Goal: Task Accomplishment & Management: Use online tool/utility

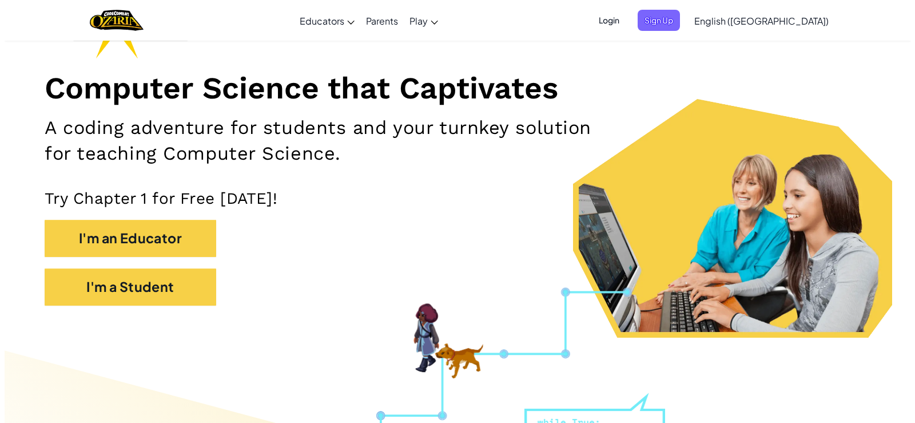
scroll to position [229, 0]
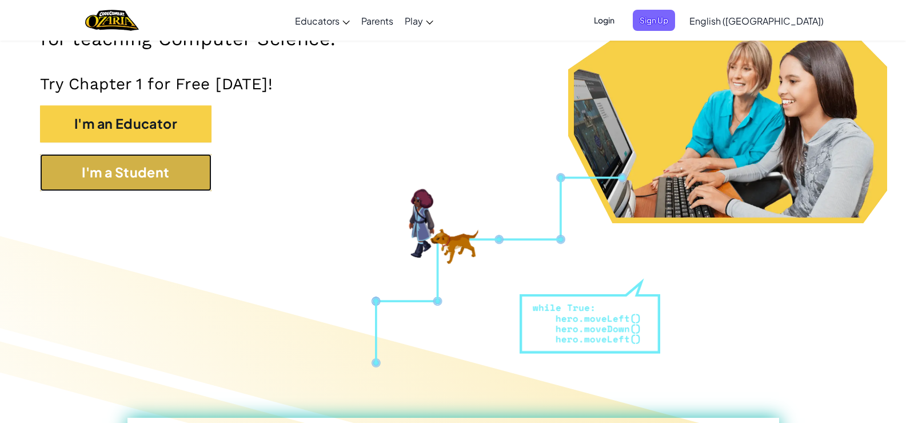
click at [187, 165] on button "I'm a Student" at bounding box center [126, 172] width 172 height 37
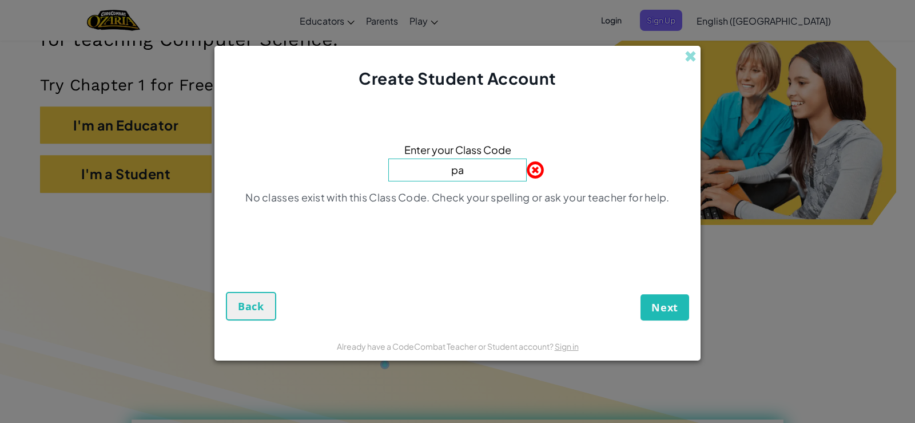
type input "p"
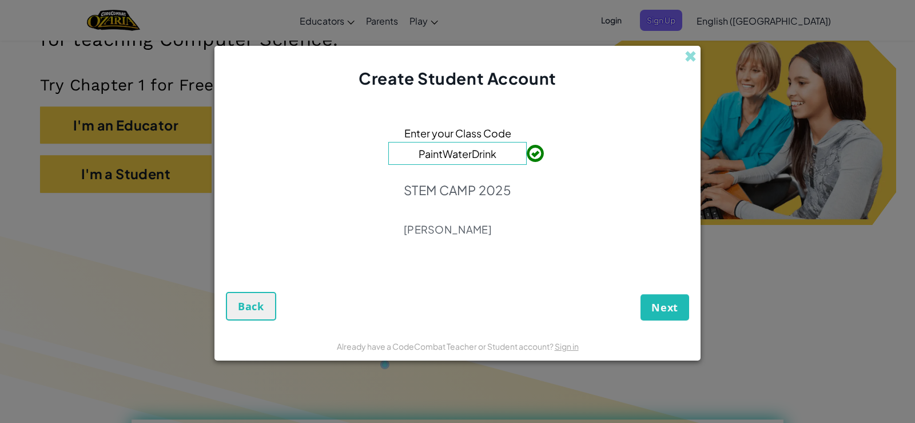
type input "PaintWaterDrink"
click at [664, 296] on button "Next" at bounding box center [664, 307] width 49 height 26
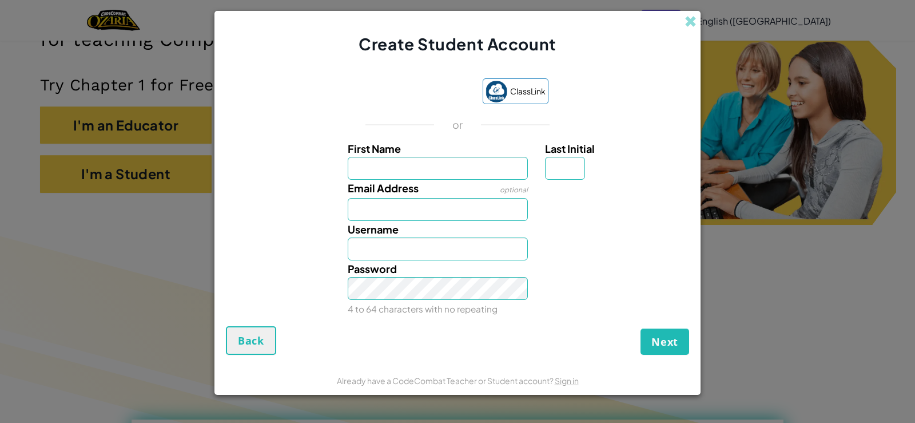
click at [464, 164] on input "First Name" at bounding box center [438, 168] width 181 height 23
type input "d"
type input "DHIYA ALISHA"
click at [552, 168] on input "Last Initial" at bounding box center [565, 168] width 40 height 23
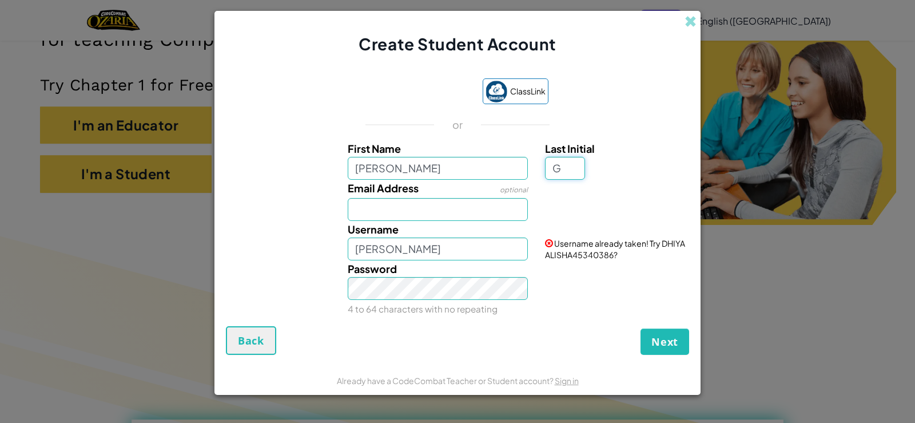
type input "G"
click at [503, 246] on input "DHIYA ALISHAG" at bounding box center [438, 248] width 181 height 23
click at [424, 301] on div "Password 4 to 64 characters with no repeating" at bounding box center [438, 288] width 198 height 57
click at [411, 252] on input "DHIYA" at bounding box center [438, 248] width 181 height 23
click at [640, 328] on button "Next" at bounding box center [664, 341] width 49 height 26
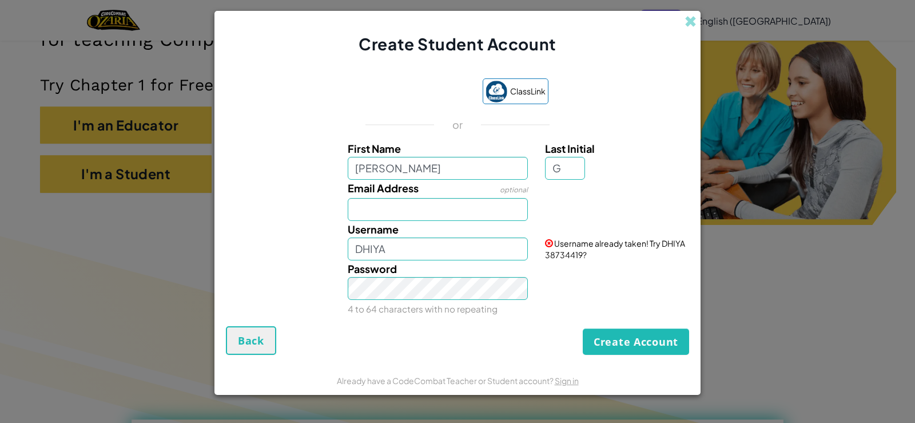
click at [446, 261] on div "Password 4 to 64 characters with no repeating" at bounding box center [438, 288] width 198 height 57
click at [435, 257] on input "DHIYA" at bounding box center [438, 248] width 181 height 23
type input "DHIYA _ADELIA"
drag, startPoint x: 377, startPoint y: 268, endPoint x: 396, endPoint y: 265, distance: 19.1
click at [377, 268] on span "Password" at bounding box center [372, 268] width 49 height 13
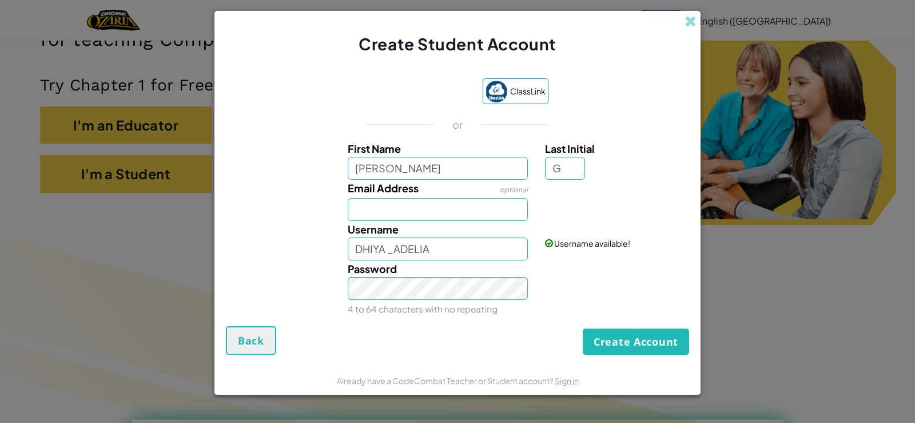
click at [376, 272] on span "Password" at bounding box center [372, 268] width 49 height 13
click at [637, 336] on button "Create Account" at bounding box center [636, 341] width 106 height 26
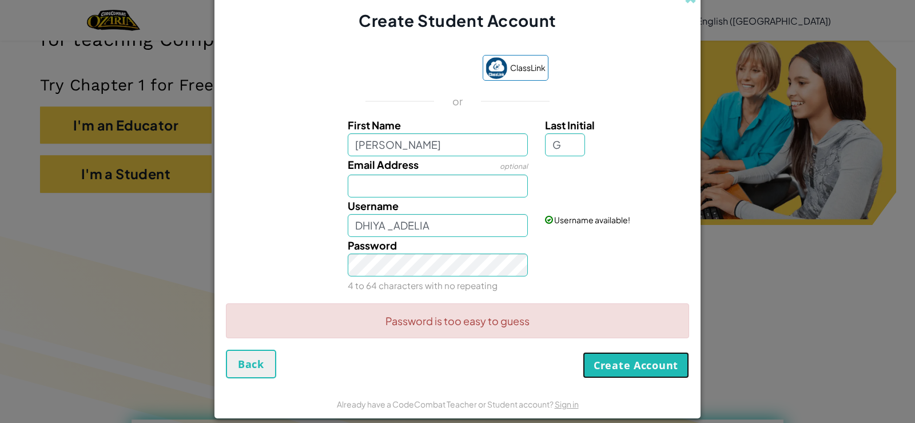
click at [623, 362] on button "Create Account" at bounding box center [636, 365] width 106 height 26
click at [613, 361] on button "Create Account" at bounding box center [636, 365] width 106 height 26
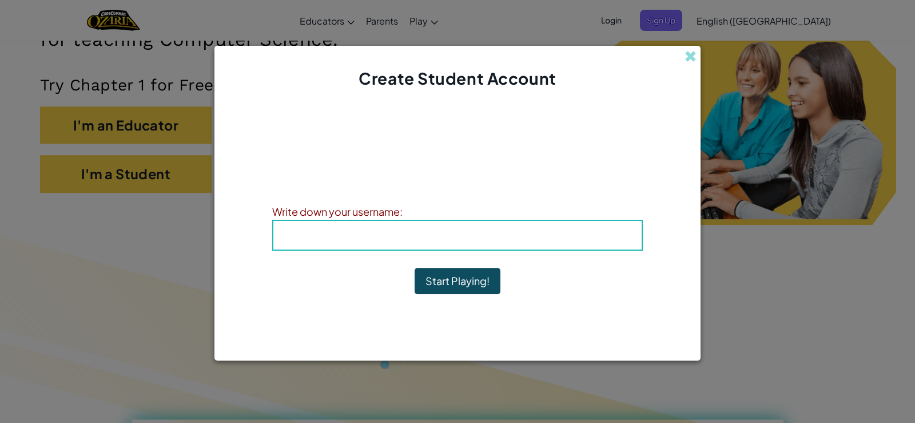
click at [614, 228] on h4 "Username : DHIYA _ADELIA" at bounding box center [457, 234] width 345 height 17
click at [585, 234] on h4 "Username : DHIYA _ADELIA" at bounding box center [457, 234] width 345 height 17
click at [464, 233] on b "Username : DHIYA _ADELIA" at bounding box center [457, 234] width 146 height 13
click at [413, 232] on span "Username" at bounding box center [413, 234] width 59 height 13
click at [355, 227] on h4 "Username : DHIYA _ADELIA" at bounding box center [457, 234] width 345 height 17
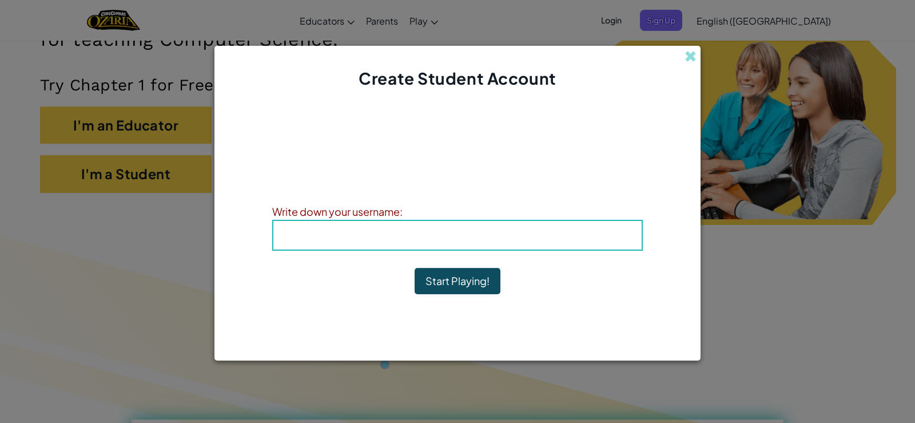
click at [355, 236] on h4 "Username : DHIYA _ADELIA" at bounding box center [457, 234] width 345 height 17
click at [354, 229] on h4 "Username : DHIYA _ADELIA" at bounding box center [457, 234] width 345 height 17
click at [354, 225] on div "Username : DHIYA _ADELIA" at bounding box center [457, 235] width 371 height 31
click at [362, 228] on h4 "Username : DHIYA _ADELIA" at bounding box center [457, 234] width 345 height 17
click at [361, 229] on h4 "Username : DHIYA _ADELIA" at bounding box center [457, 234] width 345 height 17
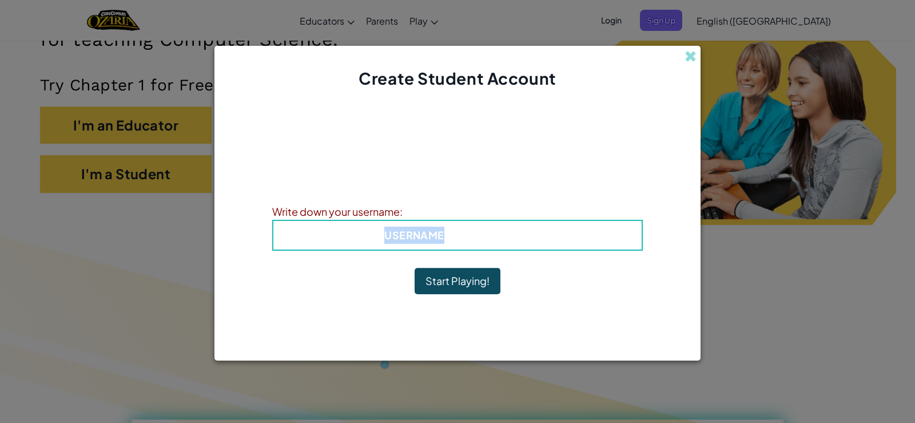
click at [360, 229] on h4 "Username : DHIYA _ADELIA" at bounding box center [457, 234] width 345 height 17
click at [450, 237] on b "Username : DHIYA _ADELIA" at bounding box center [457, 234] width 146 height 13
click at [447, 234] on b "Username : DHIYA _ADELIA" at bounding box center [457, 234] width 146 height 13
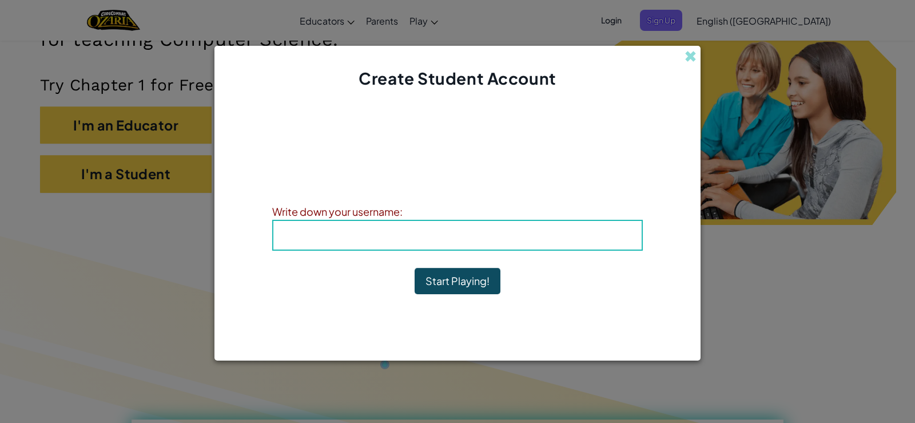
click at [345, 229] on h4 "Username : DHIYA _ADELIA" at bounding box center [457, 234] width 345 height 17
click at [386, 225] on div "Username : DHIYA _ADELIA" at bounding box center [457, 235] width 371 height 31
click at [395, 228] on h4 "Username : DHIYA _ADELIA" at bounding box center [457, 234] width 345 height 17
click at [395, 228] on span "Username" at bounding box center [413, 234] width 59 height 13
click at [395, 227] on h4 "Username : DHIYA _ADELIA" at bounding box center [457, 234] width 345 height 17
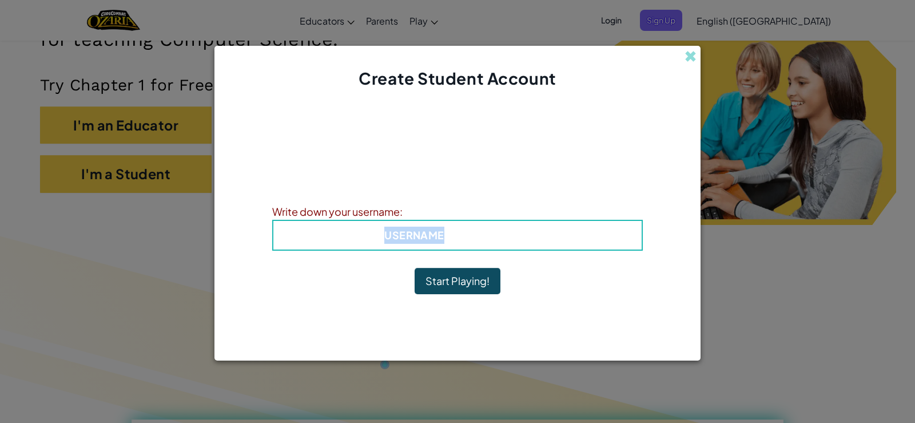
click at [395, 227] on h4 "Username : DHIYA _ADELIA" at bounding box center [457, 234] width 345 height 17
click at [446, 237] on b "Username : DHIYA _ADELIA" at bounding box center [457, 234] width 146 height 13
click at [388, 226] on h4 "Username : DHIYA _ADELIA" at bounding box center [457, 234] width 345 height 17
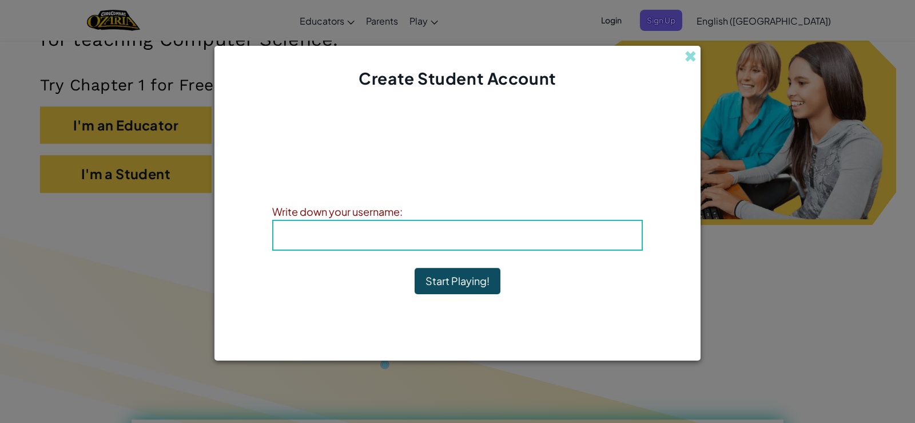
click at [453, 240] on b "Username : DHIYA _ADELIA" at bounding box center [457, 234] width 146 height 13
click at [455, 239] on b "Username : DHIYA _ADELIA" at bounding box center [457, 234] width 146 height 13
click at [458, 236] on b "Username : DHIYA _ADELIA" at bounding box center [457, 234] width 146 height 13
click at [494, 236] on b "Username : DHIYA _ADELIA" at bounding box center [457, 234] width 146 height 13
click at [476, 237] on b "Username : DHIYA _ADELIA" at bounding box center [457, 234] width 146 height 13
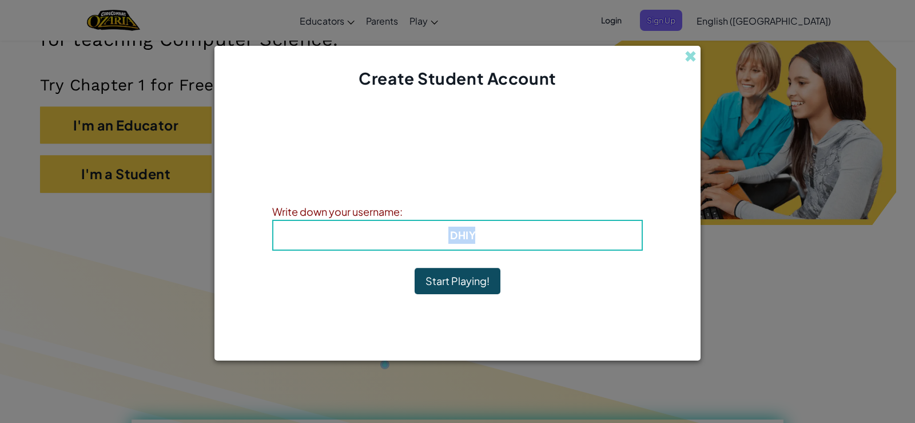
drag, startPoint x: 482, startPoint y: 242, endPoint x: 447, endPoint y: 238, distance: 35.2
click at [447, 238] on b "Username : DHIYA _ADELIA" at bounding box center [457, 234] width 146 height 13
click at [468, 233] on b "Username : DHIYA _ADELIA" at bounding box center [457, 234] width 146 height 13
drag, startPoint x: 450, startPoint y: 234, endPoint x: 533, endPoint y: 234, distance: 82.9
click at [533, 234] on h4 "Username : DHIYA _ADELIA" at bounding box center [457, 234] width 345 height 17
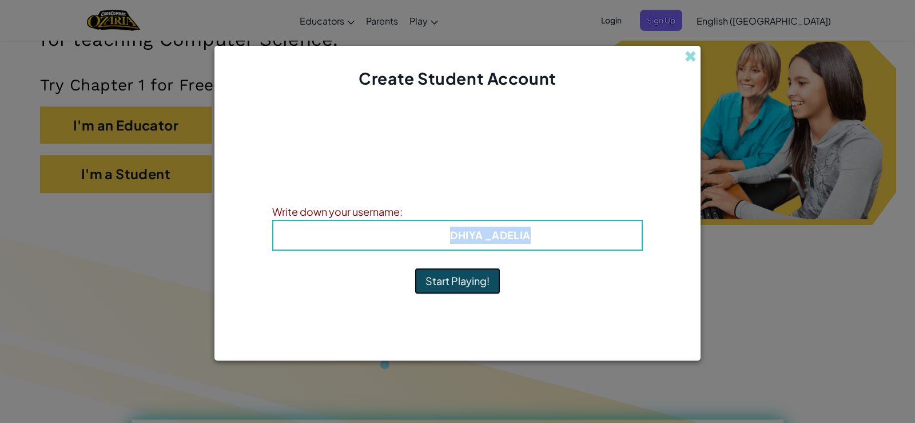
click at [467, 280] on button "Start Playing!" at bounding box center [458, 281] width 86 height 26
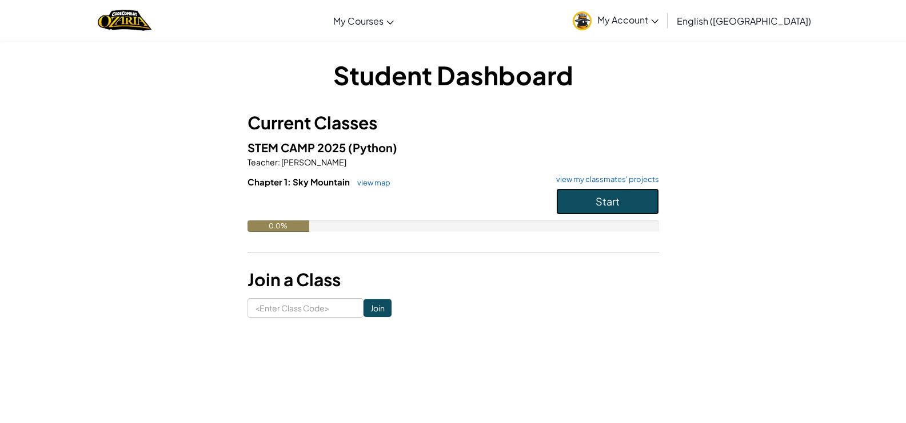
click at [639, 194] on button "Start" at bounding box center [607, 201] width 103 height 26
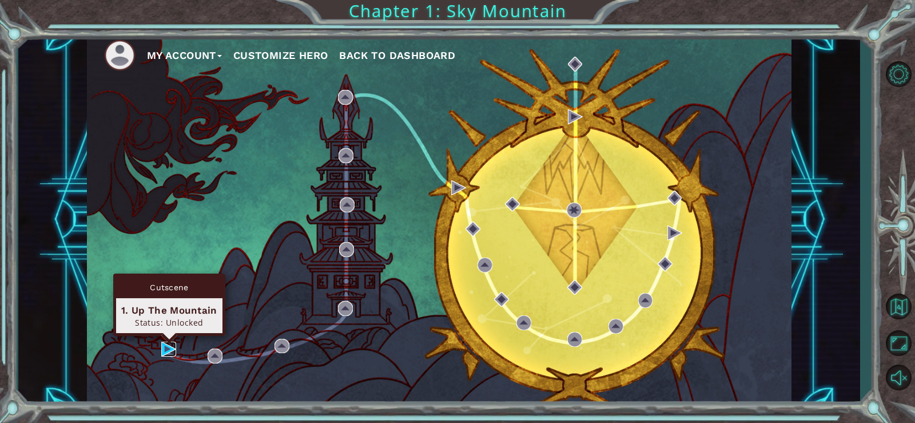
click at [165, 348] on img at bounding box center [168, 348] width 15 height 15
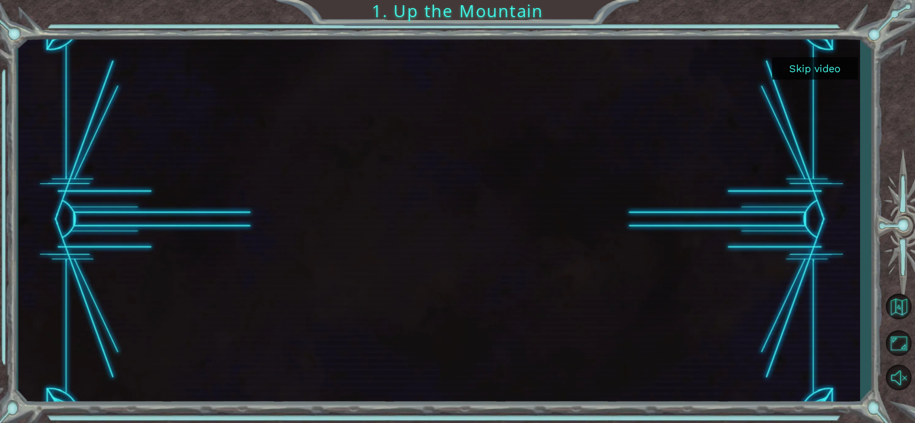
click at [785, 66] on button "Skip video" at bounding box center [815, 68] width 86 height 22
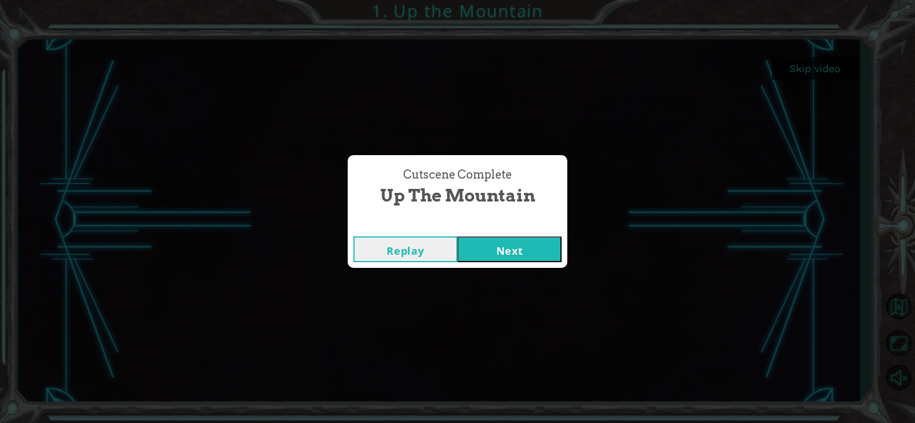
click at [527, 250] on button "Next" at bounding box center [509, 249] width 104 height 26
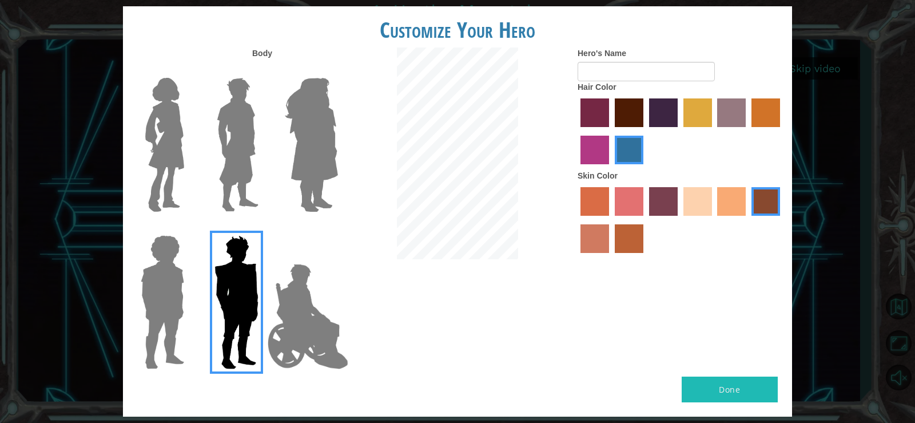
click at [165, 117] on img at bounding box center [165, 144] width 48 height 143
click at [189, 70] on input "Hero Connie" at bounding box center [189, 70] width 0 height 0
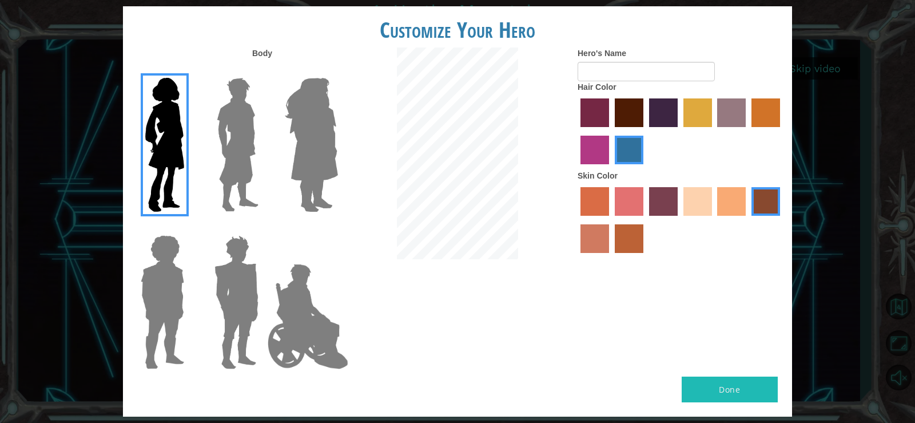
click at [232, 136] on img at bounding box center [237, 144] width 51 height 143
click at [263, 70] on input "Hero Lars" at bounding box center [263, 70] width 0 height 0
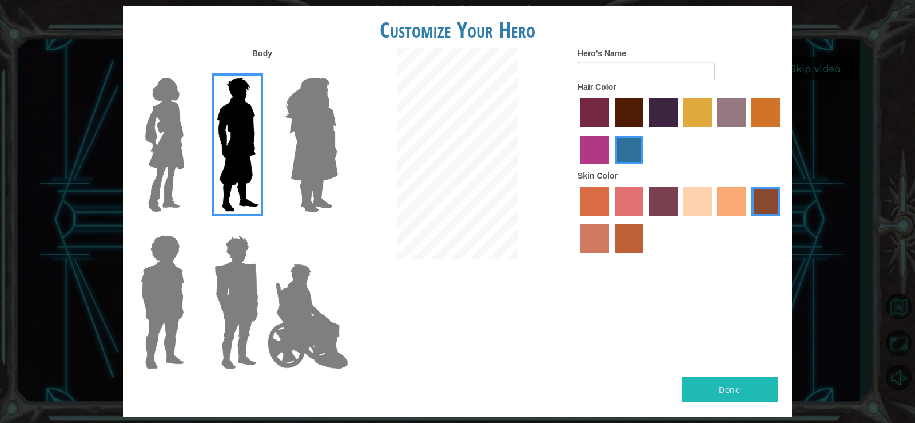
click at [298, 140] on img at bounding box center [311, 144] width 62 height 143
click at [337, 70] on input "Hero Amethyst" at bounding box center [337, 70] width 0 height 0
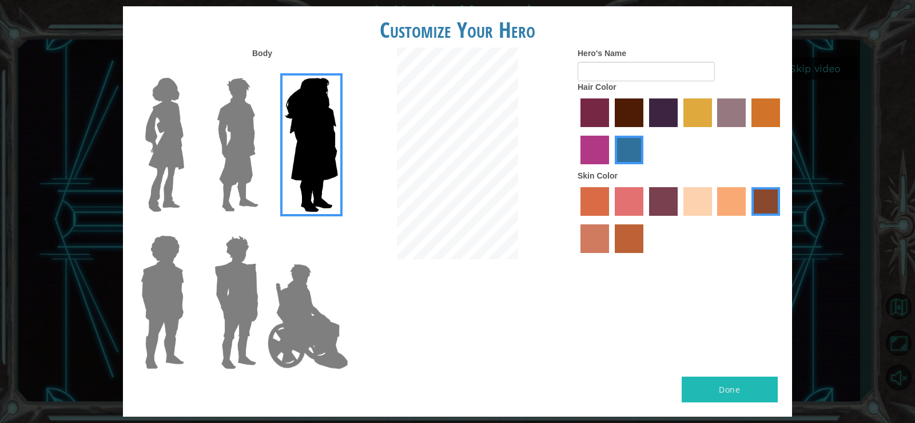
drag, startPoint x: 164, startPoint y: 264, endPoint x: 180, endPoint y: 262, distance: 15.6
click at [165, 264] on img at bounding box center [162, 301] width 53 height 143
click at [189, 228] on input "Hero Steven" at bounding box center [189, 228] width 0 height 0
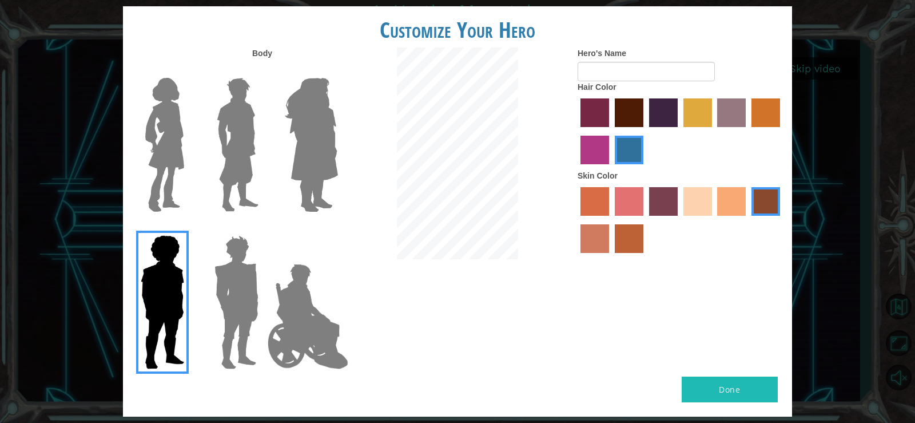
drag, startPoint x: 224, startPoint y: 276, endPoint x: 238, endPoint y: 272, distance: 15.4
click at [168, 160] on img at bounding box center [165, 144] width 48 height 143
click at [189, 70] on input "Hero Connie" at bounding box center [189, 70] width 0 height 0
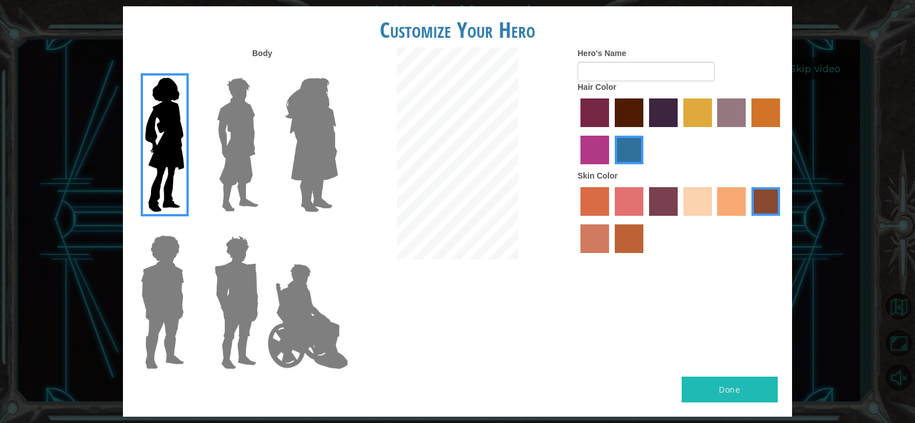
click at [699, 200] on label "sandy beach skin color" at bounding box center [697, 201] width 29 height 29
click at [679, 220] on input "sandy beach skin color" at bounding box center [679, 220] width 0 height 0
click at [661, 120] on label "hot purple hair color" at bounding box center [663, 112] width 29 height 29
click at [645, 131] on input "hot purple hair color" at bounding box center [645, 131] width 0 height 0
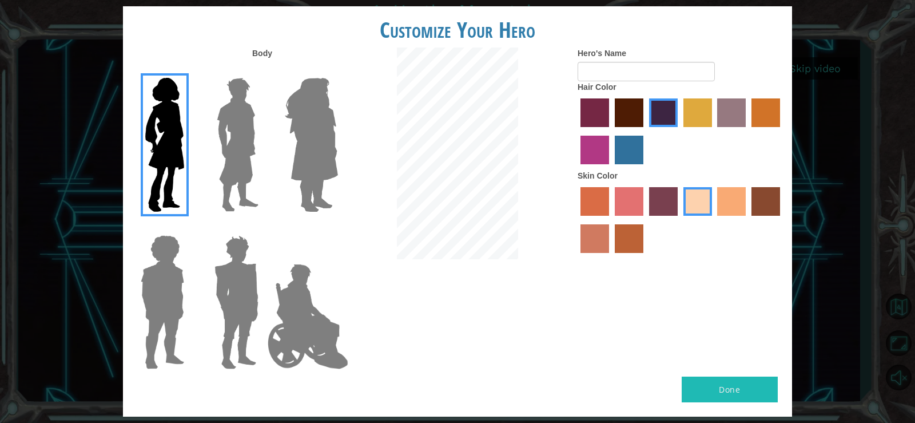
click at [623, 231] on label "smoke tree skin color" at bounding box center [629, 238] width 29 height 29
click at [611, 257] on input "smoke tree skin color" at bounding box center [611, 257] width 0 height 0
click at [692, 192] on label "sandy beach skin color" at bounding box center [697, 201] width 29 height 29
click at [679, 220] on input "sandy beach skin color" at bounding box center [679, 220] width 0 height 0
click at [733, 197] on label "tacao skin color" at bounding box center [731, 201] width 29 height 29
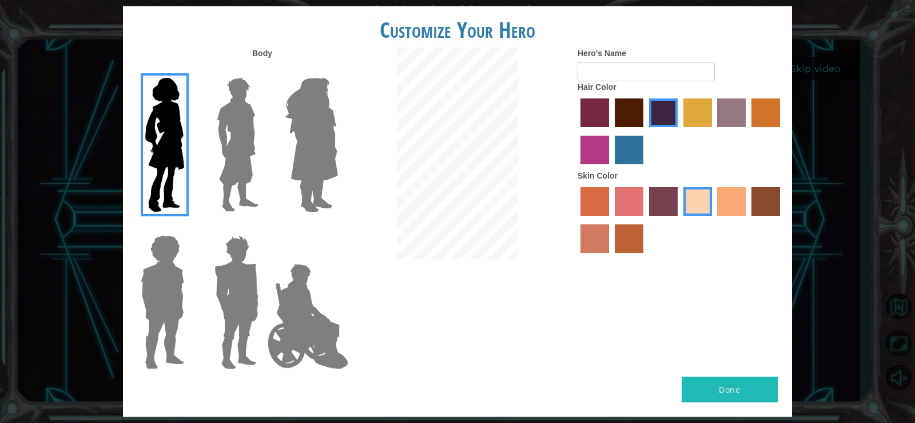
click at [714, 220] on input "tacao skin color" at bounding box center [714, 220] width 0 height 0
click at [688, 197] on label "sandy beach skin color" at bounding box center [697, 201] width 29 height 29
click at [679, 220] on input "sandy beach skin color" at bounding box center [679, 220] width 0 height 0
click at [628, 76] on input "Hero's Name" at bounding box center [645, 71] width 137 height 19
click at [627, 71] on input "[PERSON_NAME]" at bounding box center [645, 71] width 137 height 19
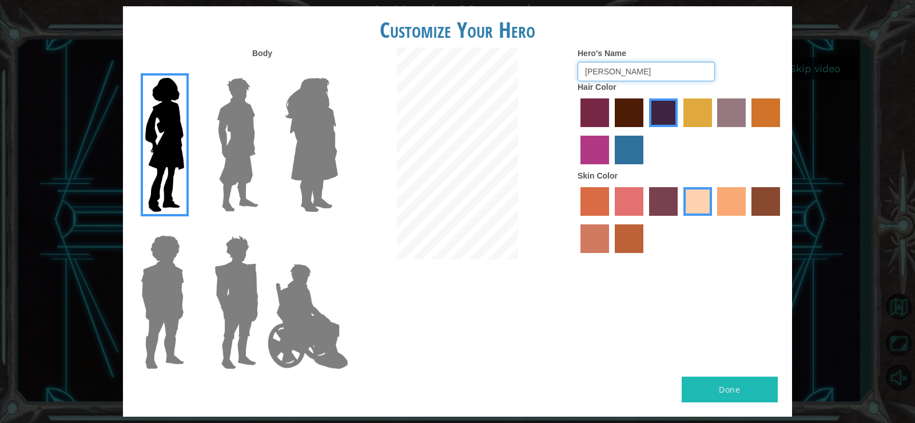
type input "[PERSON_NAME]"
click at [726, 385] on button "Done" at bounding box center [730, 389] width 96 height 26
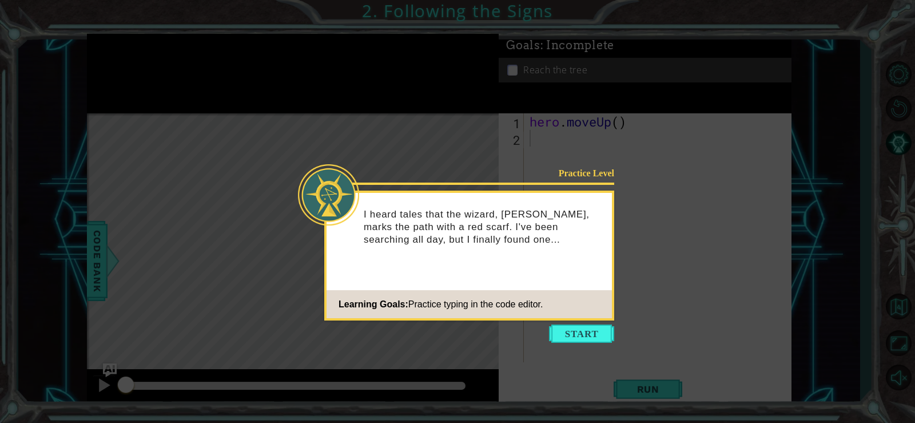
drag, startPoint x: 595, startPoint y: 335, endPoint x: 590, endPoint y: 328, distance: 8.6
click at [592, 330] on button "Start" at bounding box center [581, 333] width 65 height 18
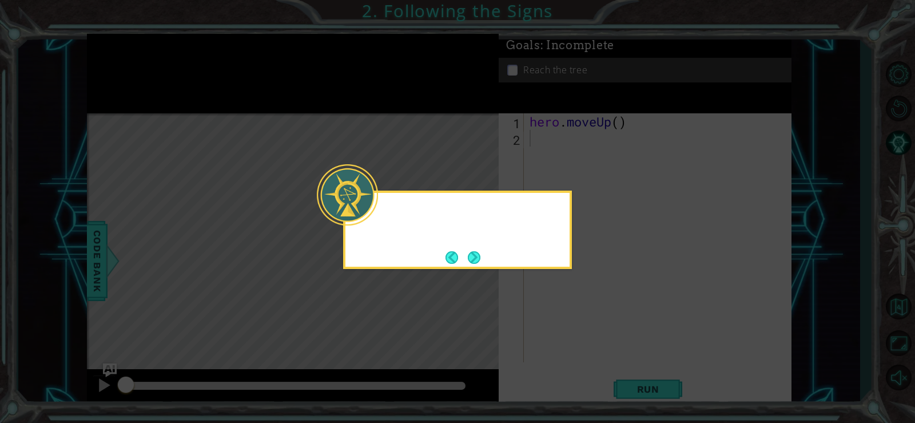
drag, startPoint x: 590, startPoint y: 328, endPoint x: 585, endPoint y: 323, distance: 6.9
click at [588, 326] on icon at bounding box center [457, 211] width 915 height 423
click at [476, 257] on button "Next" at bounding box center [474, 257] width 13 height 13
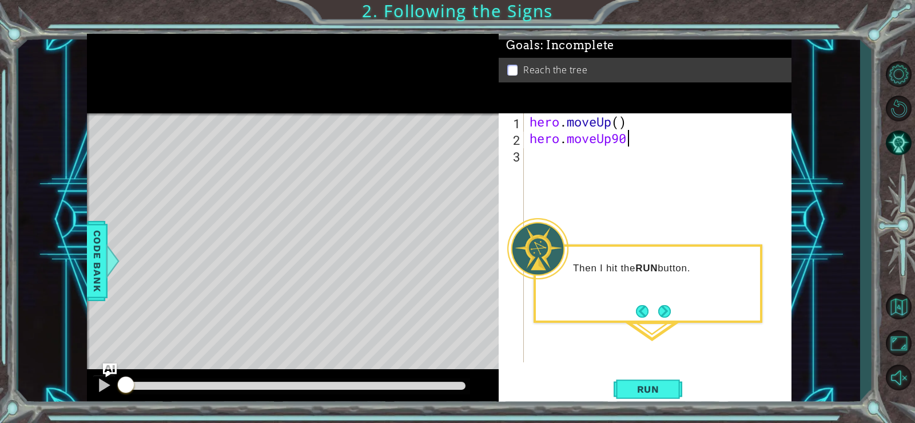
scroll to position [0, 3]
click at [636, 382] on button "Run" at bounding box center [648, 388] width 69 height 29
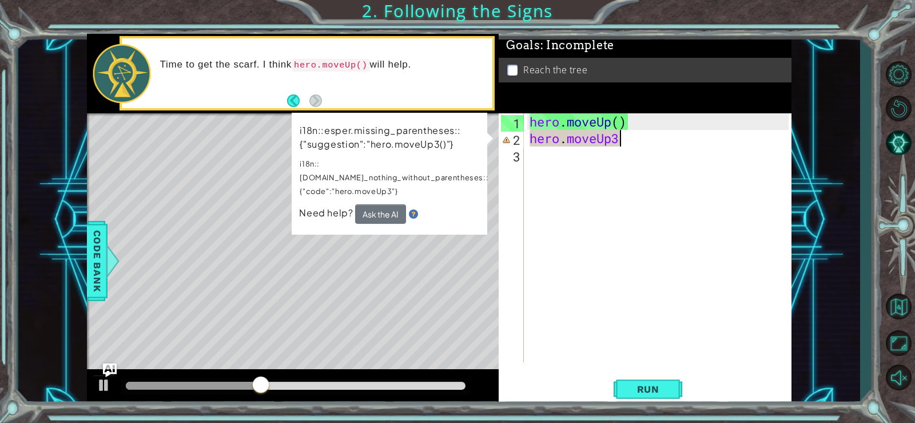
drag, startPoint x: 630, startPoint y: 142, endPoint x: 624, endPoint y: 138, distance: 7.8
click at [629, 142] on div "hero . moveUp ( ) hero . moveUp3" at bounding box center [660, 254] width 267 height 282
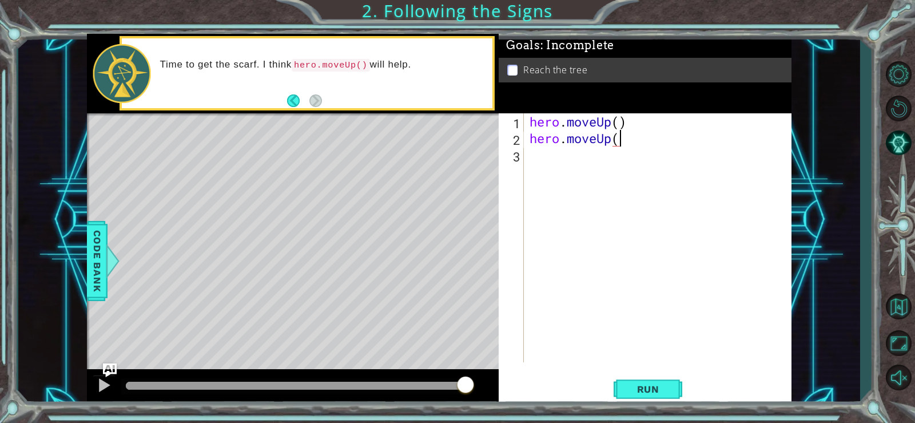
scroll to position [0, 4]
type textarea "hero.moveUp(1)"
click at [659, 383] on span "Run" at bounding box center [648, 388] width 45 height 11
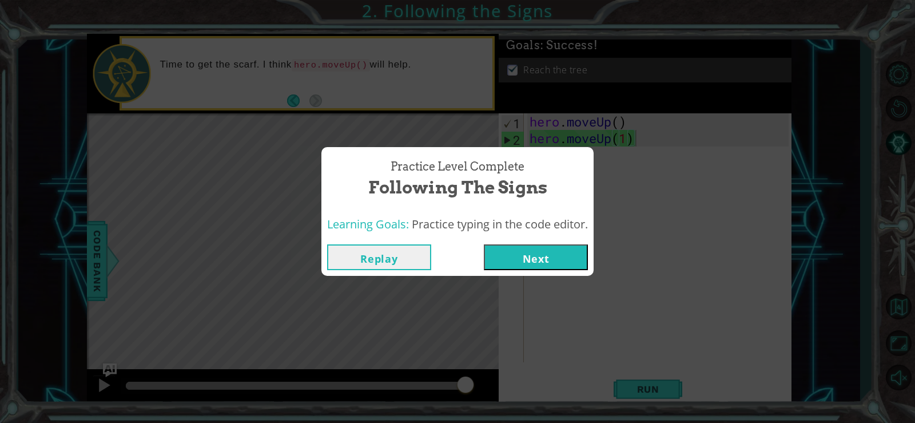
click at [566, 253] on button "Next" at bounding box center [536, 257] width 104 height 26
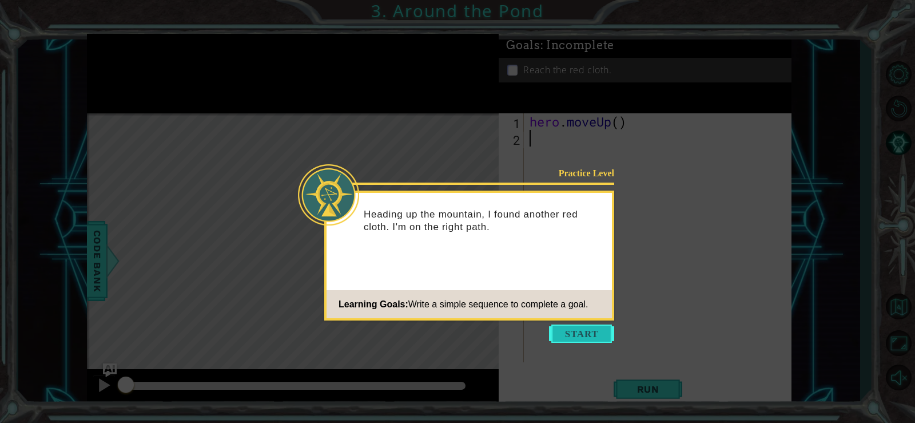
click at [581, 338] on button "Start" at bounding box center [581, 333] width 65 height 18
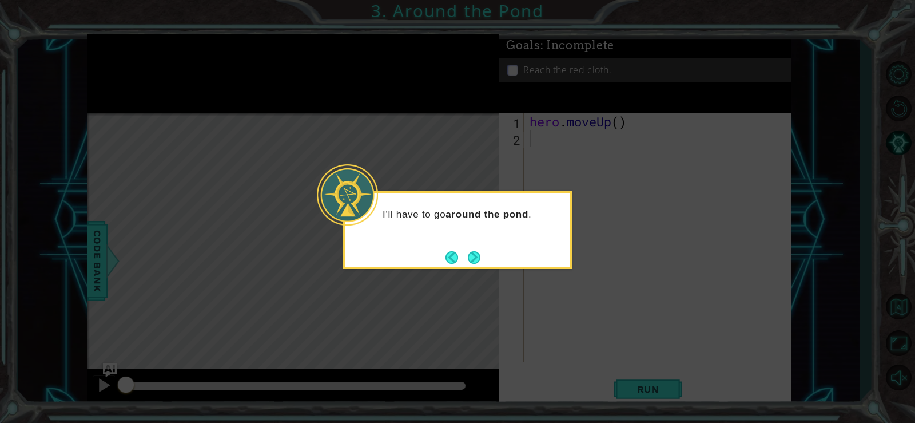
click at [514, 253] on div "I'll have to go around the pond ." at bounding box center [457, 229] width 229 height 78
drag, startPoint x: 472, startPoint y: 253, endPoint x: 489, endPoint y: 249, distance: 18.2
click at [473, 253] on button "Next" at bounding box center [474, 257] width 13 height 13
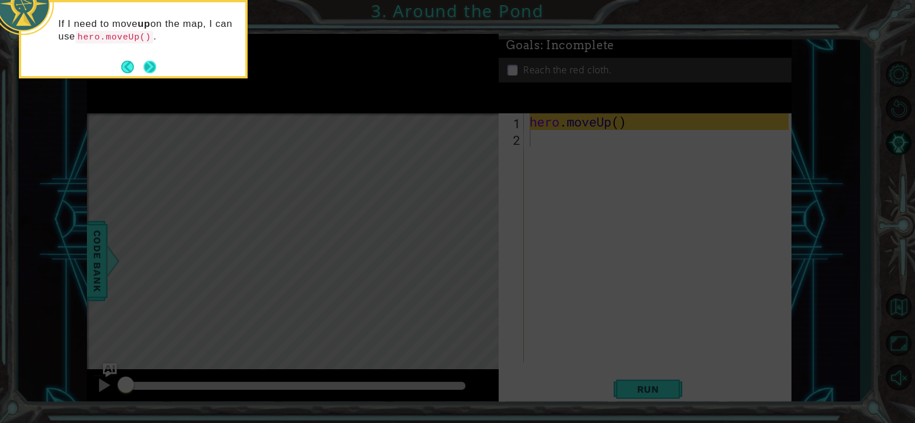
click at [155, 67] on button "Next" at bounding box center [150, 67] width 13 height 13
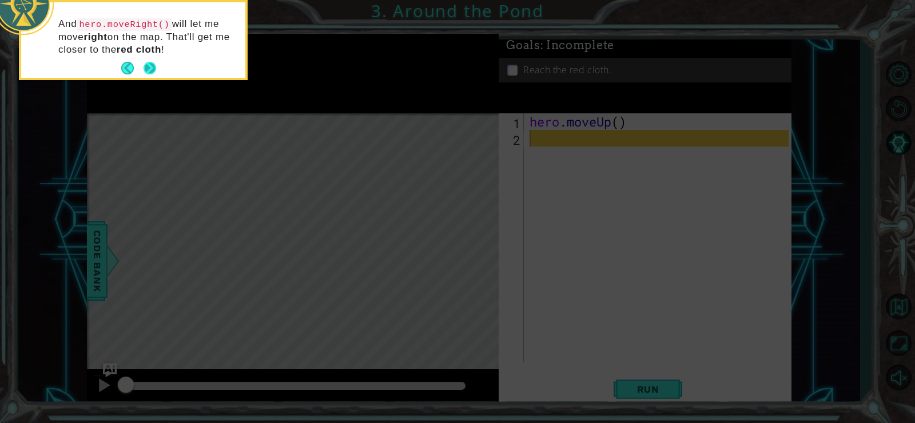
click at [154, 66] on button "Next" at bounding box center [150, 68] width 13 height 13
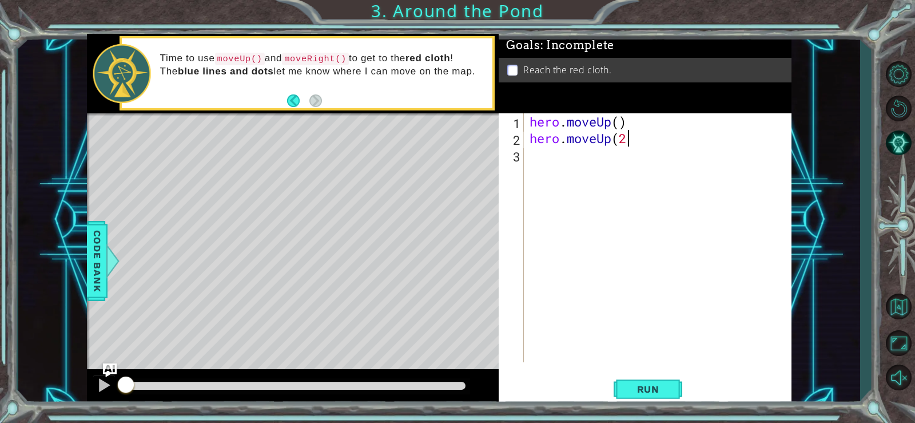
scroll to position [0, 4]
click at [656, 389] on span "Run" at bounding box center [648, 388] width 45 height 11
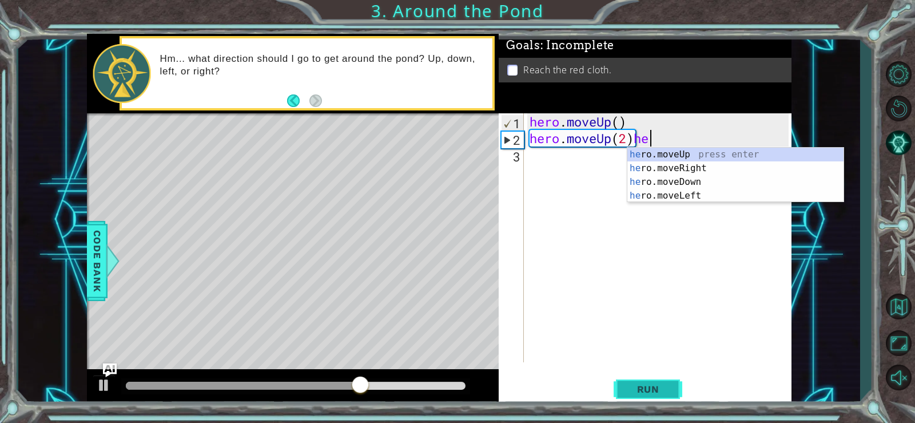
scroll to position [0, 5]
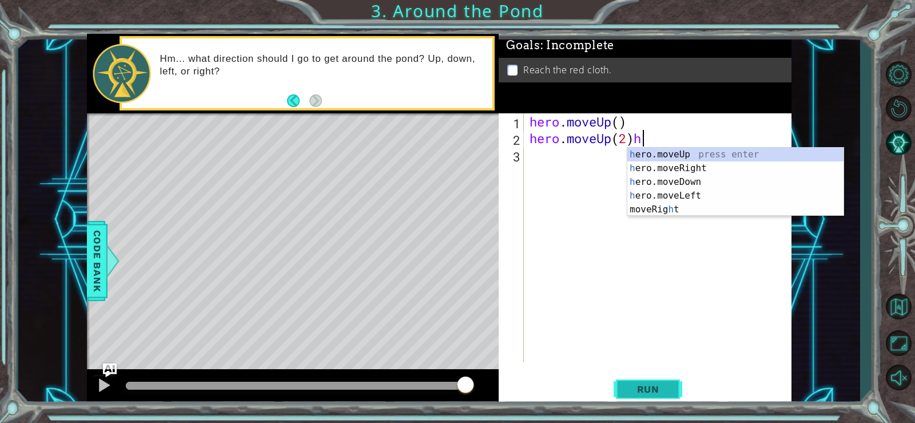
type textarea "hero.moveUp(2)"
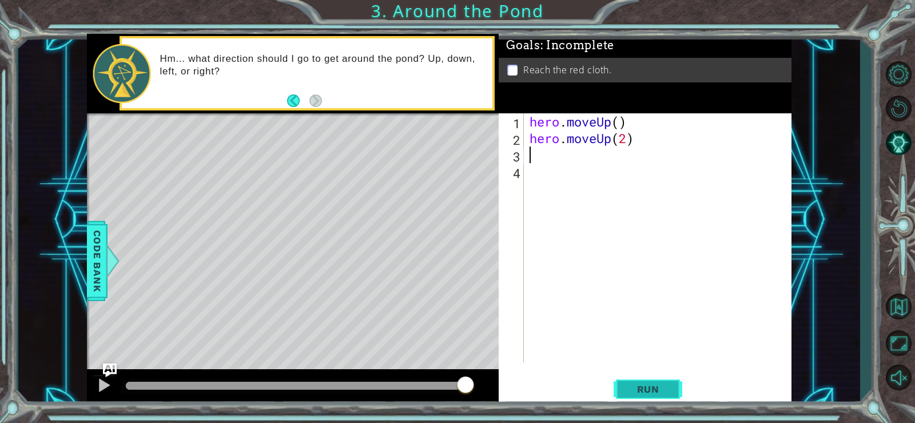
scroll to position [0, 0]
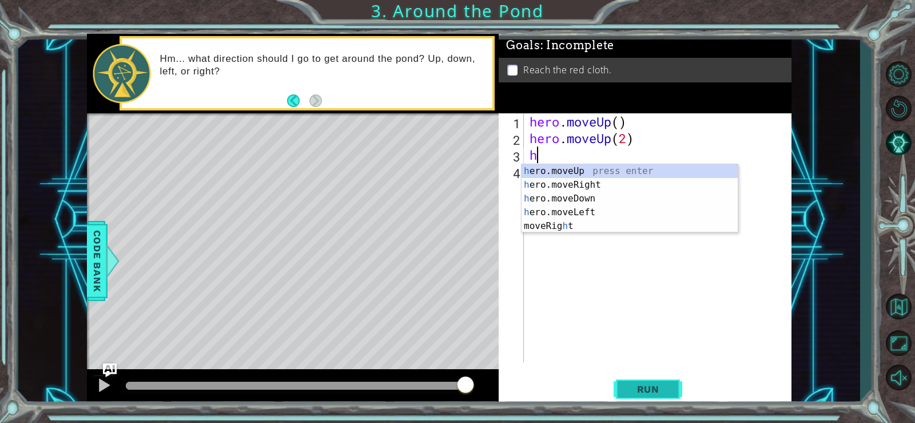
type textarea "he"
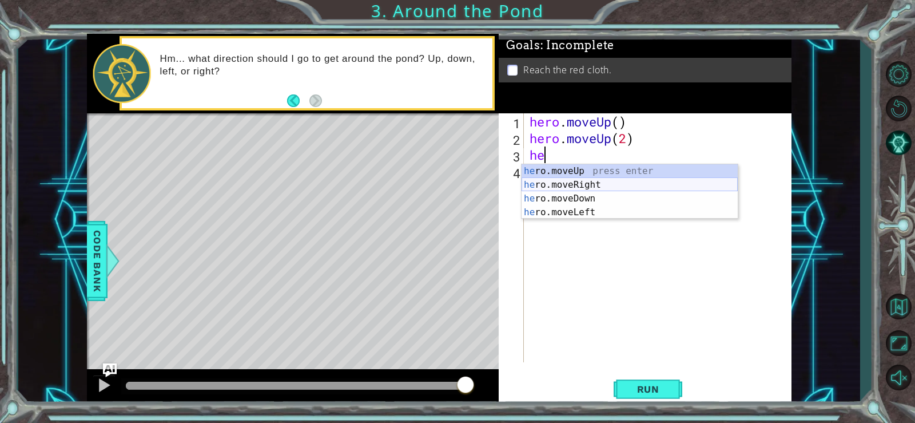
click at [600, 184] on div "he ro.moveUp press enter he ro.moveRight press enter he ro.moveDown press enter…" at bounding box center [629, 205] width 216 height 82
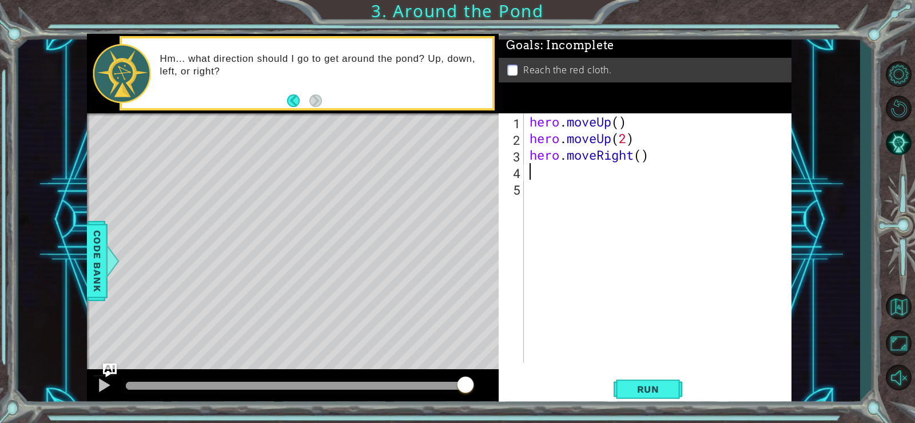
click at [640, 157] on div "hero . moveUp ( ) hero . moveUp ( 2 ) hero . moveRight ( )" at bounding box center [660, 254] width 267 height 282
click at [643, 379] on button "Run" at bounding box center [648, 388] width 69 height 29
type textarea "hero.moveRight(1)"
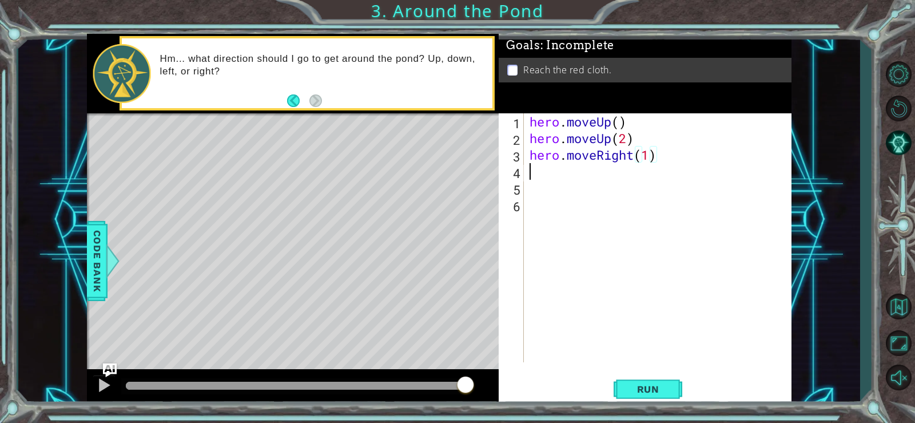
scroll to position [0, 0]
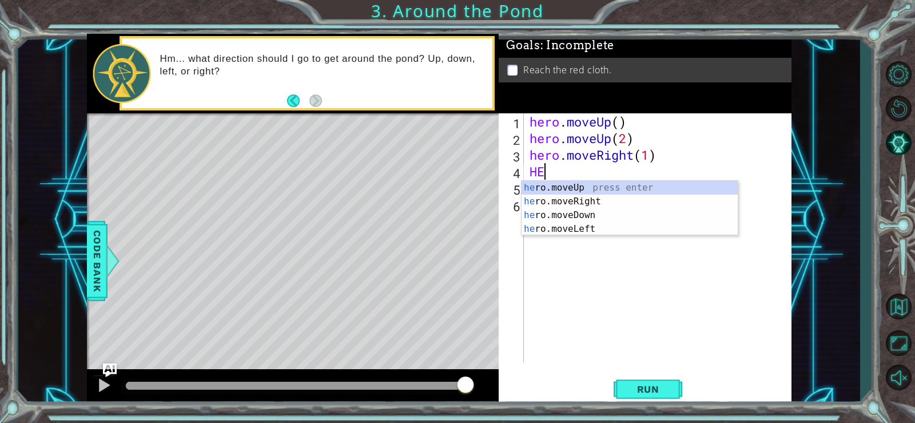
type textarea "HER"
click at [608, 183] on div "her o.moveUp press enter her o.moveRight press enter her o.moveDown press enter…" at bounding box center [629, 222] width 216 height 82
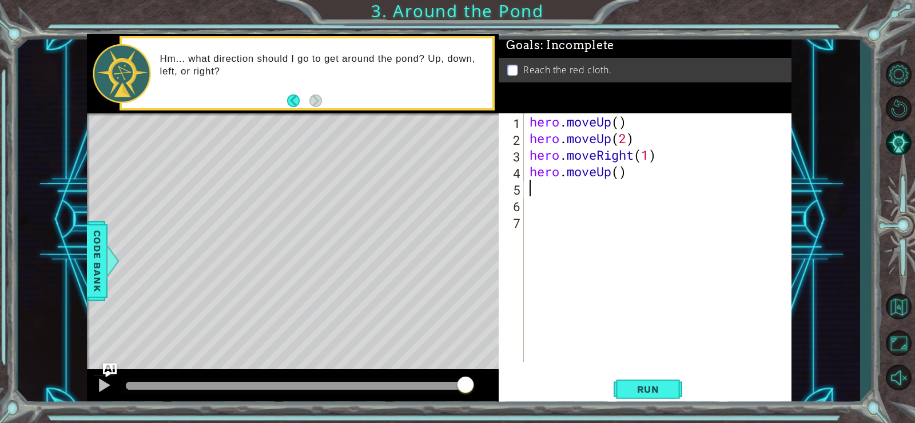
scroll to position [0, 0]
click at [639, 384] on span "Run" at bounding box center [648, 388] width 45 height 11
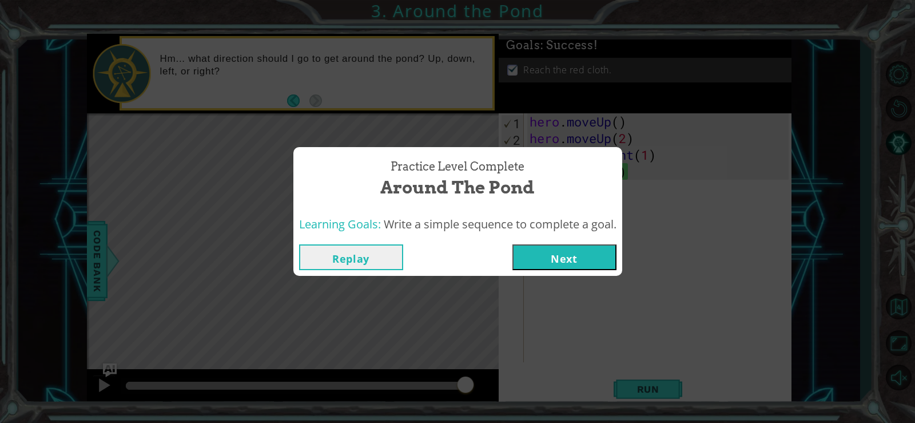
click at [602, 250] on button "Next" at bounding box center [564, 257] width 104 height 26
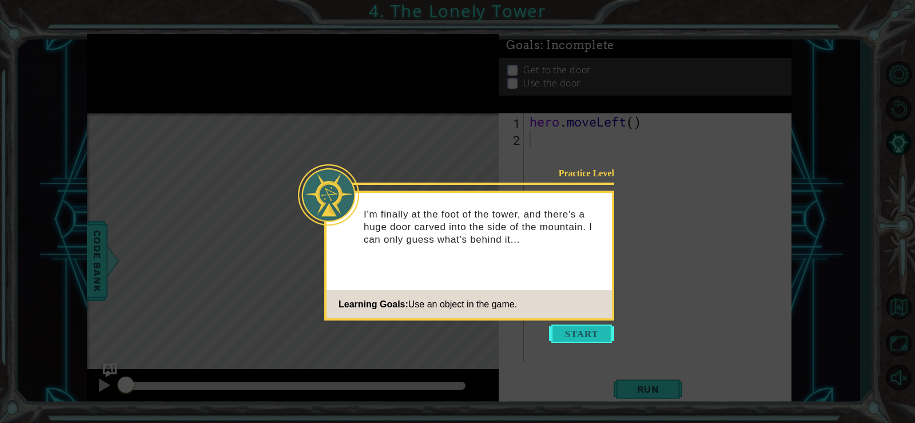
click at [569, 335] on button "Start" at bounding box center [581, 333] width 65 height 18
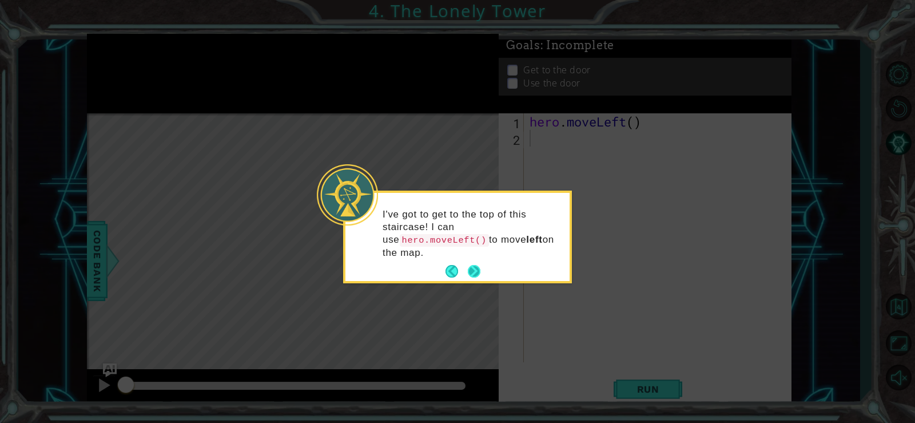
click at [478, 265] on button "Next" at bounding box center [474, 271] width 13 height 13
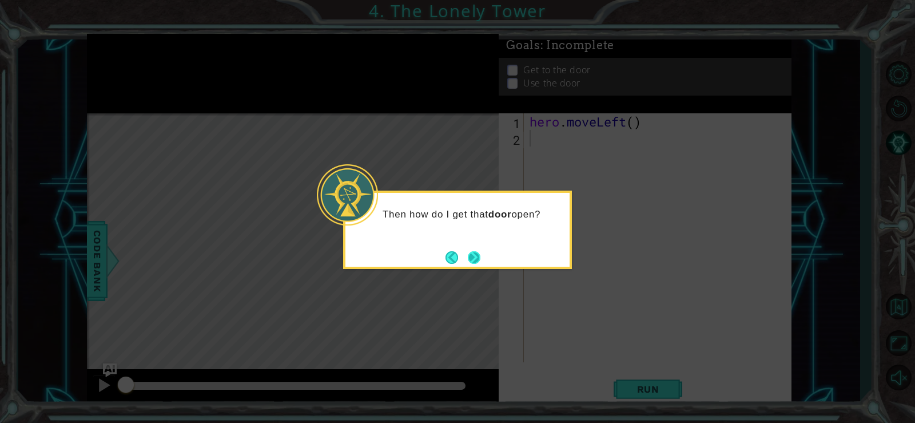
click at [477, 254] on button "Next" at bounding box center [474, 257] width 13 height 13
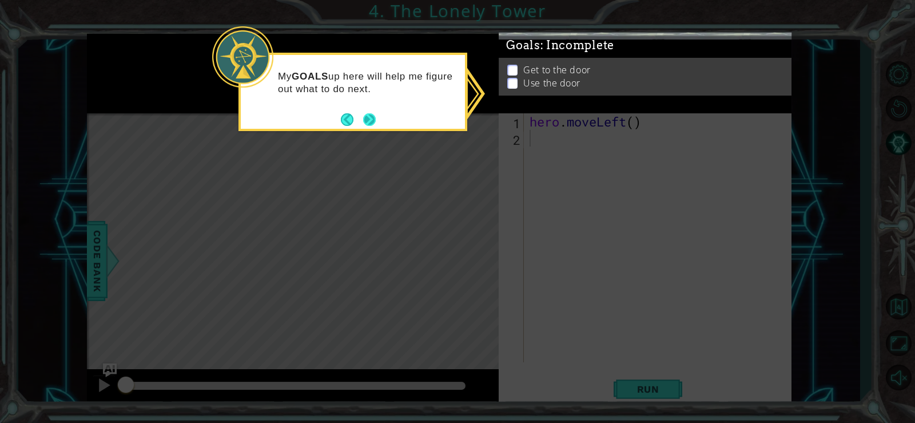
click at [372, 119] on button "Next" at bounding box center [369, 119] width 13 height 13
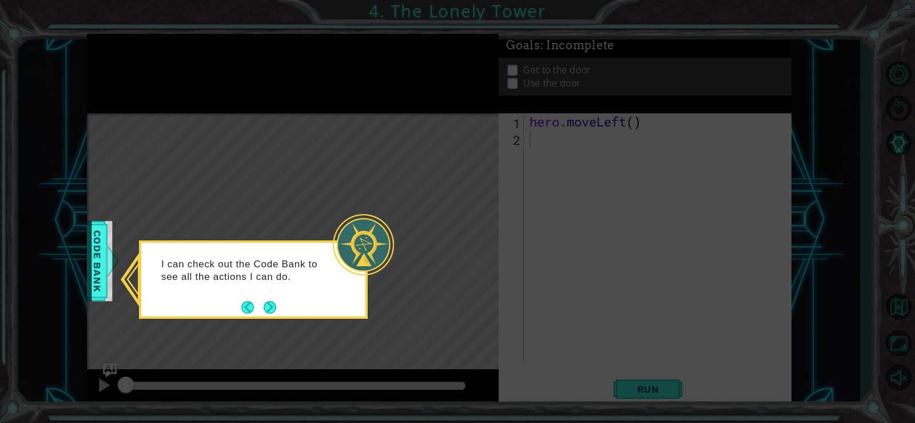
drag, startPoint x: 275, startPoint y: 306, endPoint x: 269, endPoint y: 309, distance: 6.4
click at [274, 309] on button "Next" at bounding box center [270, 306] width 13 height 13
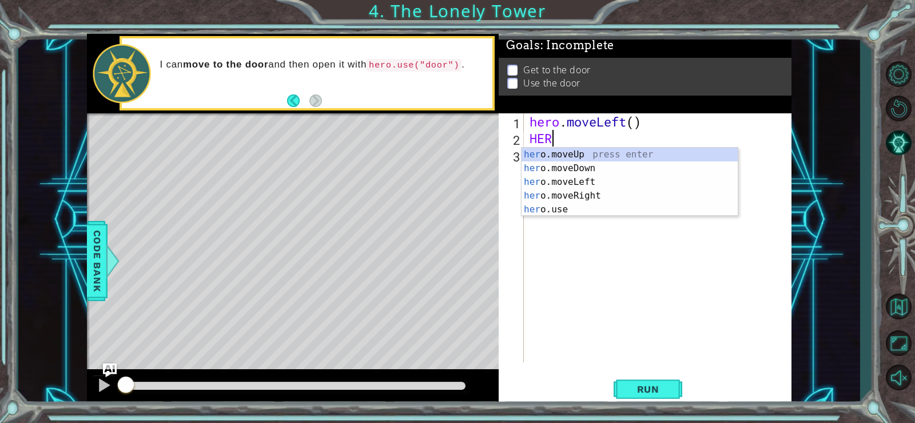
scroll to position [0, 1]
type textarea "HERO"
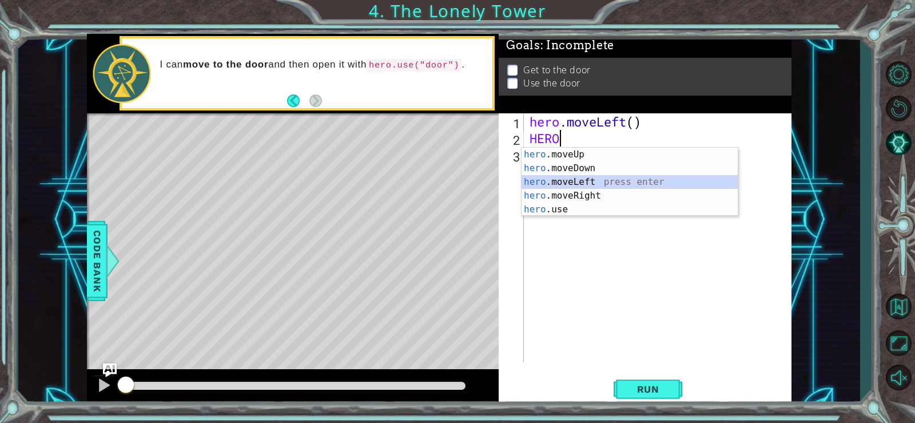
click at [555, 176] on div "hero .moveUp press enter hero .moveDown press enter hero .moveLeft press enter …" at bounding box center [629, 196] width 216 height 96
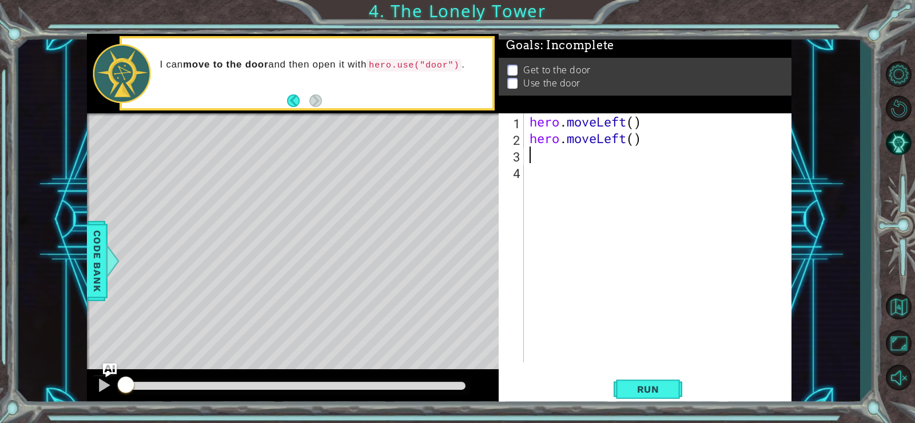
click at [635, 138] on div "hero . moveLeft ( ) hero . moveLeft ( )" at bounding box center [660, 254] width 267 height 282
type textarea "hero.moveLeft(2)"
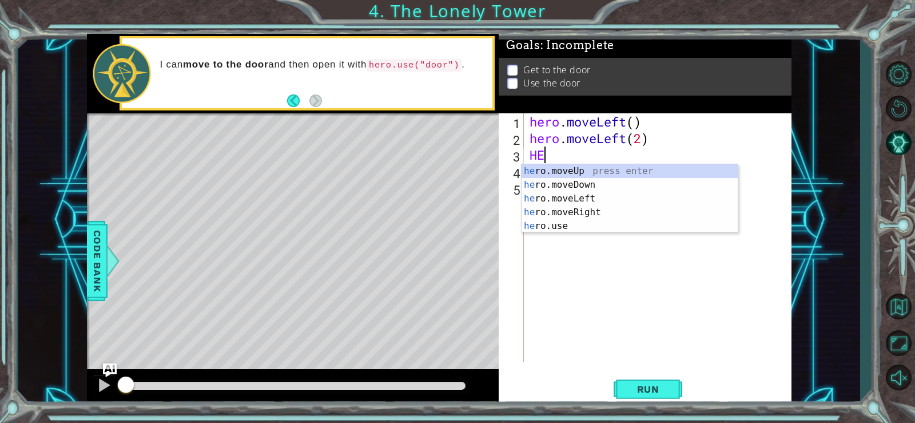
type textarea "HER"
click at [608, 164] on div "her o.moveUp press enter her o.moveDown press enter her o.moveLeft press enter …" at bounding box center [629, 197] width 216 height 67
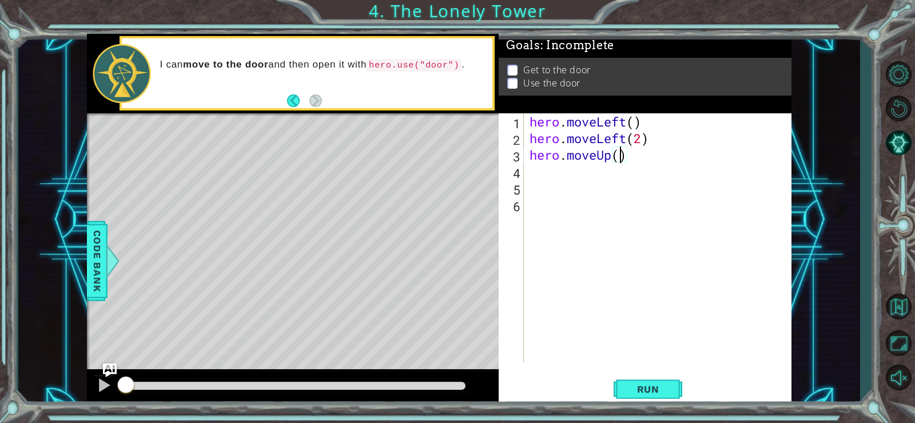
click at [619, 159] on div "hero . moveLeft ( ) hero . moveLeft ( 2 ) hero . moveUp ( )" at bounding box center [660, 254] width 267 height 282
type textarea "hero.moveUp(2)"
click at [656, 384] on span "Run" at bounding box center [648, 388] width 45 height 11
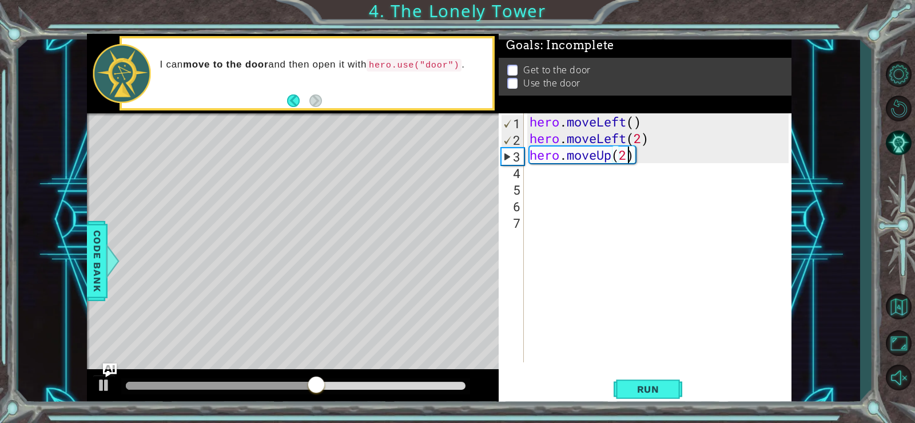
click at [629, 155] on div "hero . moveLeft ( ) hero . moveLeft ( 2 ) hero . moveUp ( 2 )" at bounding box center [660, 254] width 267 height 282
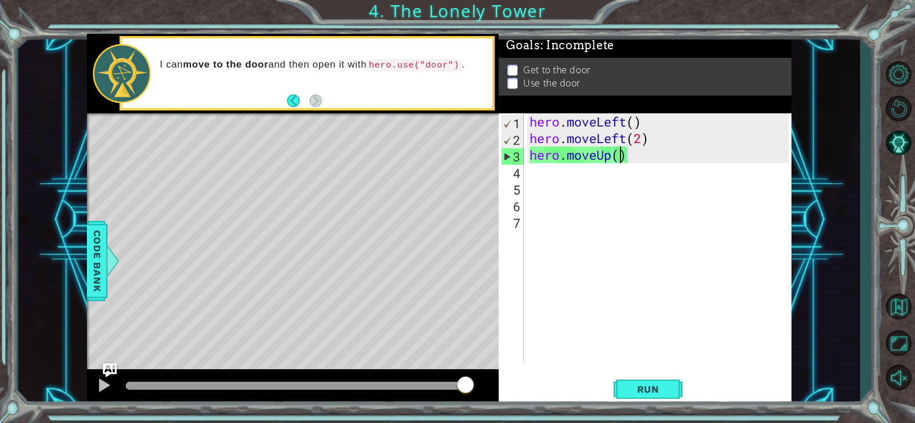
type textarea "hero.moveUp(2)"
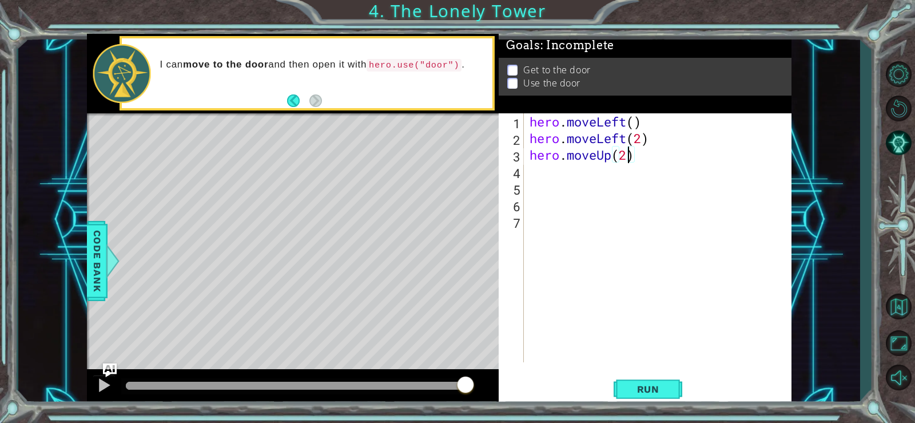
scroll to position [0, 0]
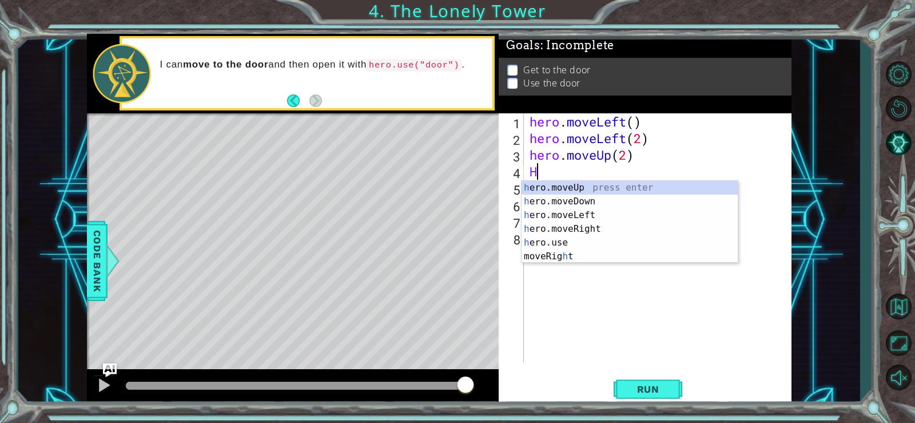
type textarea "HE"
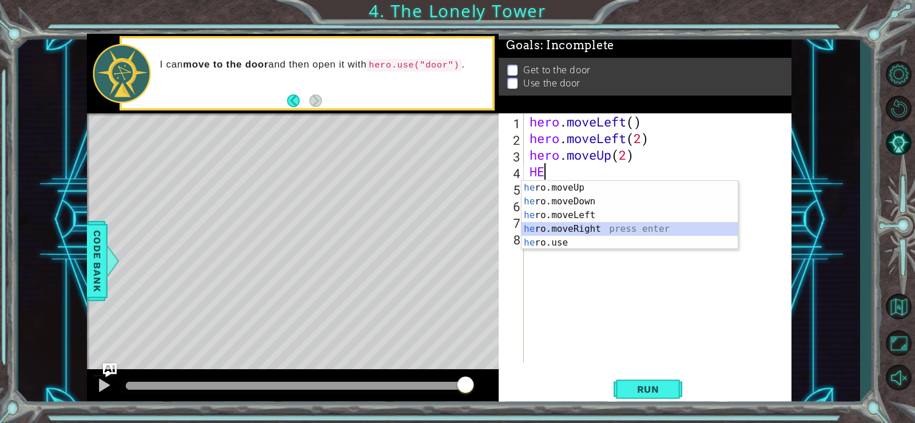
click at [616, 224] on div "he ro.moveUp press enter he ro.moveDown press enter he ro.moveLeft press enter …" at bounding box center [629, 229] width 216 height 96
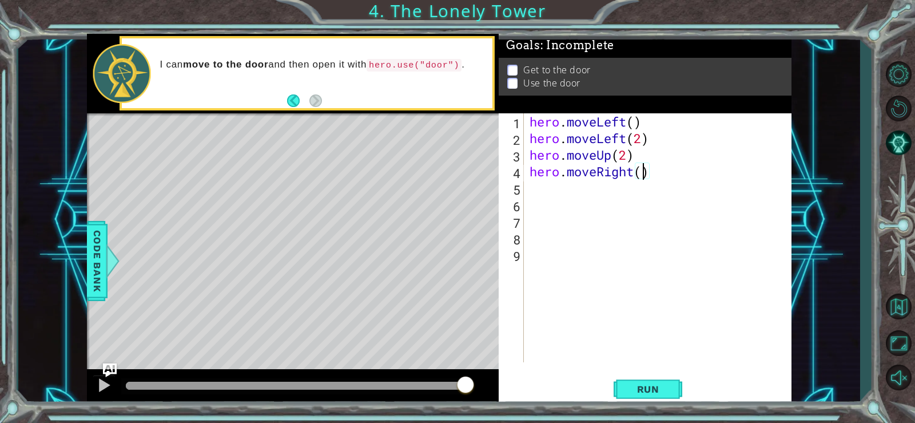
click at [641, 173] on div "hero . moveLeft ( ) hero . moveLeft ( 2 ) hero . moveUp ( 2 ) hero . moveRight …" at bounding box center [660, 254] width 267 height 282
click at [658, 381] on button "Run" at bounding box center [648, 388] width 69 height 29
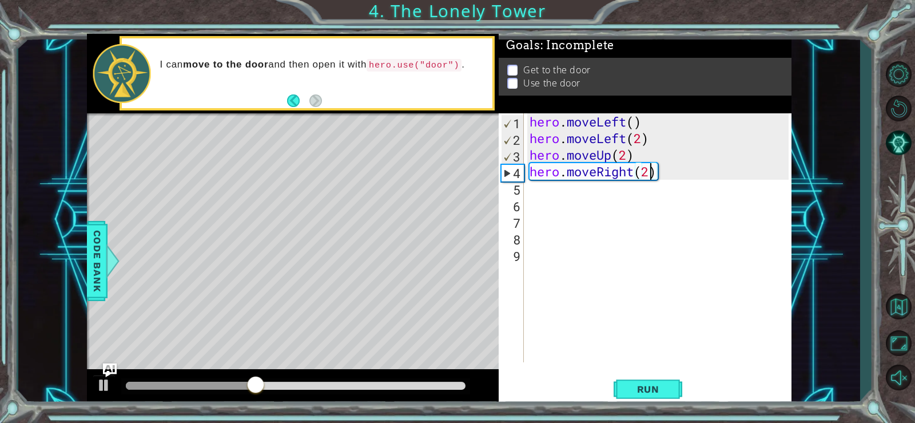
click at [629, 158] on div "hero . moveLeft ( ) hero . moveLeft ( 2 ) hero . moveUp ( 2 ) hero . moveRight …" at bounding box center [660, 254] width 267 height 282
click at [650, 173] on div "hero . moveLeft ( ) hero . moveLeft ( 2 ) hero . moveUp ( 3 ) hero . moveRight …" at bounding box center [660, 254] width 267 height 282
type textarea "hero.moveRight(3)"
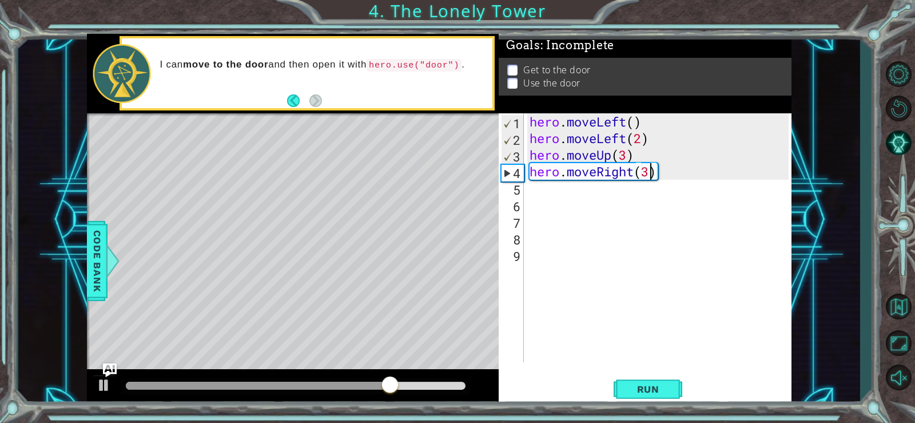
click at [585, 201] on div "hero . moveLeft ( ) hero . moveLeft ( 2 ) hero . moveUp ( 3 ) hero . moveRight …" at bounding box center [660, 254] width 267 height 282
click at [586, 192] on div "hero . moveLeft ( ) hero . moveLeft ( 2 ) hero . moveUp ( 3 ) hero . moveRight …" at bounding box center [660, 254] width 267 height 282
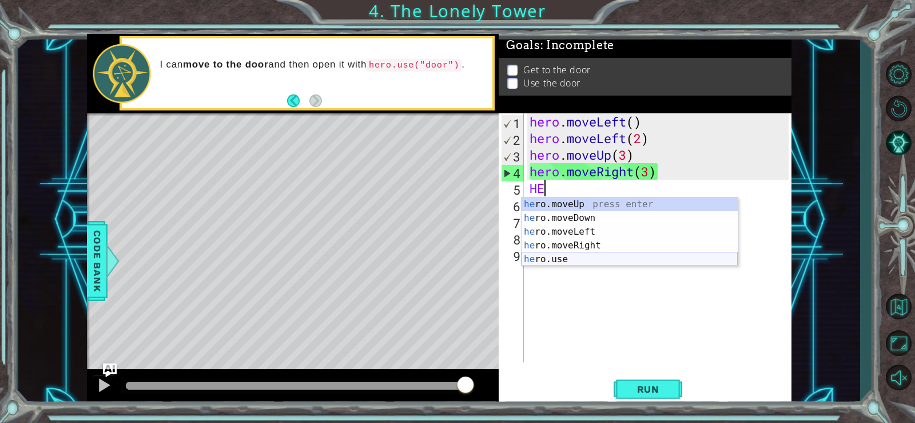
click at [577, 257] on div "he ro.moveUp press enter he ro.moveDown press enter he ro.moveLeft press enter …" at bounding box center [629, 245] width 216 height 96
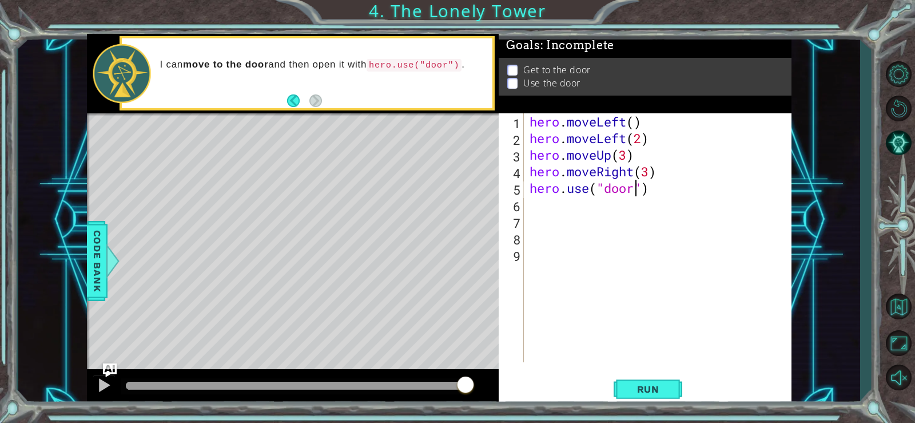
scroll to position [0, 5]
click at [644, 383] on span "Run" at bounding box center [648, 388] width 45 height 11
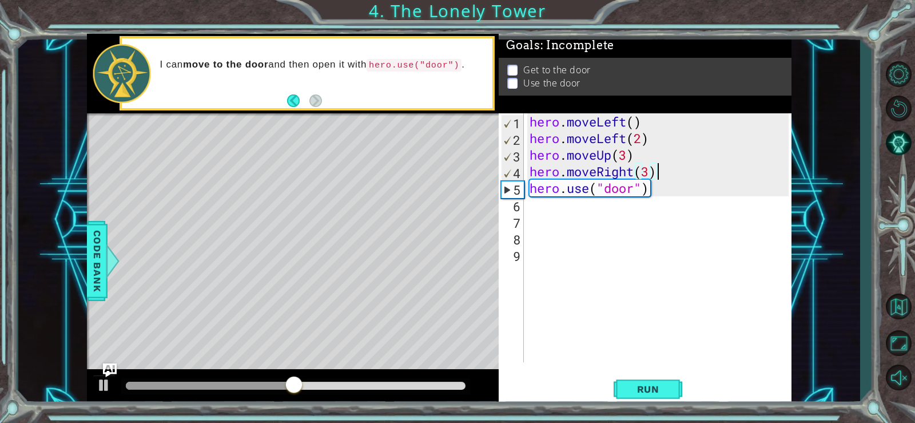
click at [656, 175] on div "hero . moveLeft ( ) hero . moveLeft ( 2 ) hero . moveUp ( 3 ) hero . moveRight …" at bounding box center [660, 254] width 267 height 282
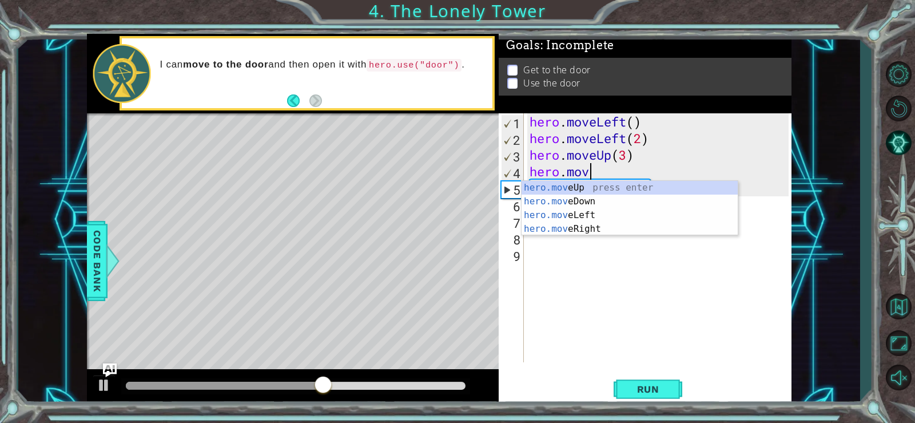
type textarea "[DOMAIN_NAME]"
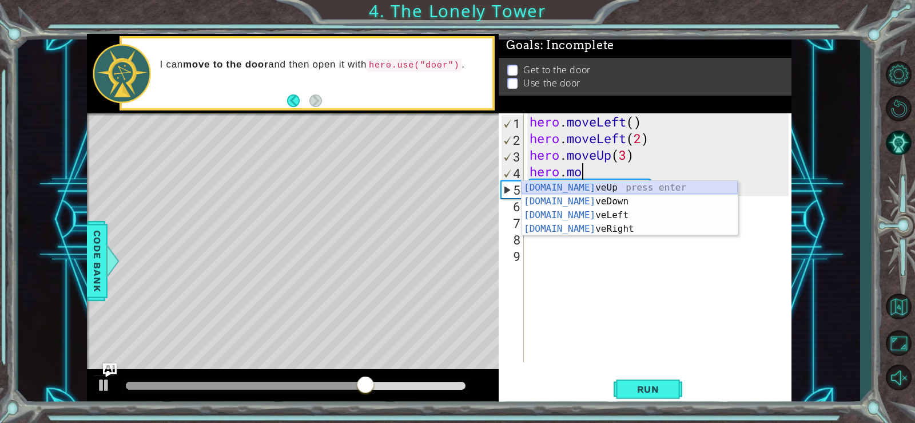
click at [640, 182] on div "[DOMAIN_NAME] veUp press enter [DOMAIN_NAME] veDown press enter [DOMAIN_NAME] v…" at bounding box center [629, 222] width 216 height 82
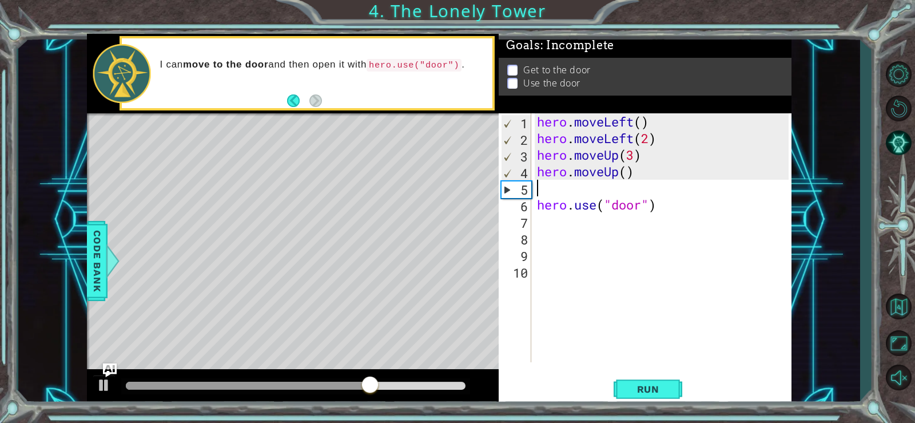
scroll to position [0, 0]
click at [628, 174] on div "hero . moveLeft ( ) hero . moveLeft ( 2 ) hero . moveUp ( 3 ) hero . moveUp ( )…" at bounding box center [665, 254] width 260 height 282
type textarea "hero.moveUp(2)"
click at [658, 382] on button "Run" at bounding box center [648, 388] width 69 height 29
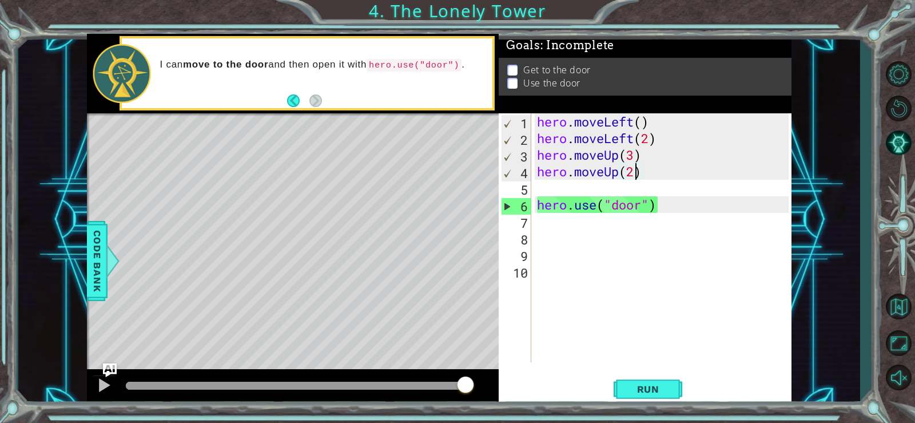
click at [644, 188] on div "hero . moveLeft ( ) hero . moveLeft ( 2 ) hero . moveUp ( 3 ) hero . moveUp ( 2…" at bounding box center [665, 254] width 260 height 282
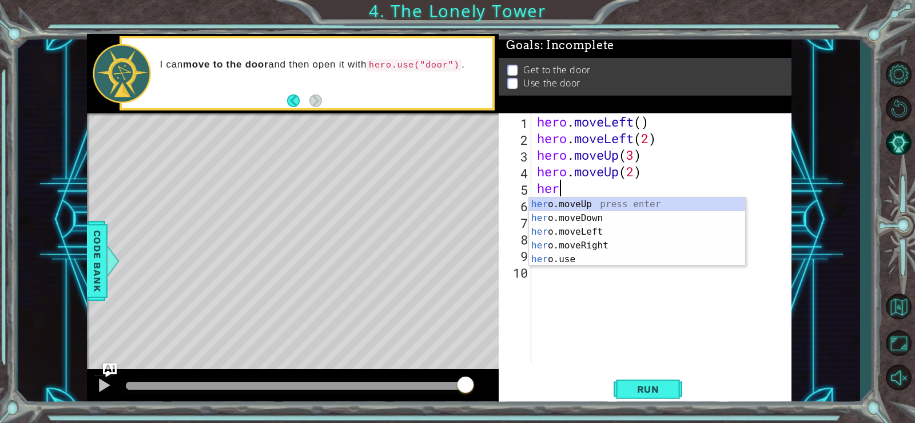
scroll to position [0, 1]
click at [633, 254] on div "her o.moveUp press enter her o.moveDown press enter her o.moveLeft press enter …" at bounding box center [637, 245] width 216 height 96
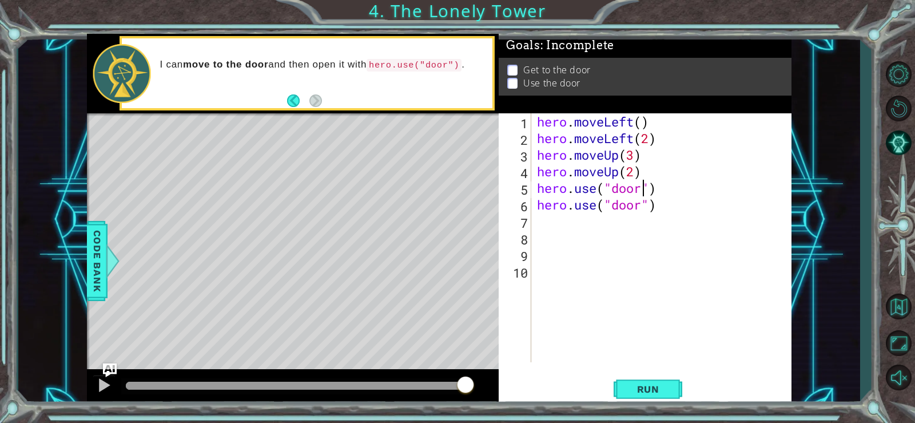
scroll to position [0, 5]
click at [665, 210] on div "hero . moveLeft ( ) hero . moveLeft ( 2 ) hero . moveUp ( 3 ) hero . moveUp ( 2…" at bounding box center [665, 254] width 260 height 282
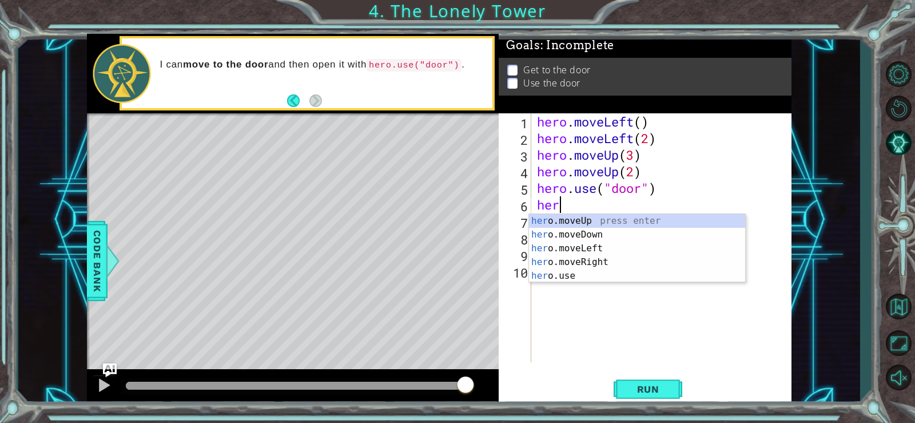
scroll to position [0, 1]
type textarea "h"
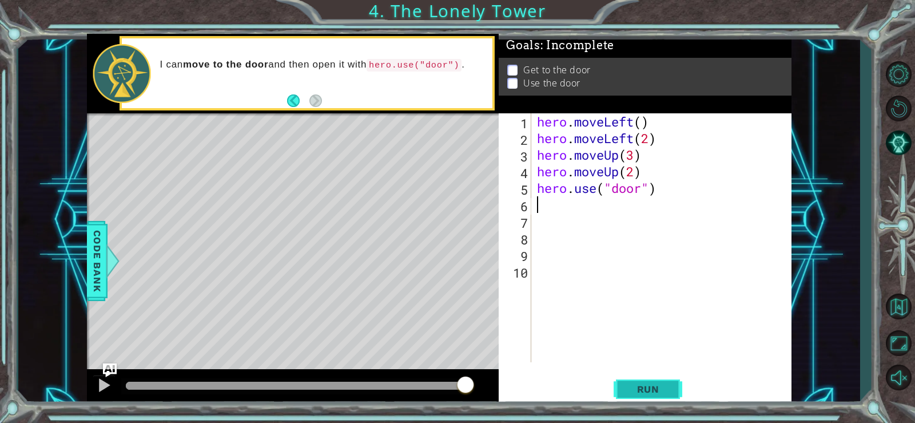
click at [650, 385] on span "Run" at bounding box center [648, 388] width 45 height 11
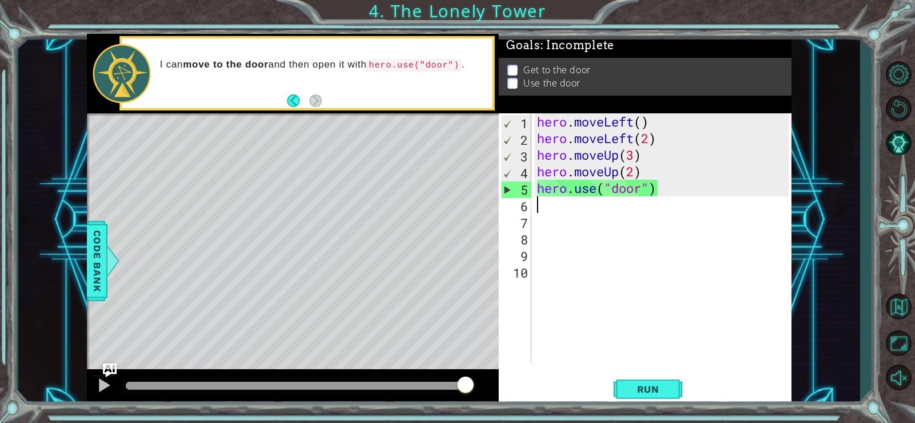
click at [636, 173] on div "hero . moveLeft ( ) hero . moveLeft ( 2 ) hero . moveUp ( 3 ) hero . moveUp ( 2…" at bounding box center [665, 254] width 260 height 282
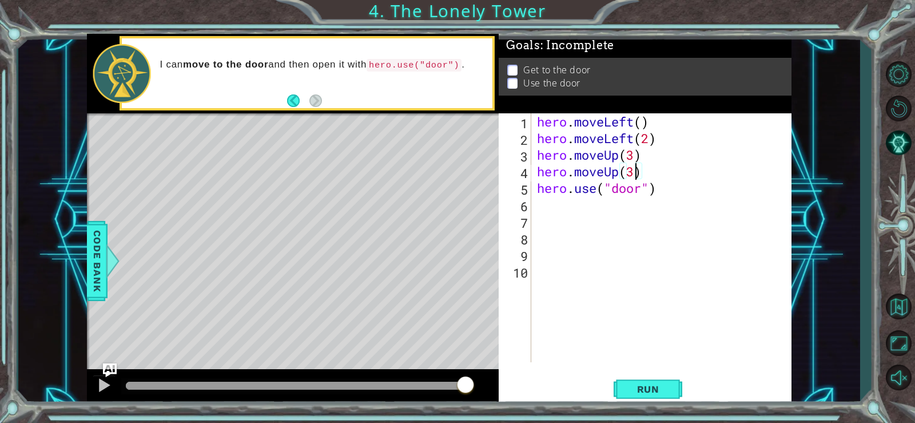
scroll to position [0, 4]
click at [656, 384] on span "Run" at bounding box center [648, 388] width 45 height 11
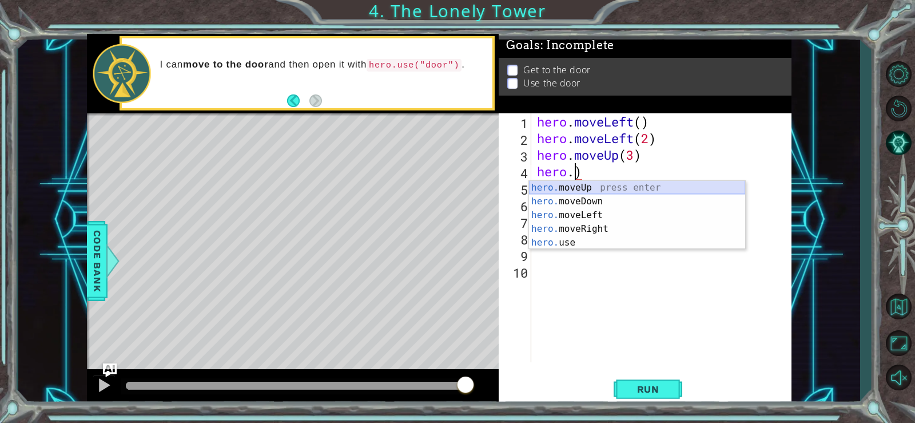
scroll to position [0, 1]
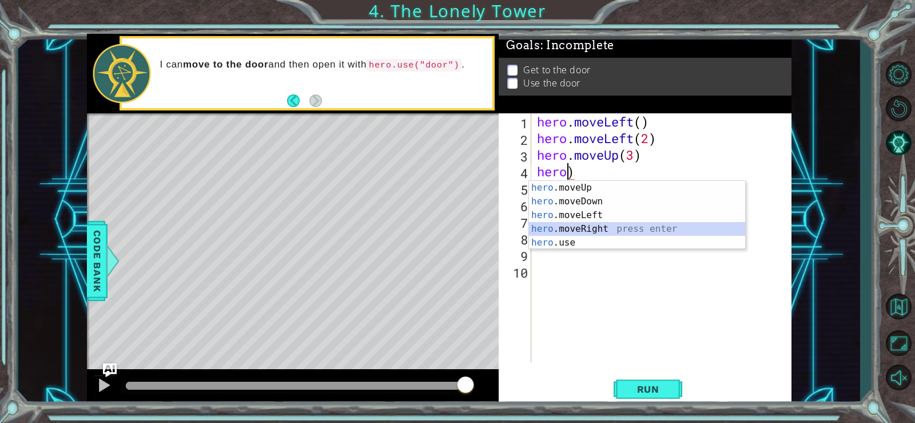
click at [643, 225] on div "hero .moveUp press enter hero .moveDown press enter hero .moveLeft press enter …" at bounding box center [637, 229] width 216 height 96
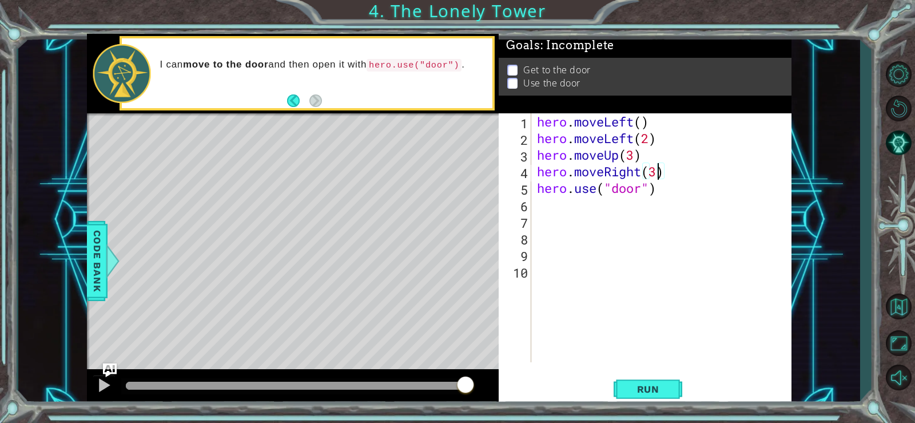
scroll to position [0, 5]
click at [656, 387] on span "Run" at bounding box center [648, 388] width 45 height 11
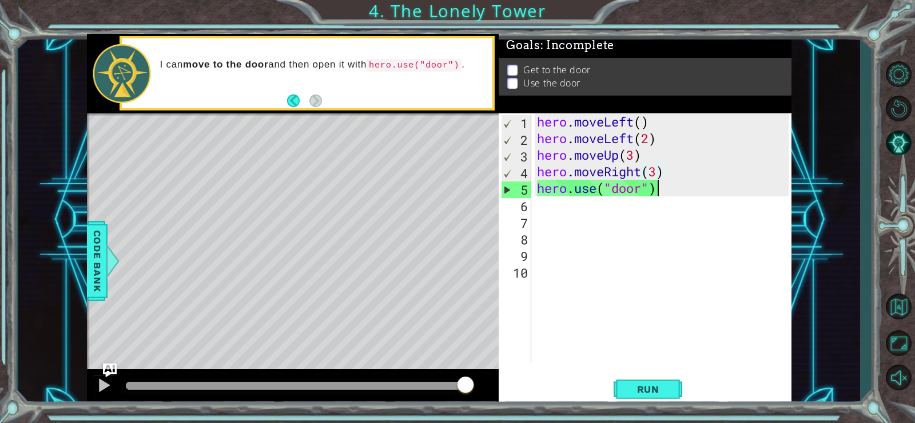
click at [671, 193] on div "hero . moveLeft ( ) hero . moveLeft ( 2 ) hero . moveUp ( 3 ) hero . moveRight …" at bounding box center [665, 254] width 260 height 282
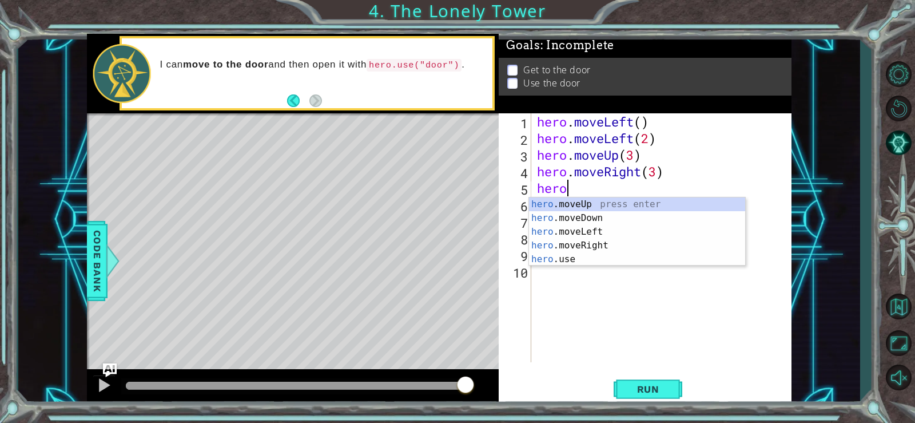
scroll to position [0, 1]
type textarea "h"
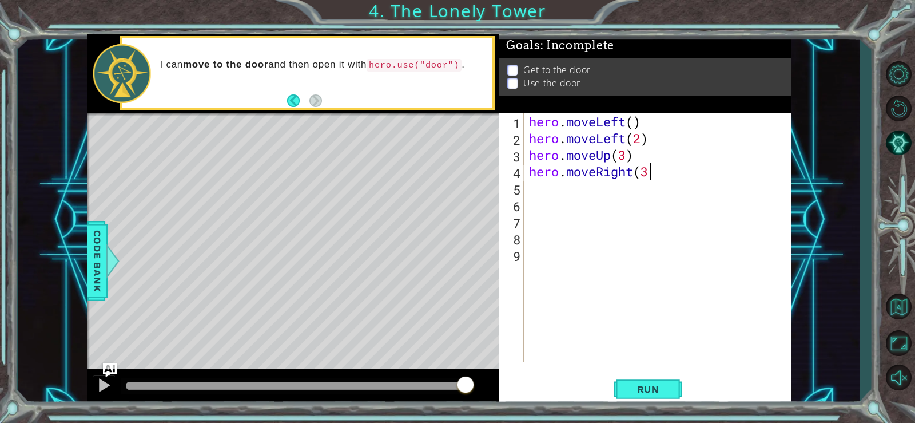
type textarea "hero.move"
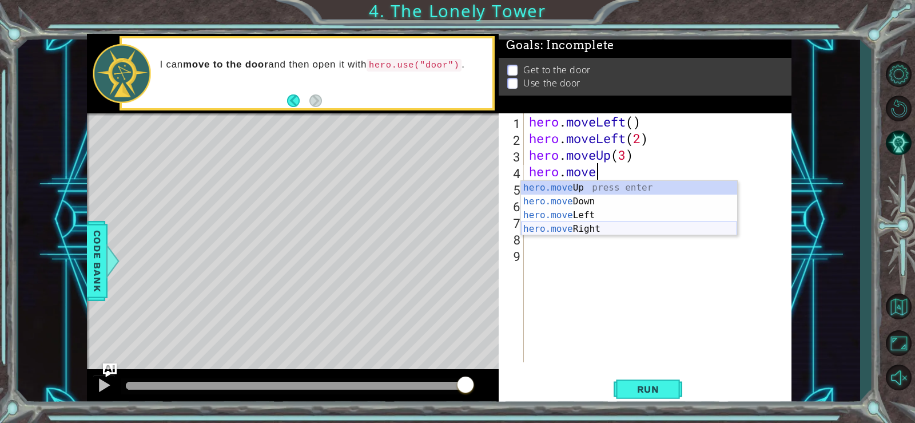
click at [663, 227] on div "hero.move Up press enter hero.move Down press enter hero.move Left press enter …" at bounding box center [629, 222] width 216 height 82
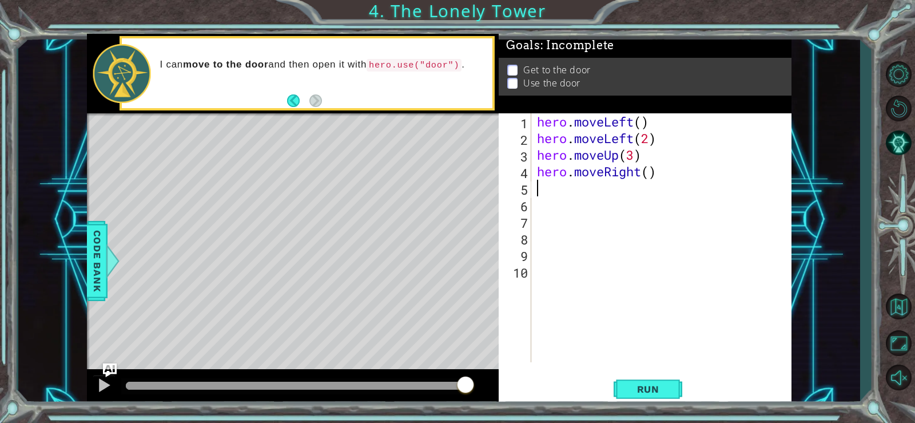
click at [650, 172] on div "hero . moveLeft ( ) hero . moveLeft ( 2 ) hero . moveUp ( 3 ) hero . moveRight …" at bounding box center [665, 254] width 260 height 282
click at [659, 388] on span "Run" at bounding box center [648, 388] width 45 height 11
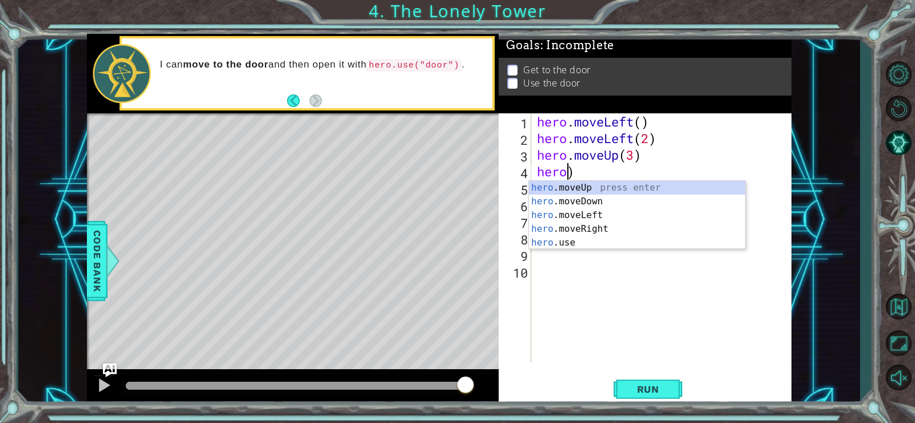
scroll to position [0, 0]
type textarea ")"
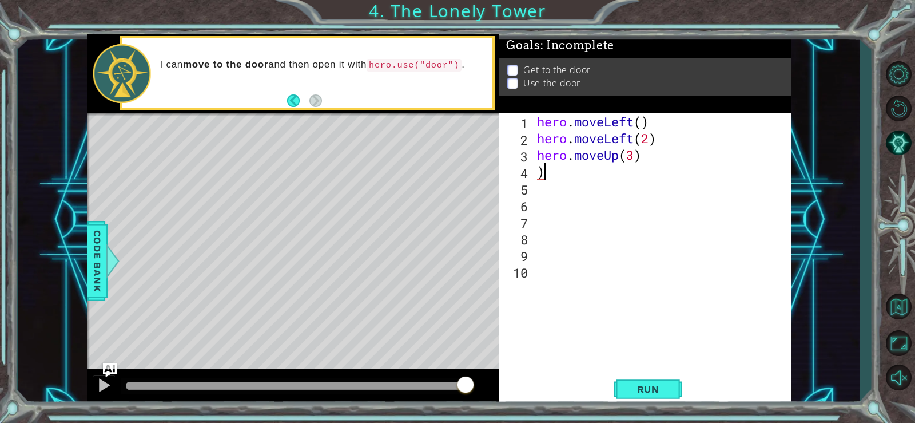
click at [585, 179] on div "hero . moveLeft ( ) hero . moveLeft ( 2 ) hero . moveUp ( 3 ) )" at bounding box center [665, 254] width 260 height 282
click at [636, 157] on div "hero . moveLeft ( ) hero . moveLeft ( 2 ) hero . moveUp ( 3 ) h" at bounding box center [665, 254] width 260 height 282
click at [631, 379] on button "Run" at bounding box center [648, 388] width 69 height 29
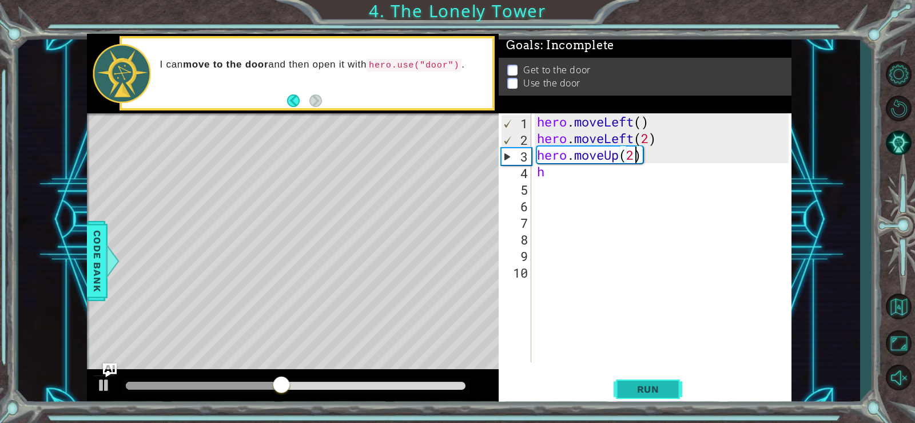
click at [660, 387] on span "Run" at bounding box center [648, 388] width 45 height 11
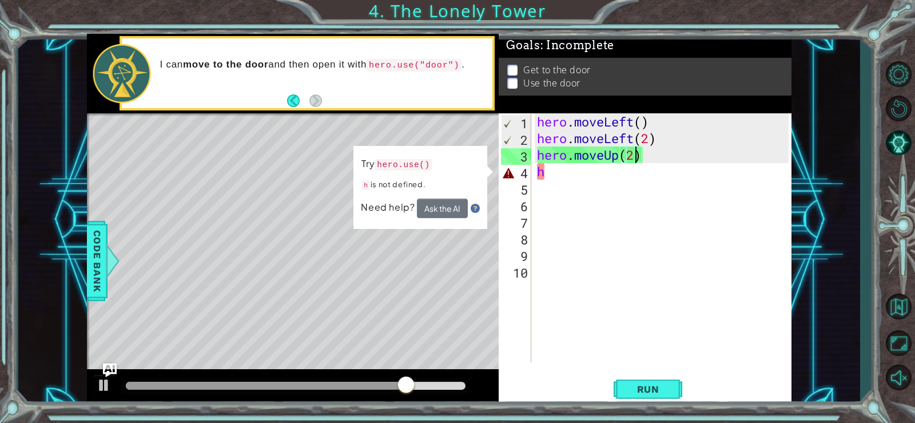
click at [658, 151] on div "hero . moveLeft ( ) hero . moveLeft ( 2 ) hero . moveUp ( 2 ) h" at bounding box center [665, 254] width 260 height 282
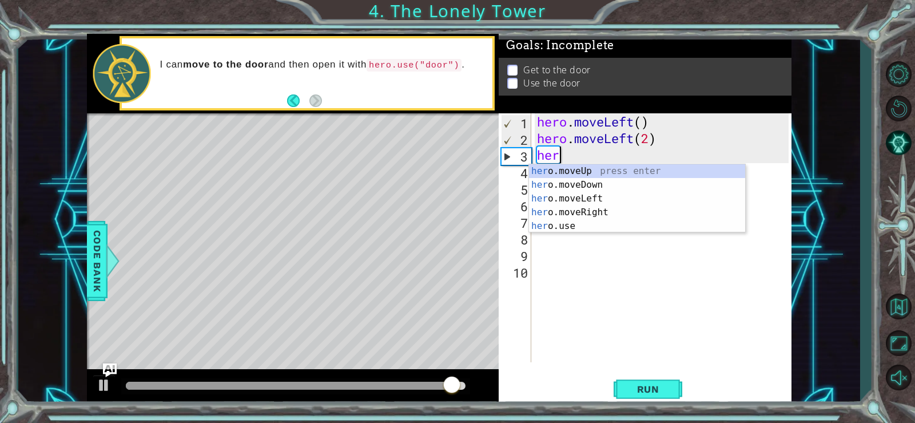
scroll to position [0, 0]
type textarea "h"
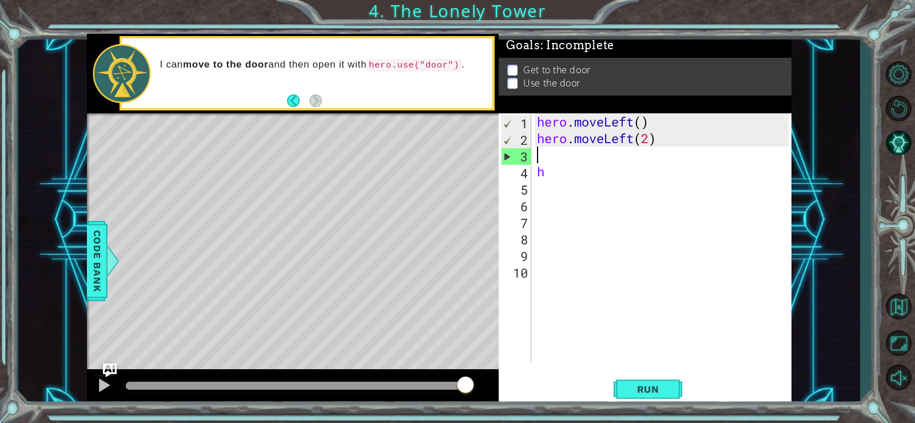
click at [623, 176] on div "hero . moveLeft ( ) hero . moveLeft ( 2 ) h" at bounding box center [665, 254] width 260 height 282
type textarea "h"
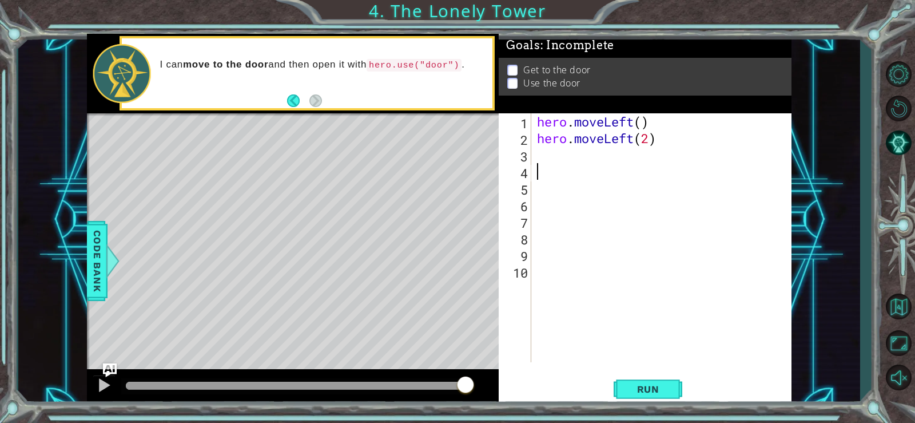
type textarea "h"
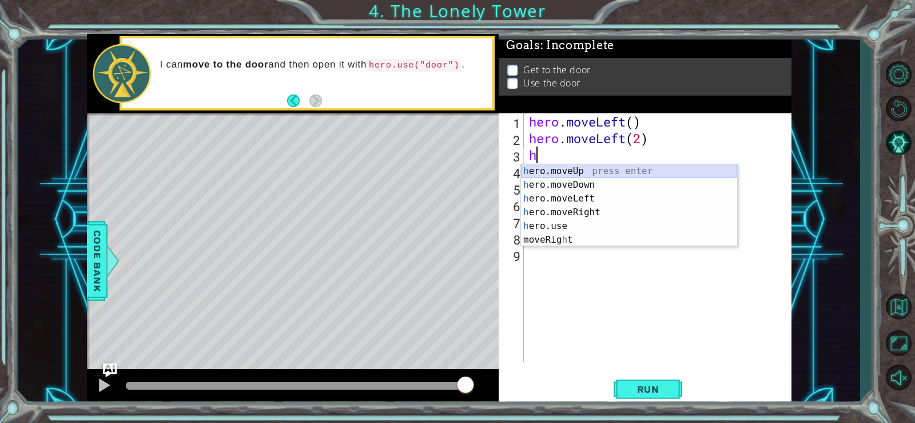
click at [563, 172] on div "h ero.moveUp press enter h ero.moveDown press enter h ero.moveLeft press enter …" at bounding box center [629, 219] width 216 height 110
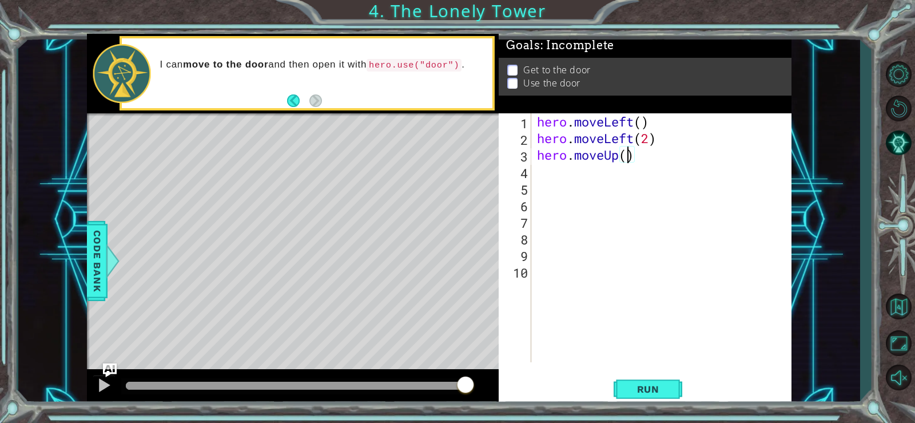
click at [625, 155] on div "hero . moveLeft ( ) hero . moveLeft ( 2 ) hero . moveUp ( )" at bounding box center [665, 254] width 260 height 282
click at [670, 380] on button "Run" at bounding box center [648, 388] width 69 height 29
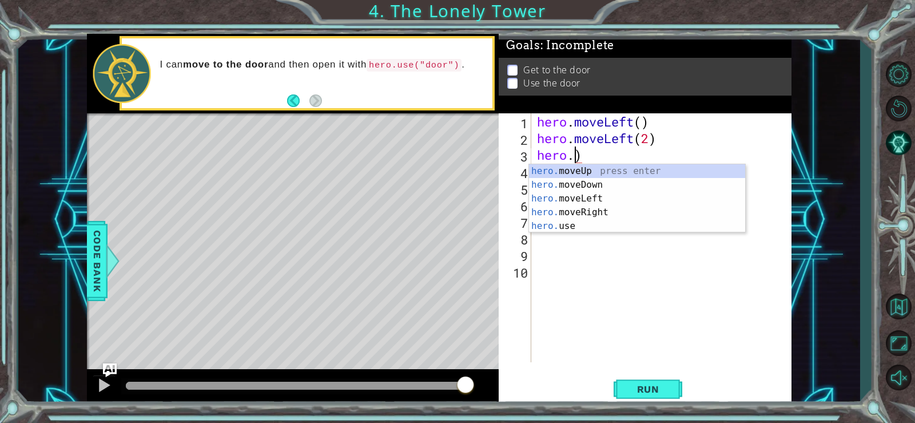
scroll to position [0, 1]
click at [656, 182] on div "hero .moveUp press enter hero .moveDown press enter hero .moveLeft press enter …" at bounding box center [637, 212] width 216 height 96
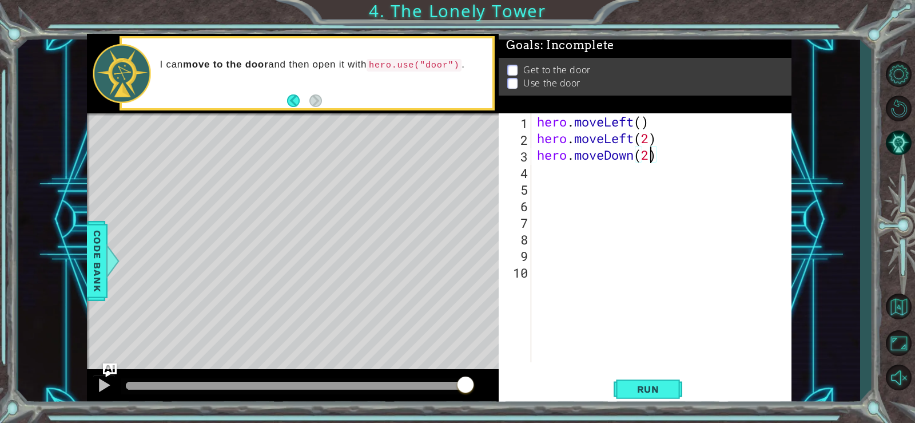
scroll to position [0, 5]
click at [669, 387] on button "Run" at bounding box center [648, 388] width 69 height 29
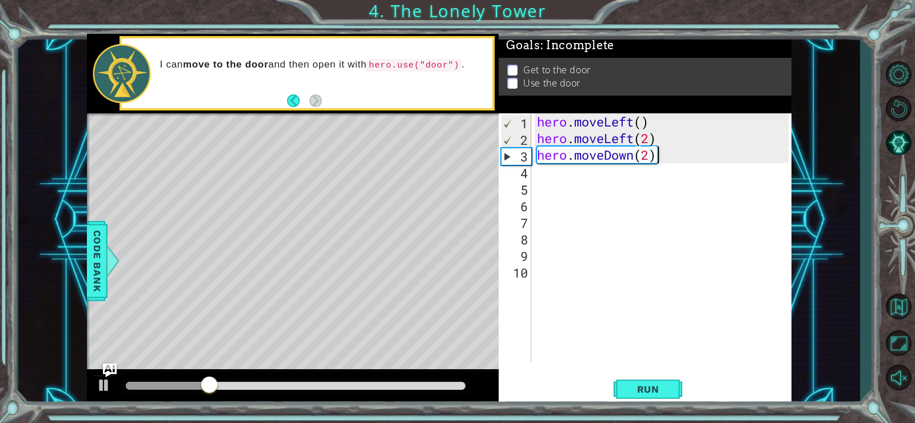
click at [671, 157] on div "hero . moveLeft ( ) hero . moveLeft ( 2 ) hero . moveDown ( 2 )" at bounding box center [665, 254] width 260 height 282
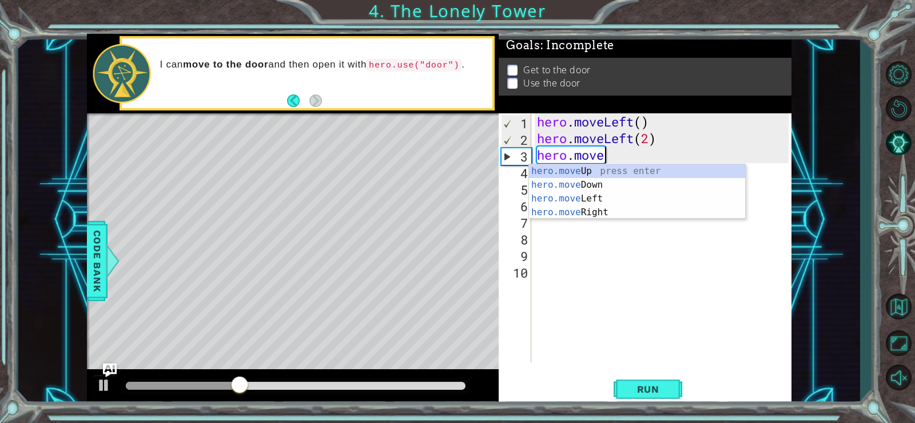
scroll to position [0, 1]
type textarea "h"
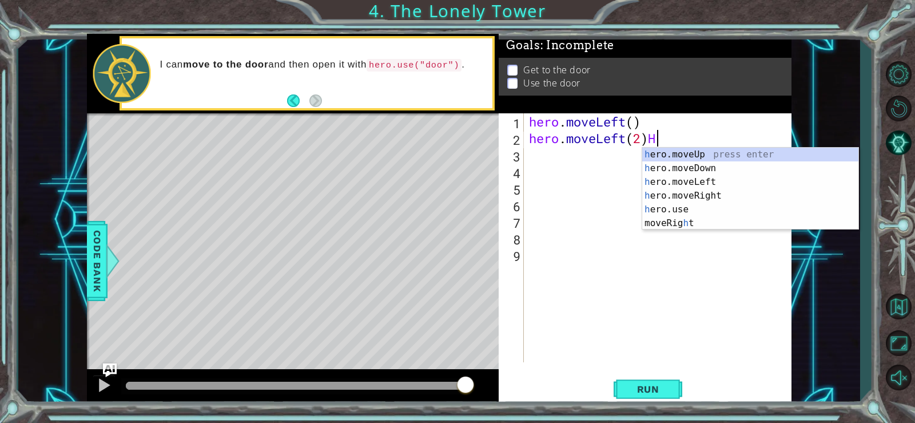
scroll to position [0, 5]
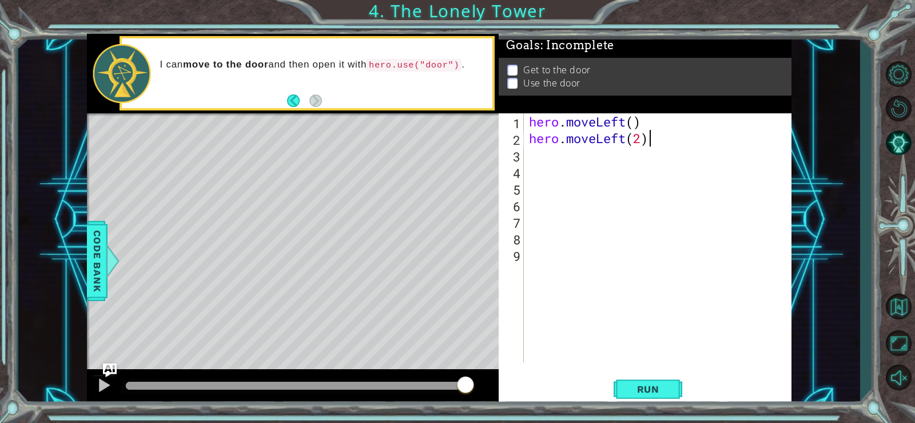
type textarea "hero.moveLeft(2)"
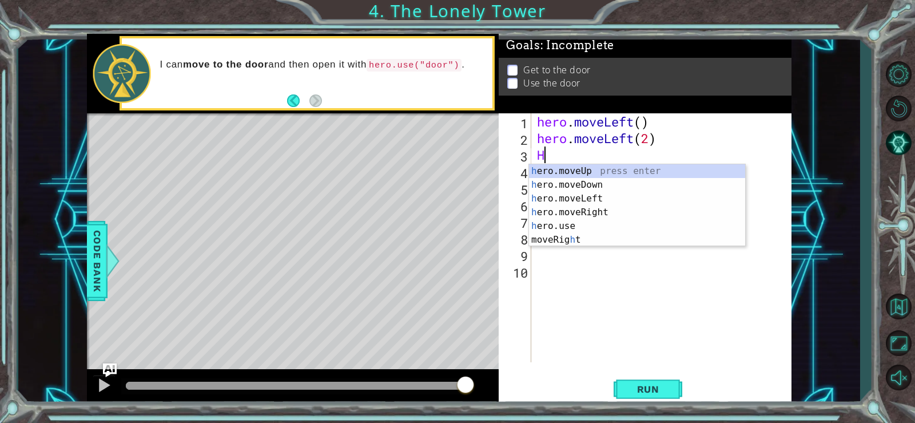
type textarea "HE"
click at [624, 166] on div "he ro.moveUp press enter he ro.moveDown press enter he ro.moveLeft press enter …" at bounding box center [637, 212] width 216 height 96
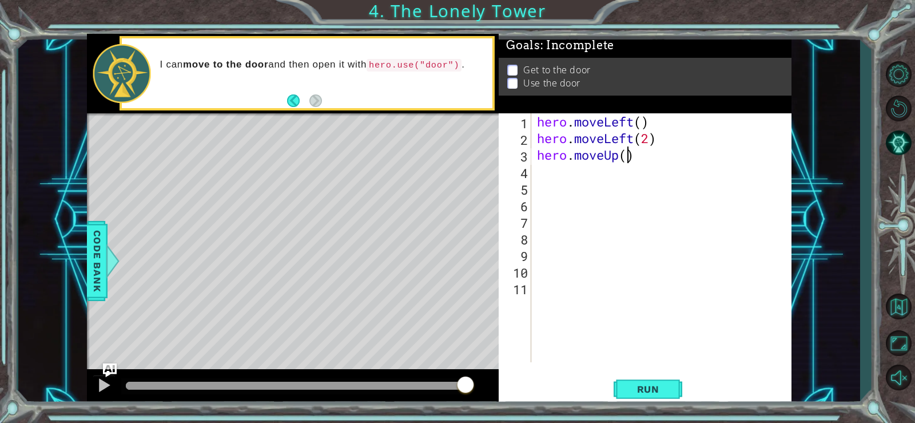
click at [628, 154] on div "hero . moveLeft ( ) hero . moveLeft ( 2 ) hero . moveUp ( )" at bounding box center [665, 254] width 260 height 282
type textarea "hero.moveUp(2)"
click at [541, 174] on div "hero . moveLeft ( ) hero . moveLeft ( 2 ) hero . moveUp ( 2 )" at bounding box center [665, 254] width 260 height 282
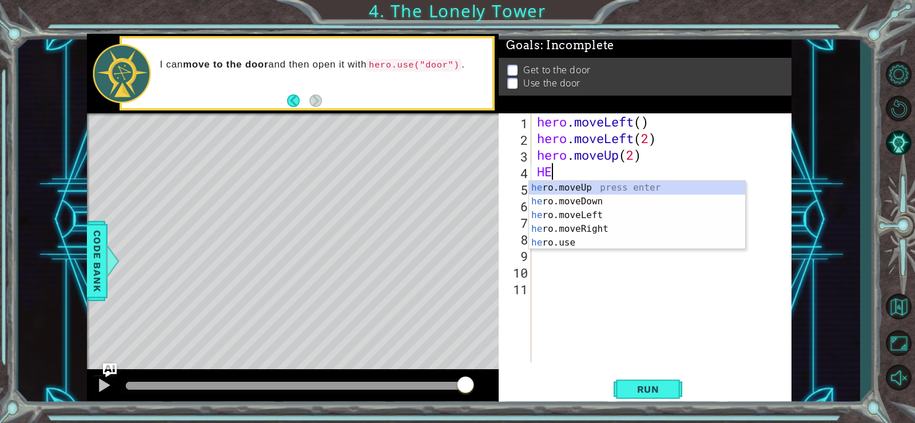
scroll to position [0, 1]
type textarea "HERO"
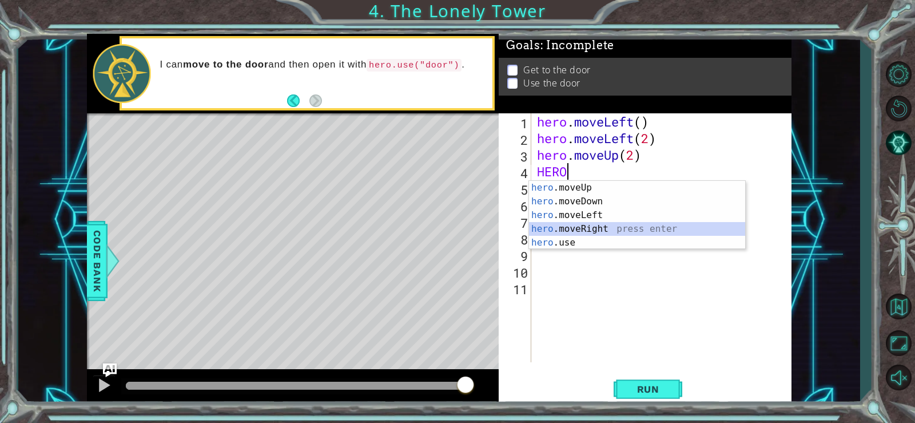
click at [577, 226] on div "hero .moveUp press enter hero .moveDown press enter hero .moveLeft press enter …" at bounding box center [637, 229] width 216 height 96
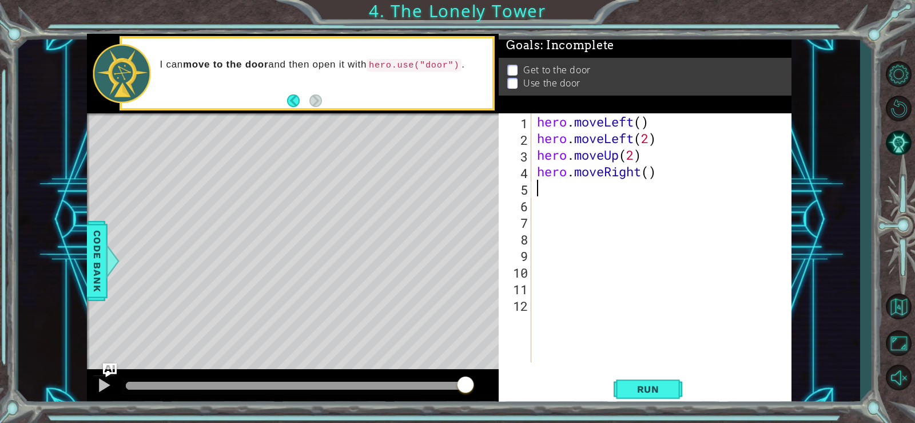
scroll to position [0, 0]
click at [649, 174] on div "hero . moveLeft ( ) hero . moveLeft ( 2 ) hero . moveUp ( 2 ) hero . moveRight …" at bounding box center [665, 254] width 260 height 282
type textarea "hero.moveRight(2)"
click at [597, 197] on div "hero . moveLeft ( ) hero . moveLeft ( 2 ) hero . moveUp ( 2 ) hero . moveRight …" at bounding box center [665, 254] width 260 height 282
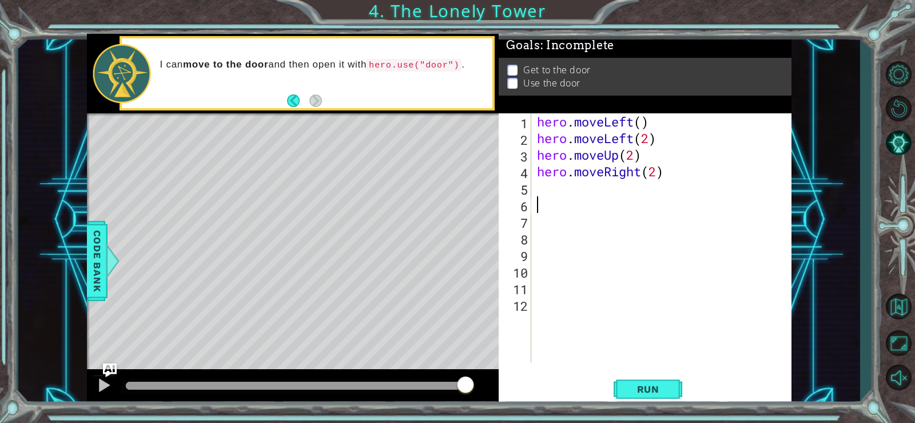
scroll to position [0, 0]
click at [580, 186] on div "hero . moveLeft ( ) hero . moveLeft ( 2 ) hero . moveUp ( 2 ) hero . moveRight …" at bounding box center [665, 254] width 260 height 282
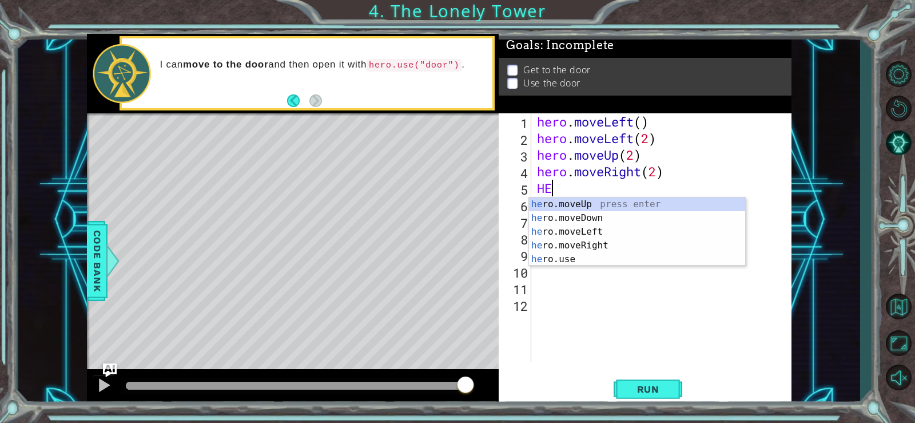
scroll to position [0, 1]
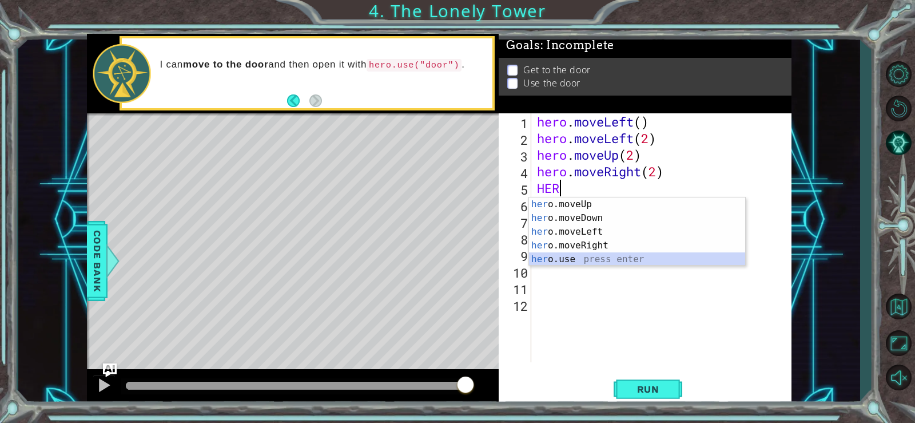
click at [600, 260] on div "her o.moveUp press enter her o.moveDown press enter her o.moveLeft press enter …" at bounding box center [637, 245] width 216 height 96
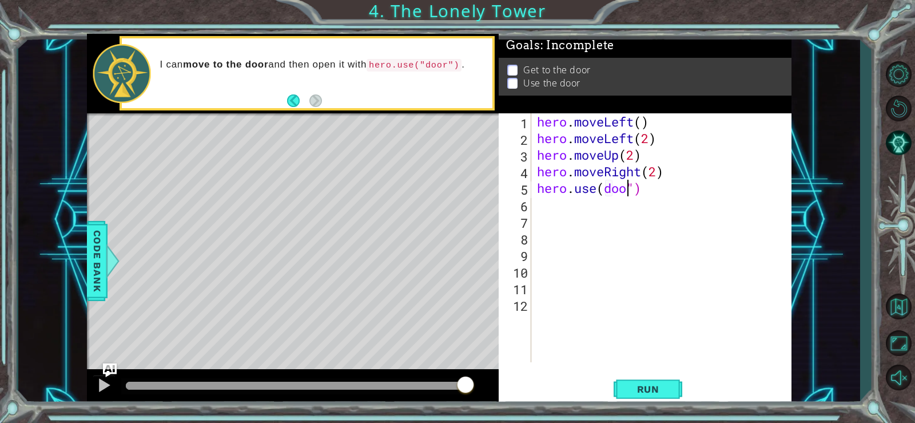
scroll to position [0, 5]
click at [667, 388] on span "Run" at bounding box center [648, 388] width 45 height 11
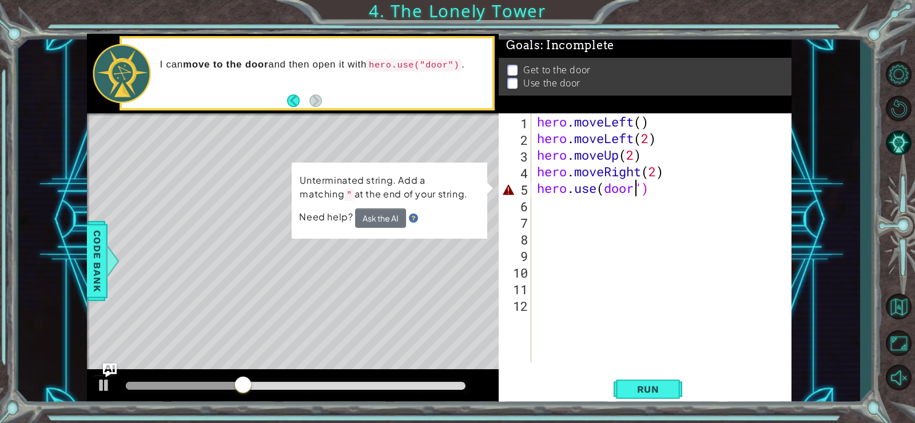
click at [643, 186] on div "hero . moveLeft ( ) hero . moveLeft ( 2 ) hero . moveUp ( 2 ) hero . moveRight …" at bounding box center [665, 254] width 260 height 282
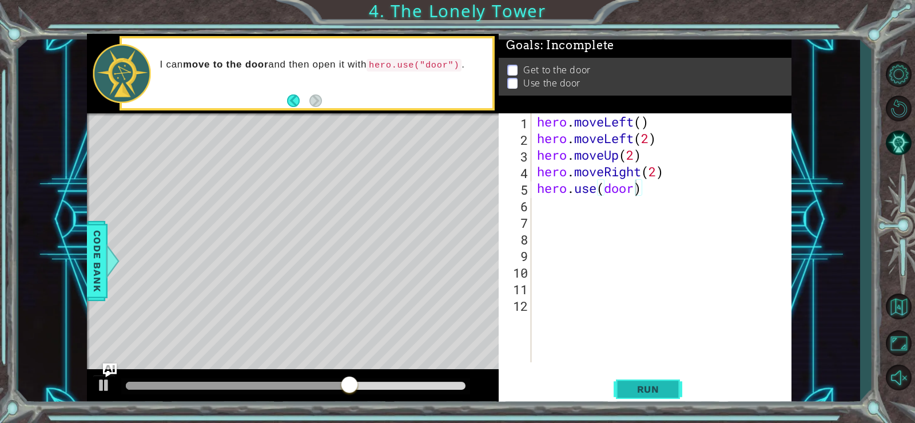
click at [650, 392] on span "Run" at bounding box center [648, 388] width 45 height 11
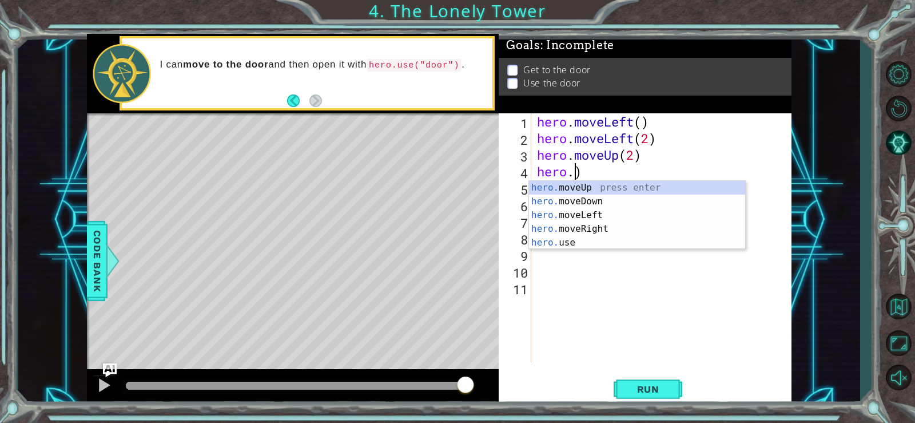
scroll to position [0, 0]
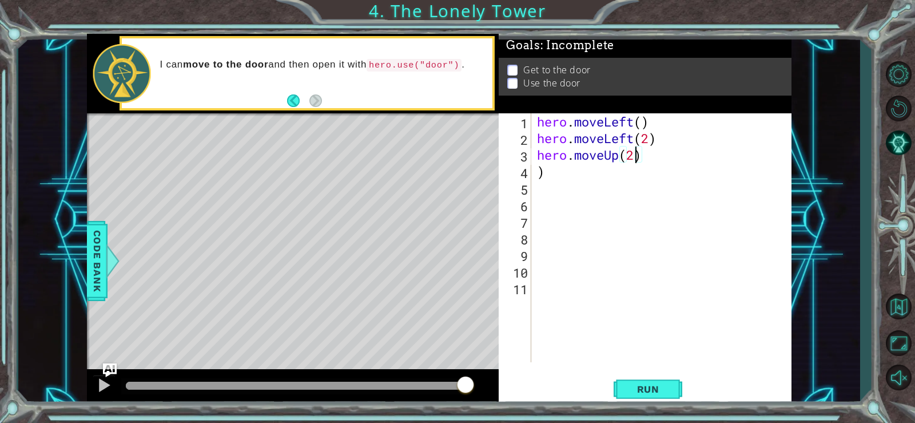
click at [633, 158] on div "hero . moveLeft ( ) hero . moveLeft ( 2 ) hero . moveUp ( 2 ) )" at bounding box center [665, 254] width 260 height 282
click at [563, 176] on div "hero . moveLeft ( ) hero . moveLeft ( 2 ) hero . moveUp ( 3 ) )" at bounding box center [665, 254] width 260 height 282
type textarea ")"
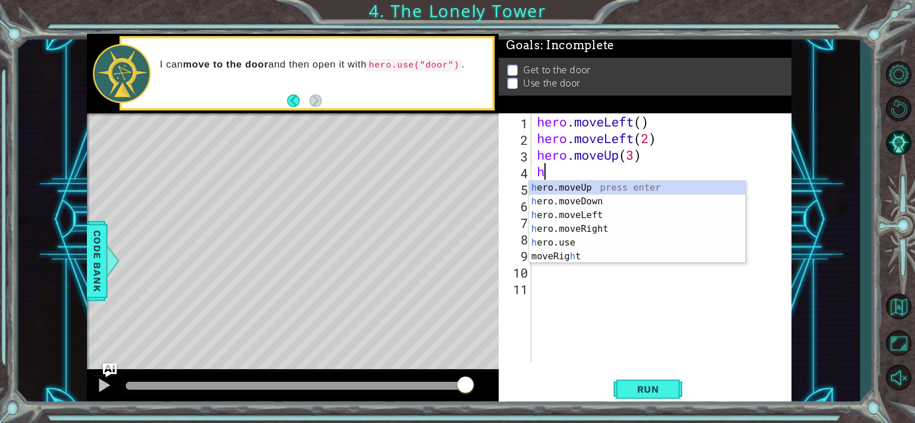
type textarea "hr"
click at [636, 227] on div "h e r o.moveUp press enter h e r o.moveDown press enter h e r o.moveLeft press …" at bounding box center [637, 229] width 216 height 96
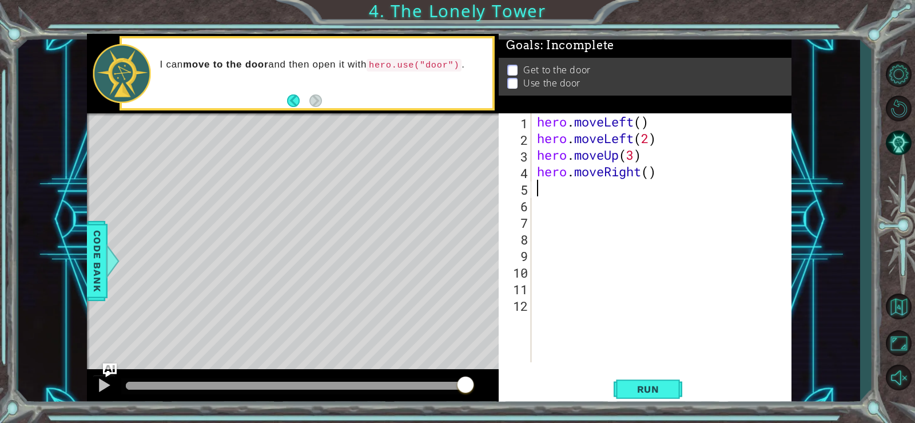
click at [648, 170] on div "hero . moveLeft ( ) hero . moveLeft ( 2 ) hero . moveUp ( 3 ) hero . moveRight …" at bounding box center [665, 254] width 260 height 282
type textarea "hero.moveRight(3)"
click at [560, 195] on div "hero . moveLeft ( ) hero . moveLeft ( 2 ) hero . moveUp ( 3 ) hero . moveRight …" at bounding box center [665, 254] width 260 height 282
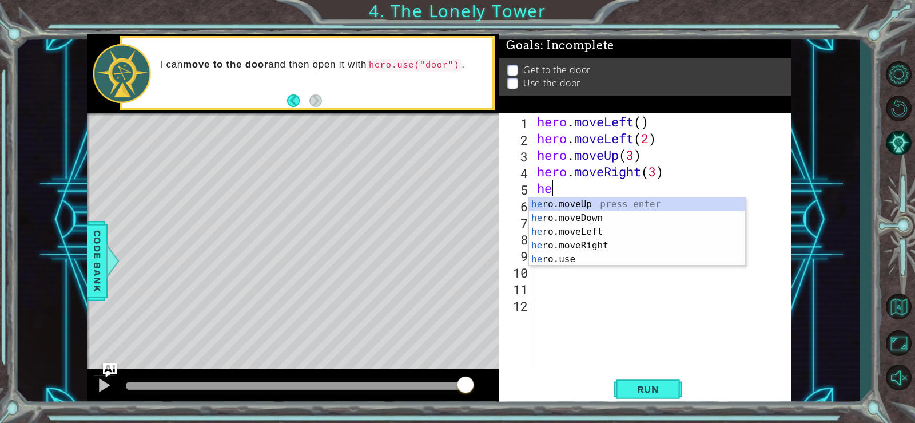
scroll to position [0, 1]
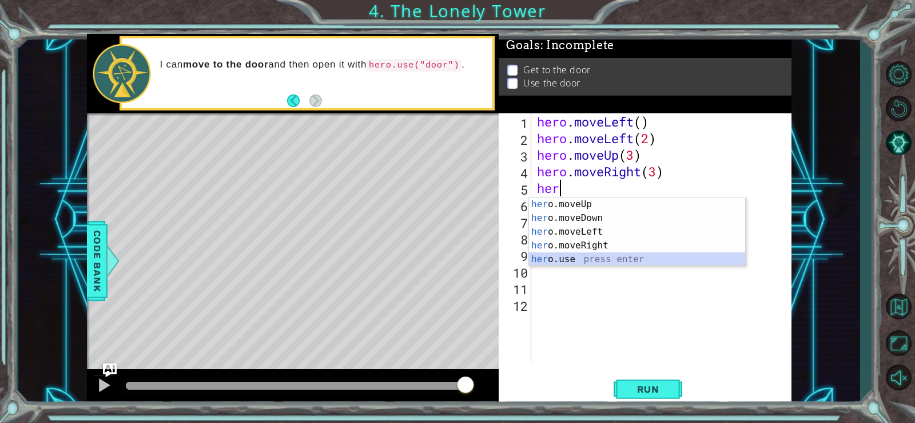
click at [580, 256] on div "her o.moveUp press enter her o.moveDown press enter her o.moveLeft press enter …" at bounding box center [637, 245] width 216 height 96
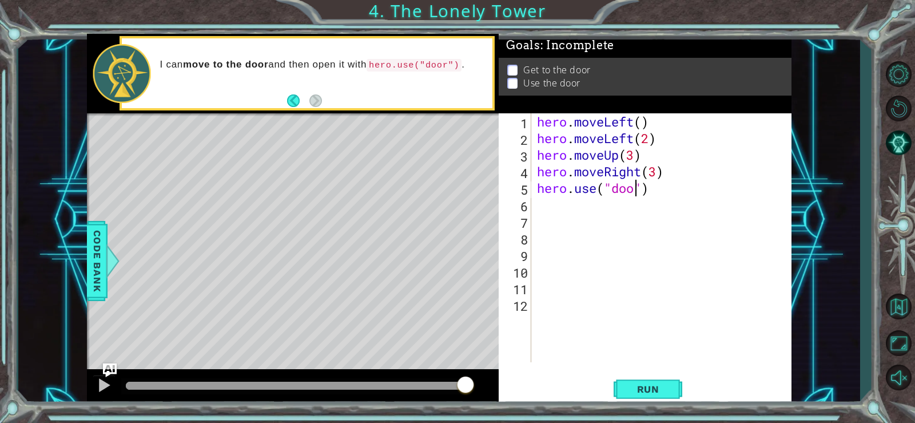
scroll to position [0, 5]
click at [662, 383] on span "Run" at bounding box center [648, 388] width 45 height 11
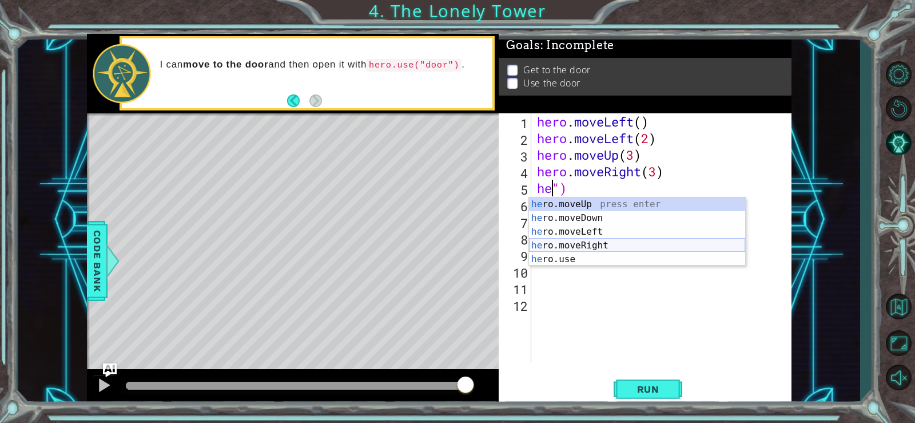
click at [628, 242] on div "he ro.moveUp press enter he ro.moveDown press enter he ro.moveLeft press enter …" at bounding box center [637, 245] width 216 height 96
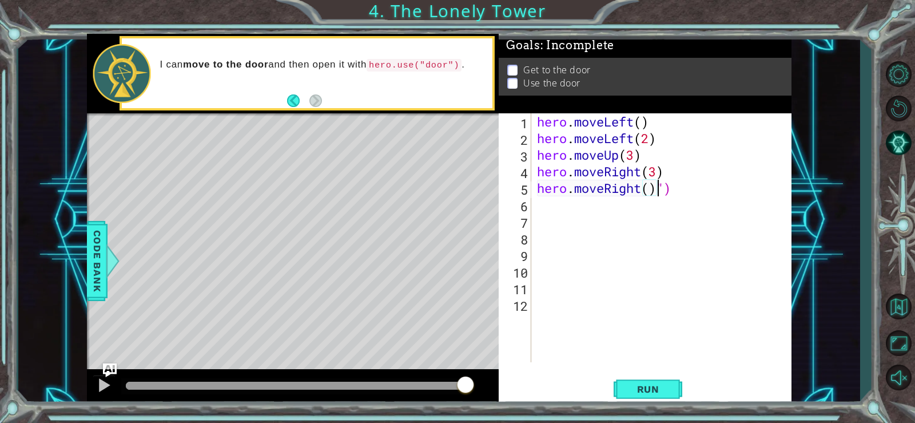
click at [675, 188] on div "hero . moveLeft ( ) hero . moveLeft ( 2 ) hero . moveUp ( 3 ) hero . moveRight …" at bounding box center [665, 254] width 260 height 282
click at [648, 185] on div "hero . moveLeft ( ) hero . moveLeft ( 2 ) hero . moveUp ( 3 ) hero . moveRight …" at bounding box center [665, 254] width 260 height 282
click at [655, 386] on span "Run" at bounding box center [648, 388] width 45 height 11
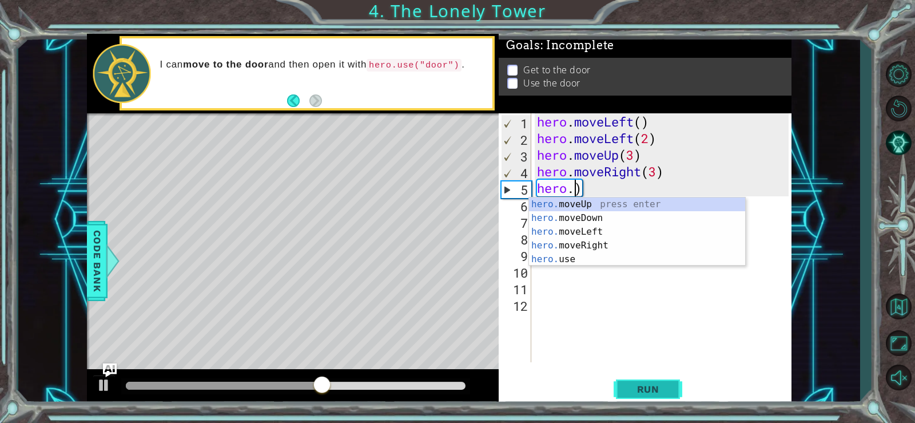
scroll to position [0, 1]
click at [640, 199] on div "hero .moveUp press enter hero .moveDown press enter hero .moveLeft press enter …" at bounding box center [637, 245] width 216 height 96
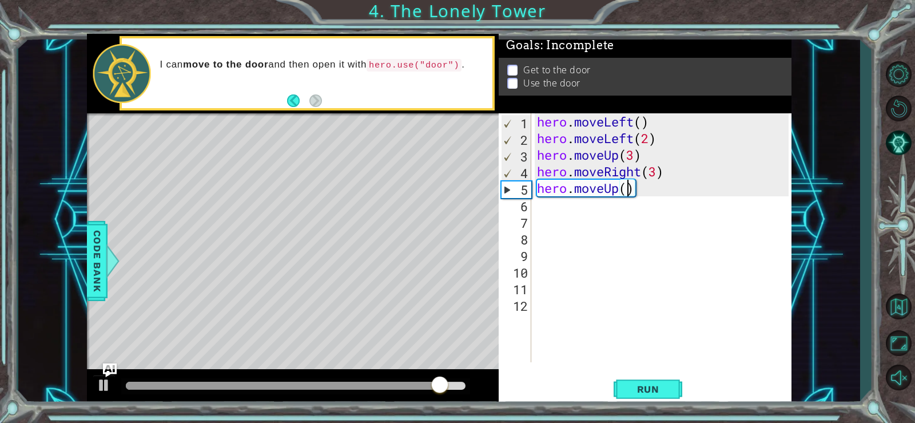
scroll to position [0, 4]
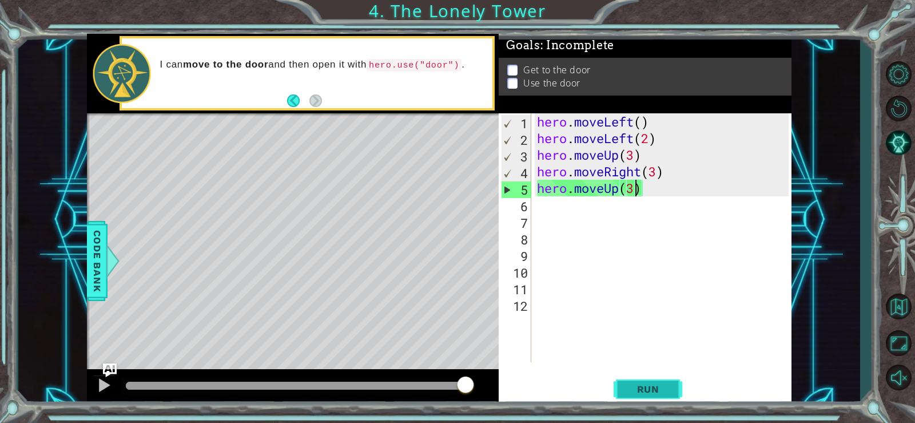
click at [666, 391] on span "Run" at bounding box center [648, 388] width 45 height 11
click at [634, 160] on div "hero . moveLeft ( ) hero . moveLeft ( 2 ) hero . moveUp ( 3 ) hero . moveRight …" at bounding box center [665, 254] width 260 height 282
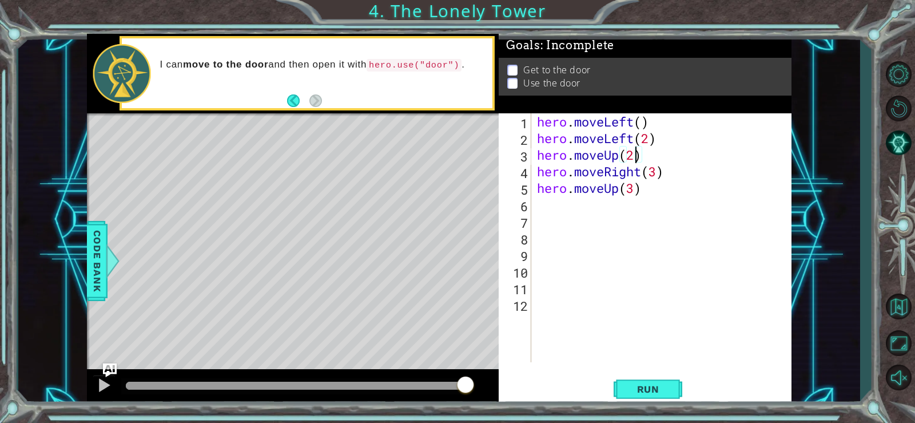
click at [640, 126] on div "hero . moveLeft ( ) hero . moveLeft ( 2 ) hero . moveUp ( 2 ) hero . moveRight …" at bounding box center [665, 254] width 260 height 282
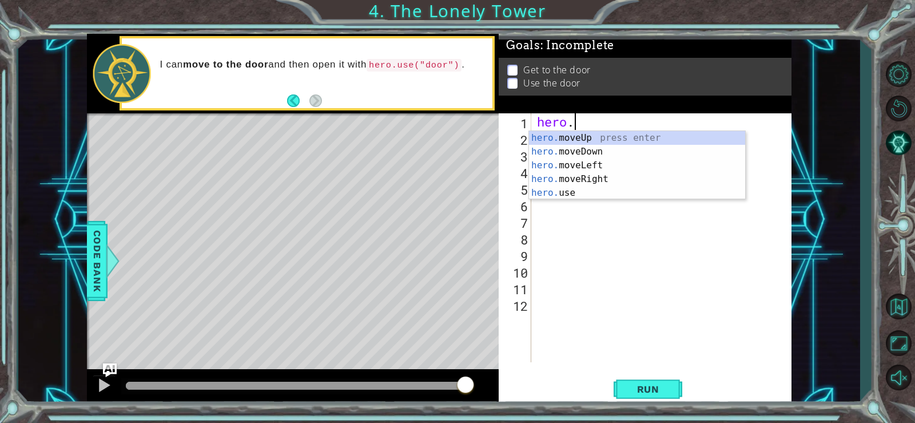
scroll to position [0, 0]
type textarea "h"
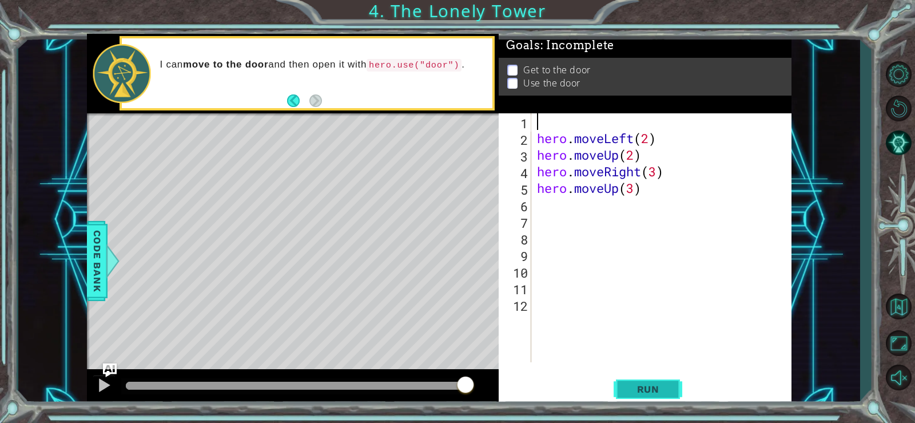
click at [640, 380] on button "Run" at bounding box center [648, 388] width 69 height 29
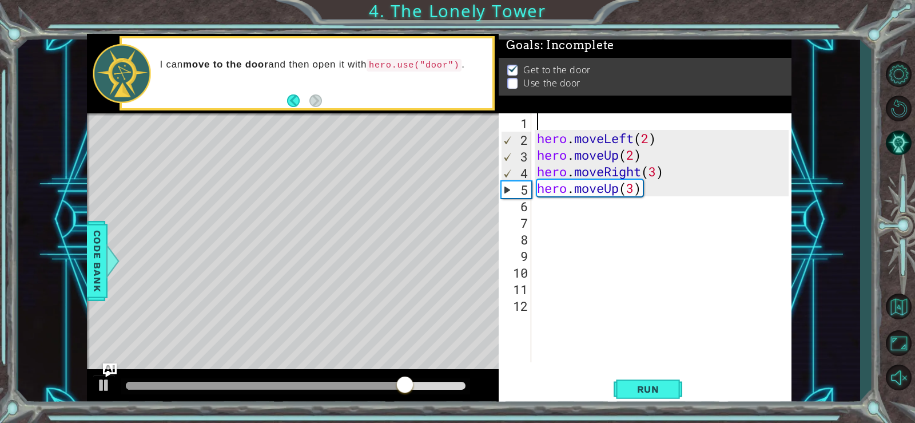
click at [653, 189] on div "hero . moveLeft ( 2 ) hero . moveUp ( 2 ) hero . moveRight ( 3 ) hero . moveUp …" at bounding box center [665, 254] width 260 height 282
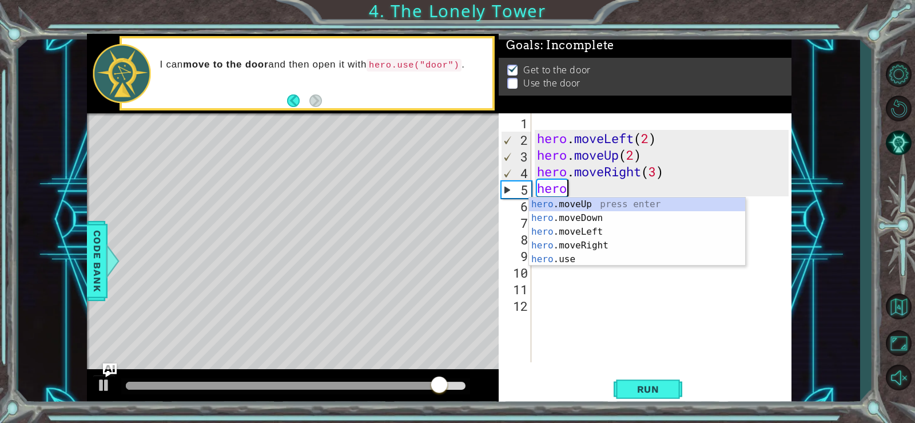
type textarea "h"
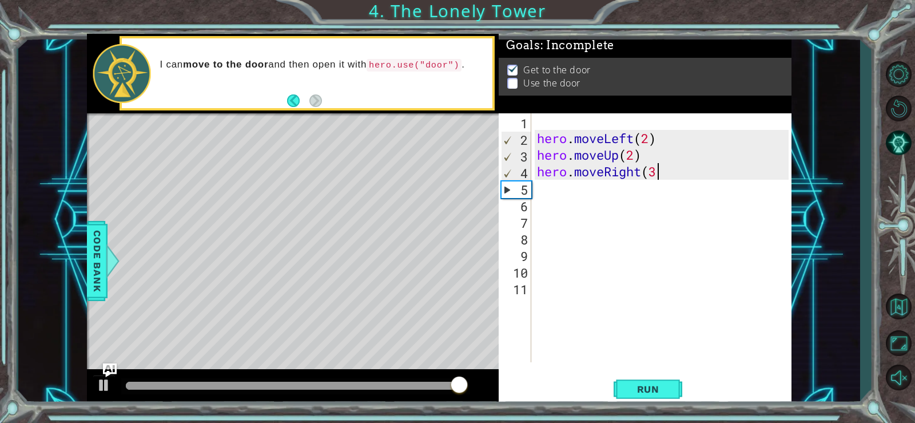
scroll to position [0, 5]
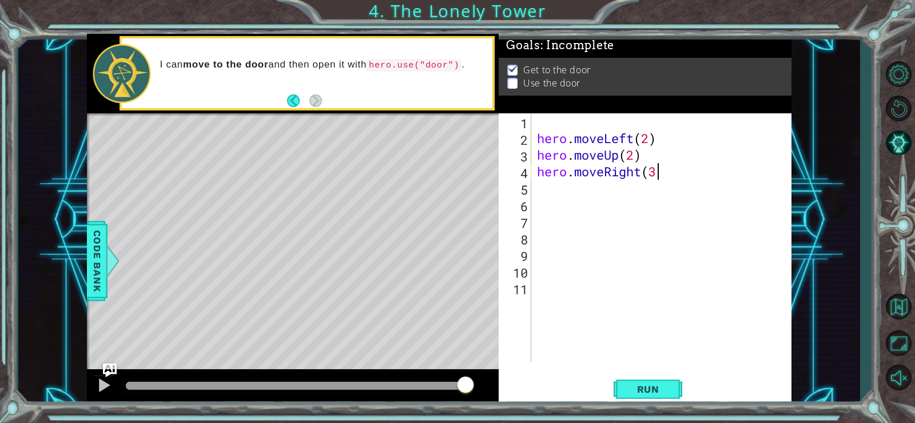
type textarea "hero.moveRight(3)"
click at [592, 197] on div "hero . moveLeft ( 2 ) hero . moveUp ( 2 ) hero . moveRight ( 3 )" at bounding box center [665, 254] width 260 height 282
click at [587, 186] on div "hero . moveLeft ( 2 ) hero . moveUp ( 2 ) hero . moveRight ( 3 )" at bounding box center [665, 254] width 260 height 282
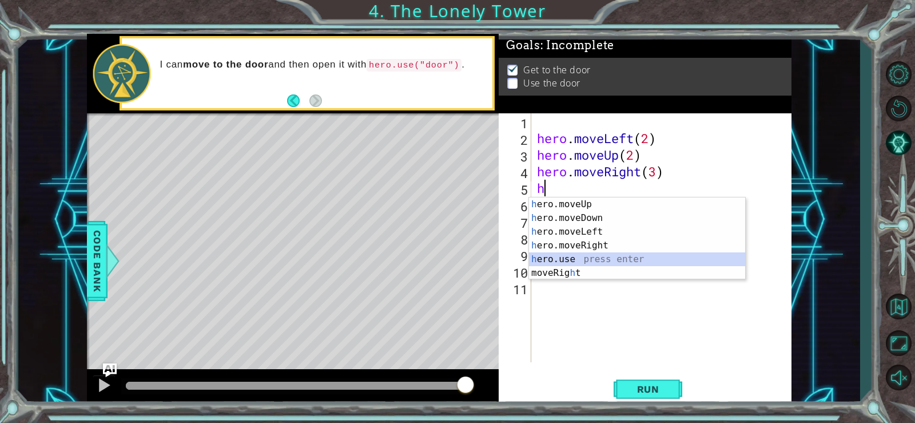
click at [604, 260] on div "h ero.moveUp press enter h ero.moveDown press enter h ero.moveLeft press enter …" at bounding box center [637, 252] width 216 height 110
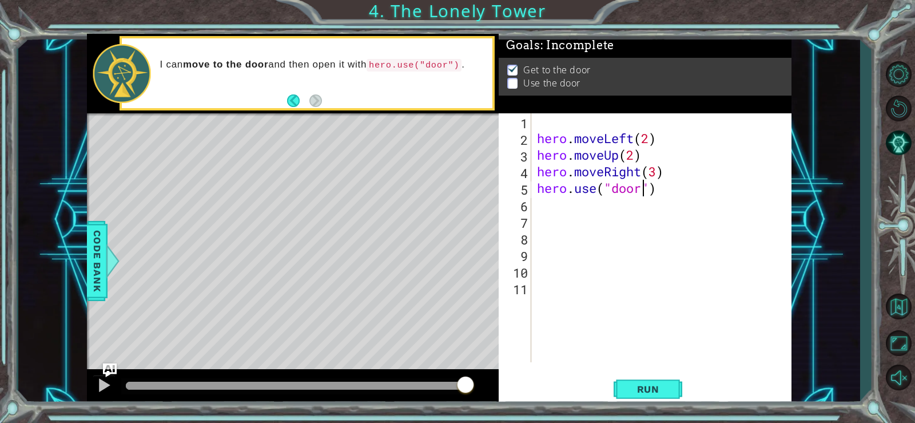
scroll to position [0, 5]
type textarea "hero.use("door")"
click at [656, 398] on button "Run" at bounding box center [648, 388] width 69 height 29
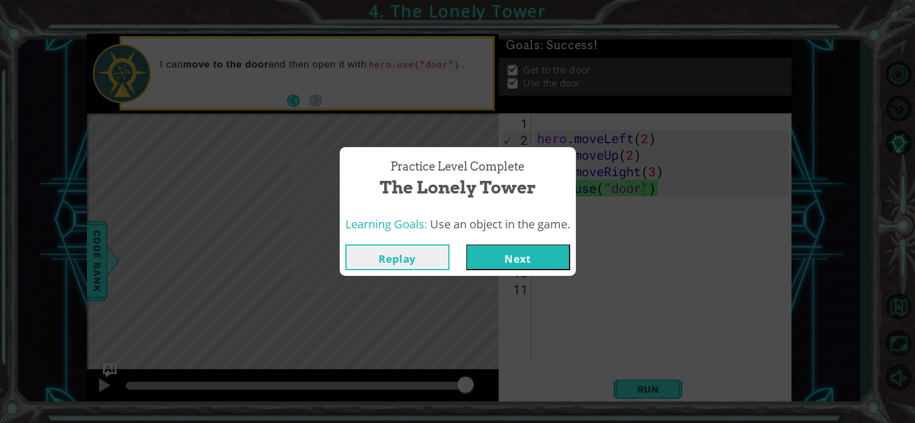
click at [548, 251] on button "Next" at bounding box center [518, 257] width 104 height 26
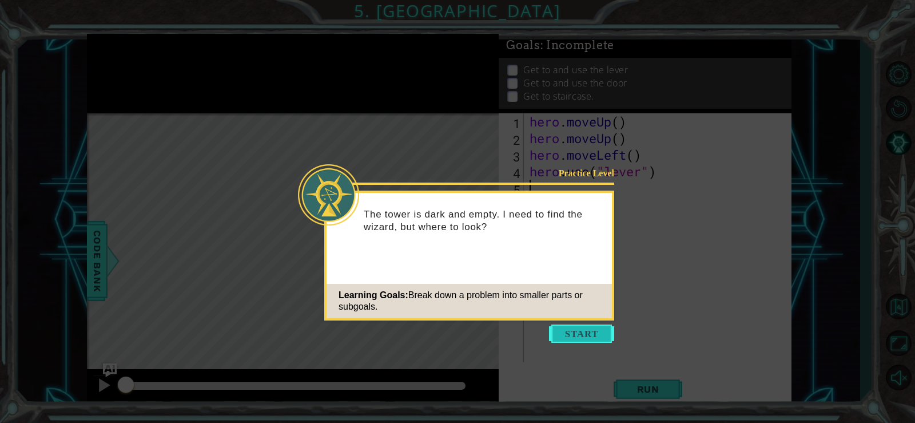
click at [568, 331] on button "Start" at bounding box center [581, 333] width 65 height 18
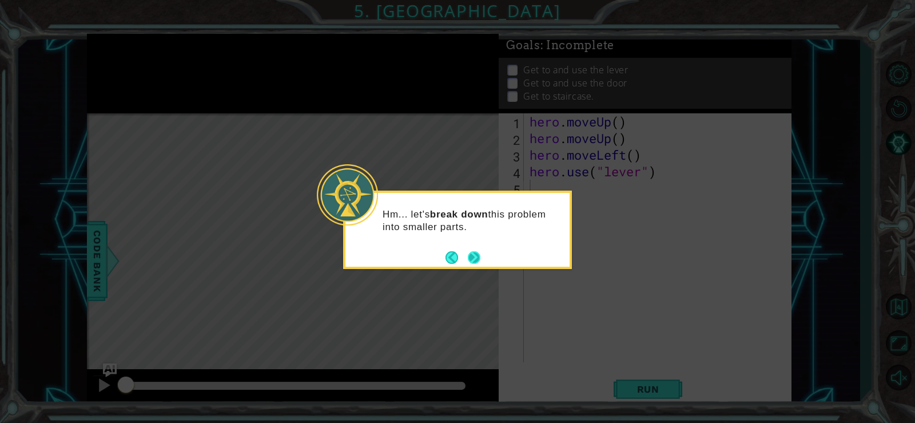
click at [473, 258] on button "Next" at bounding box center [474, 257] width 13 height 13
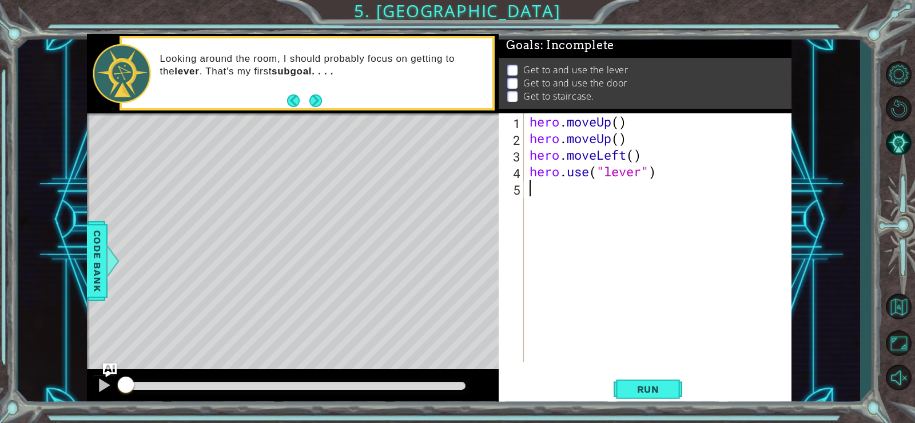
click at [618, 125] on div "hero . moveUp ( ) hero . moveUp ( ) hero . moveLeft ( ) hero . use ( "lever" )" at bounding box center [660, 254] width 267 height 282
click at [618, 139] on div "hero . moveUp ( 2 ) hero . moveUp ( ) hero . moveLeft ( ) hero . use ( "lever" )" at bounding box center [660, 254] width 267 height 282
click at [634, 153] on div "hero . moveUp ( 2 ) hero . moveUp ( 1 ) hero . moveLeft ( ) hero . use ( "lever…" at bounding box center [660, 254] width 267 height 282
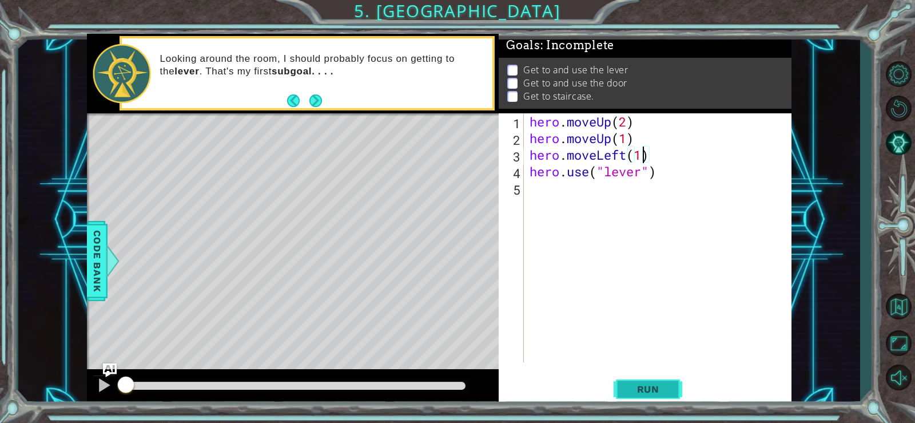
type textarea "hero.moveLeft(1)"
click at [634, 384] on span "Run" at bounding box center [648, 388] width 45 height 11
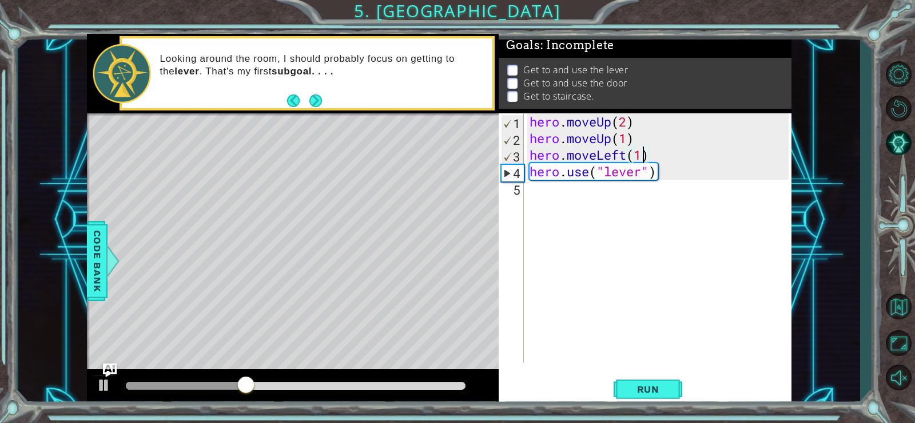
click at [587, 201] on div "hero . moveUp ( 2 ) hero . moveUp ( 1 ) hero . moveLeft ( 1 ) hero . use ( "lev…" at bounding box center [660, 254] width 267 height 282
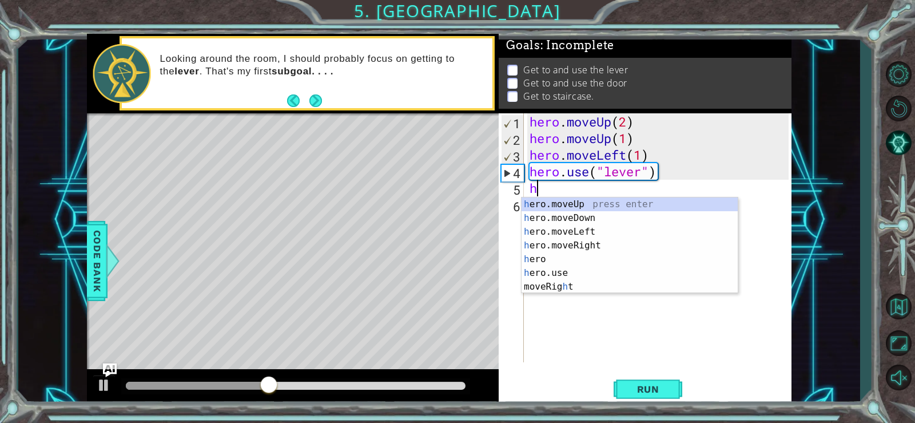
type textarea "he"
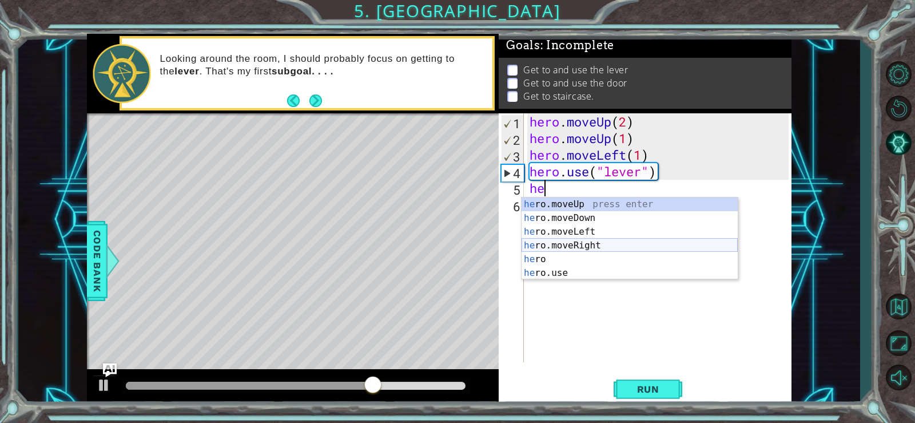
click at [598, 247] on div "he ro.moveUp press enter he ro.moveDown press enter he ro.moveLeft press enter …" at bounding box center [629, 252] width 216 height 110
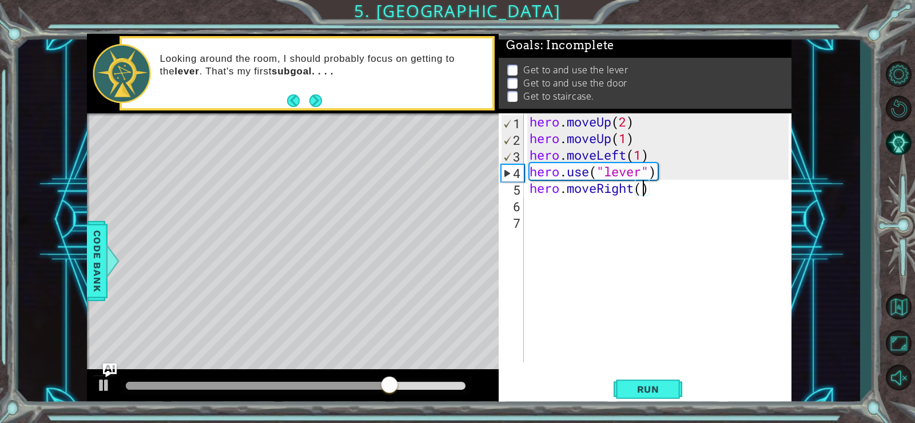
click at [642, 192] on div "hero . moveUp ( 2 ) hero . moveUp ( 1 ) hero . moveLeft ( 1 ) hero . use ( "lev…" at bounding box center [660, 254] width 267 height 282
type textarea "hero.moveRight(4)"
click at [548, 201] on div "hero . moveUp ( 2 ) hero . moveUp ( 1 ) hero . moveLeft ( 1 ) hero . use ( "lev…" at bounding box center [660, 254] width 267 height 282
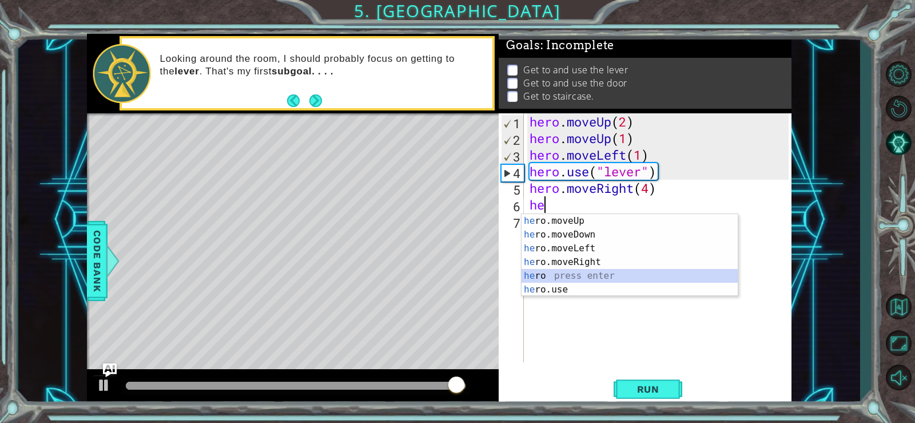
click at [592, 282] on div "he ro.moveUp press enter he ro.moveDown press enter he ro.moveLeft press enter …" at bounding box center [629, 269] width 216 height 110
type textarea "hero"
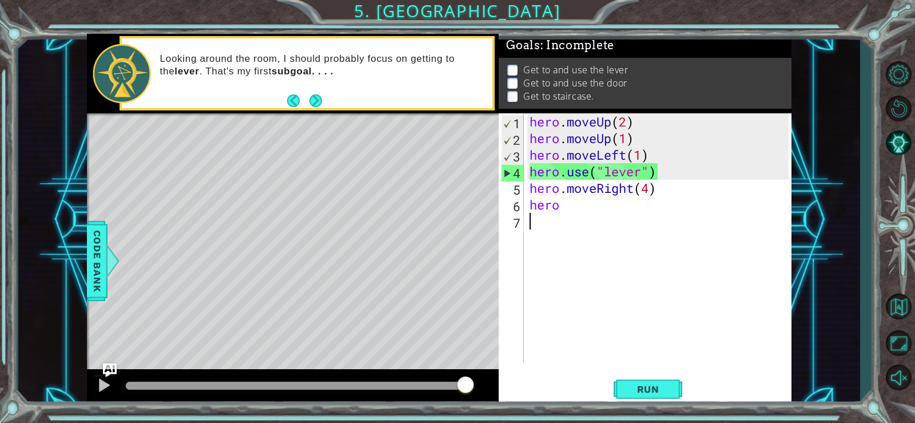
click at [597, 216] on div "hero . moveUp ( 2 ) hero . moveUp ( 1 ) hero . moveLeft ( 1 ) hero . use ( "lev…" at bounding box center [660, 254] width 267 height 282
click at [599, 205] on div "hero . moveUp ( 2 ) hero . moveUp ( 1 ) hero . moveLeft ( 1 ) hero . use ( "lev…" at bounding box center [660, 254] width 267 height 282
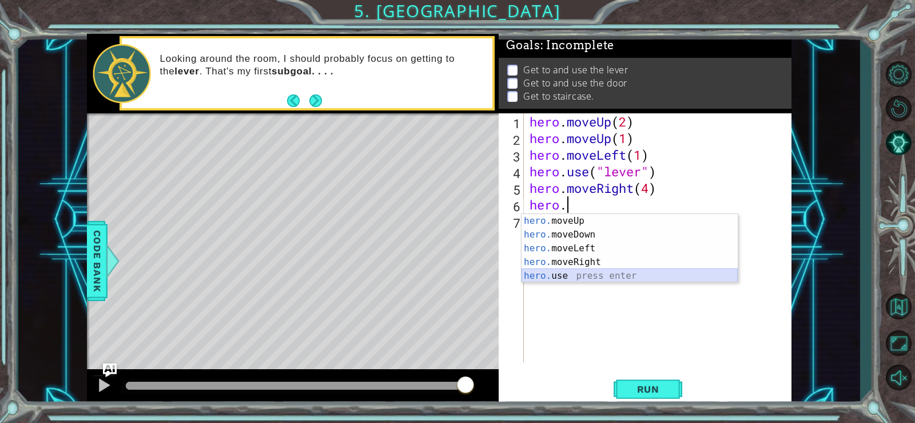
click at [596, 274] on div "hero. moveUp press enter hero. moveDown press enter hero. moveLeft press enter …" at bounding box center [629, 262] width 216 height 96
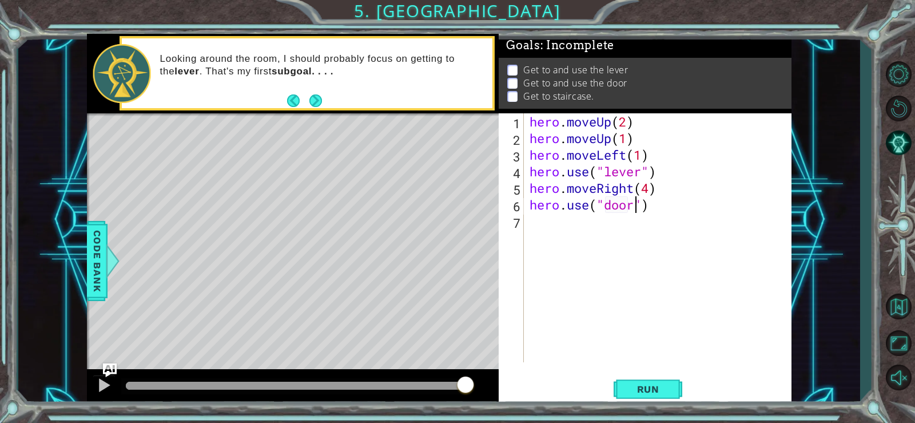
scroll to position [0, 5]
click at [640, 385] on span "Run" at bounding box center [648, 388] width 45 height 11
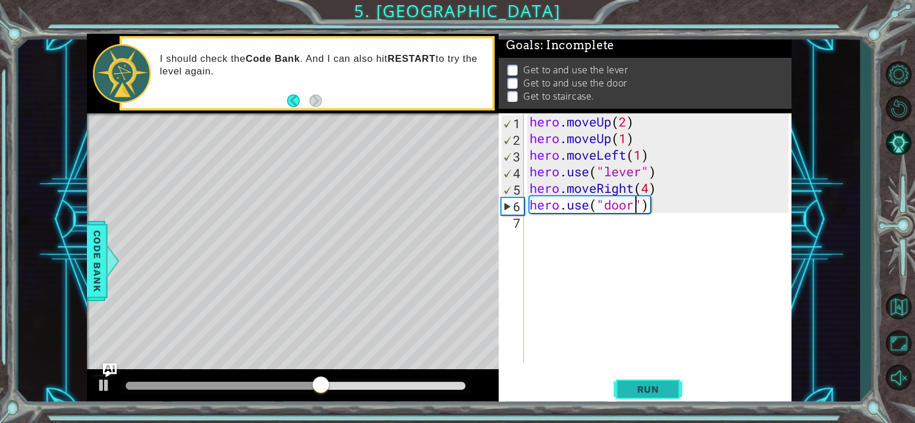
click at [640, 383] on span "Run" at bounding box center [648, 388] width 45 height 11
click at [677, 206] on div "hero . moveUp ( 2 ) hero . moveUp ( 1 ) hero . moveLeft ( 1 ) hero . use ( "lev…" at bounding box center [660, 254] width 267 height 282
click at [654, 208] on div "hero . moveUp ( 2 ) hero . moveUp ( 1 ) hero . moveLeft ( 1 ) hero . use ( "lev…" at bounding box center [660, 254] width 267 height 282
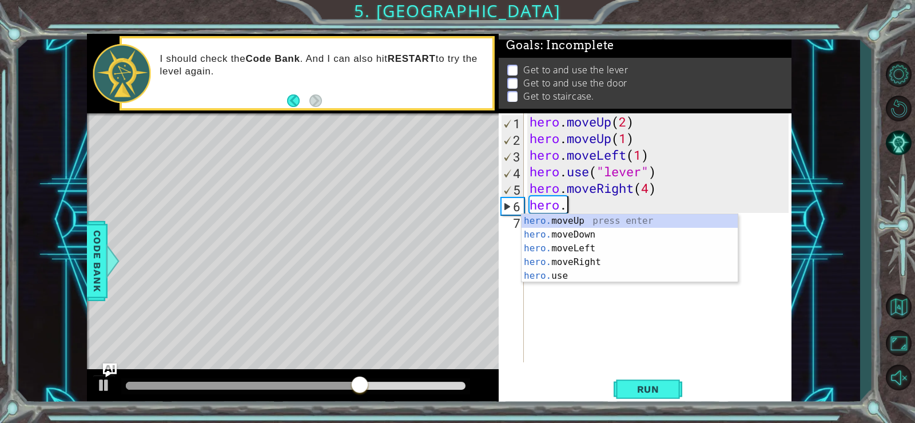
type textarea "hero"
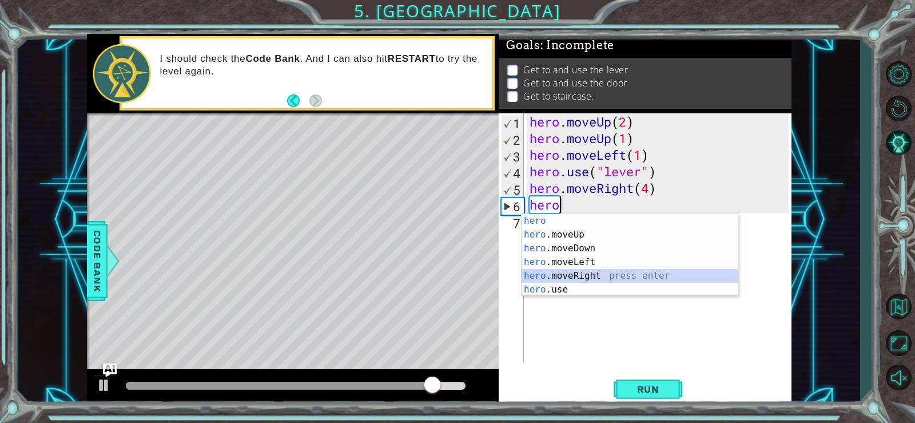
click at [575, 280] on div "hero press enter hero .moveUp press enter hero .moveDown press enter hero .move…" at bounding box center [629, 269] width 216 height 110
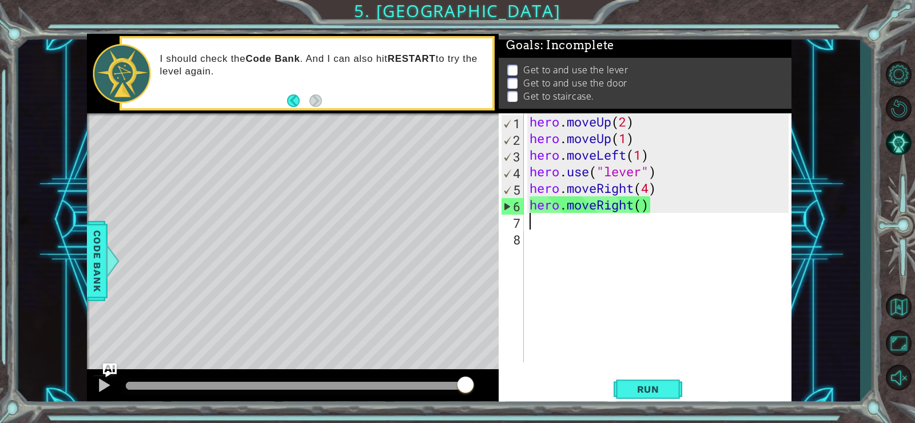
click at [639, 203] on div "hero . moveUp ( 2 ) hero . moveUp ( 1 ) hero . moveLeft ( 1 ) hero . use ( "lev…" at bounding box center [660, 254] width 267 height 282
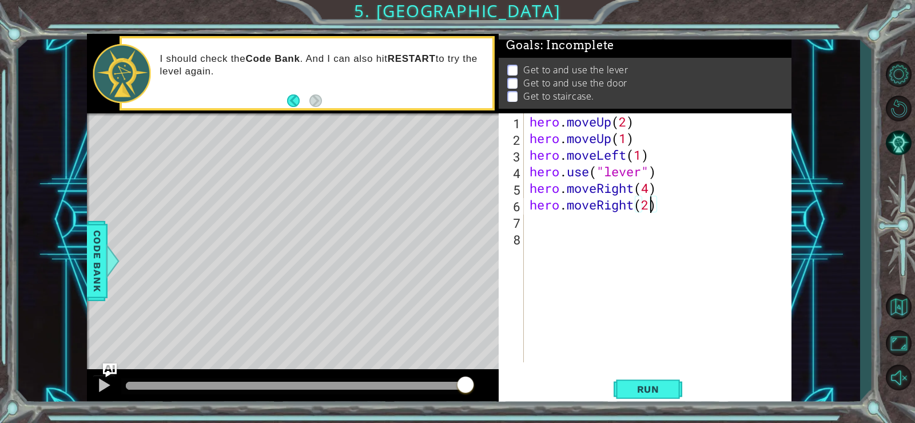
scroll to position [0, 5]
type textarea "hero.moveRight(2)"
click at [660, 379] on button "Run" at bounding box center [648, 388] width 69 height 29
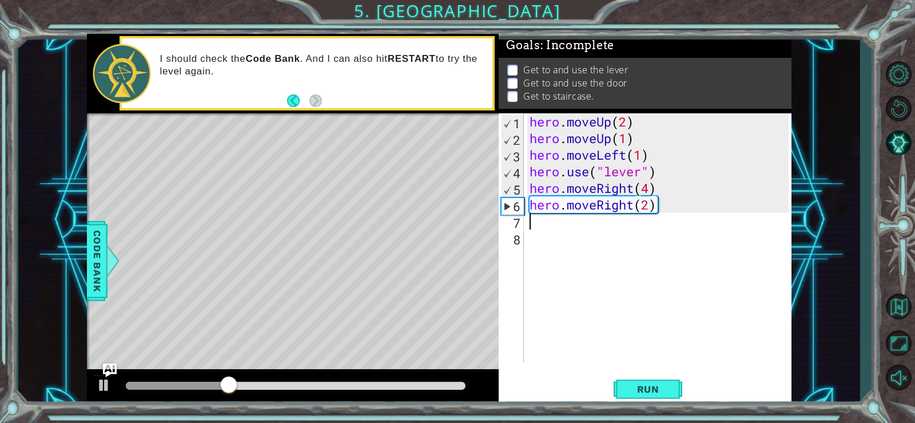
click at [561, 225] on div "hero . moveUp ( 2 ) hero . moveUp ( 1 ) hero . moveLeft ( 1 ) hero . use ( "lev…" at bounding box center [660, 254] width 267 height 282
type textarea "h"
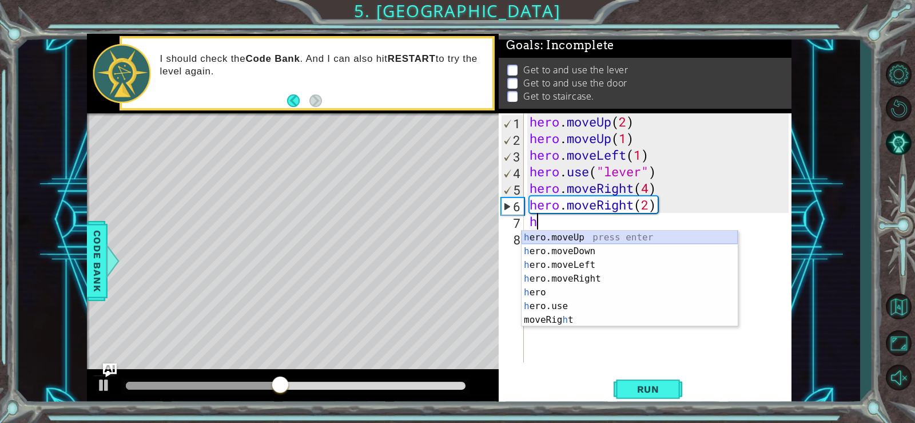
click at [579, 232] on div "h ero.moveUp press enter h ero.moveDown press enter h ero.moveLeft press enter …" at bounding box center [629, 292] width 216 height 124
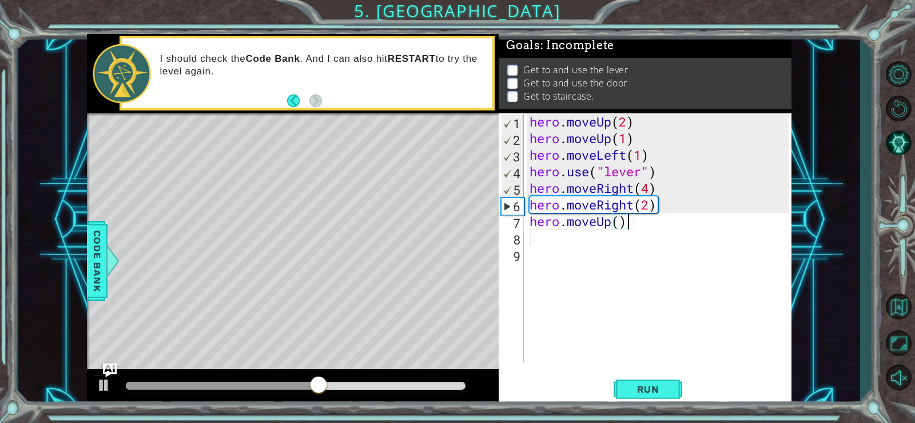
click at [640, 225] on div "hero . moveUp ( 2 ) hero . moveUp ( 1 ) hero . moveLeft ( 1 ) hero . use ( "lev…" at bounding box center [660, 254] width 267 height 282
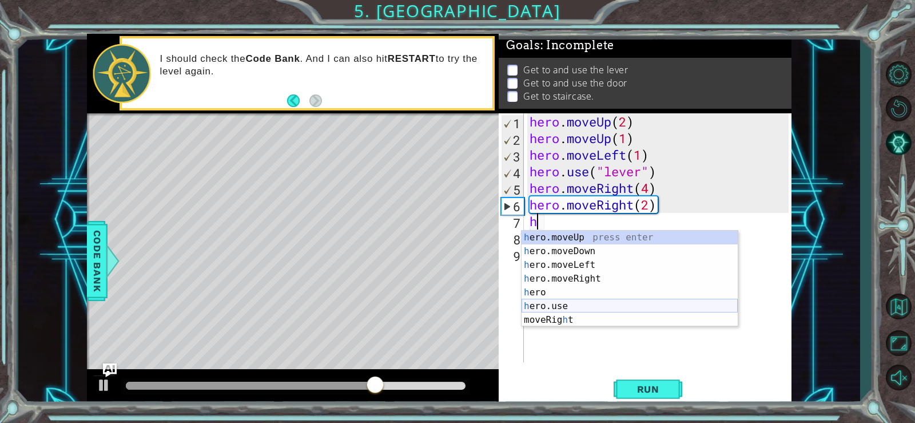
click at [572, 305] on div "h ero.moveUp press enter h ero.moveDown press enter h ero.moveLeft press enter …" at bounding box center [629, 292] width 216 height 124
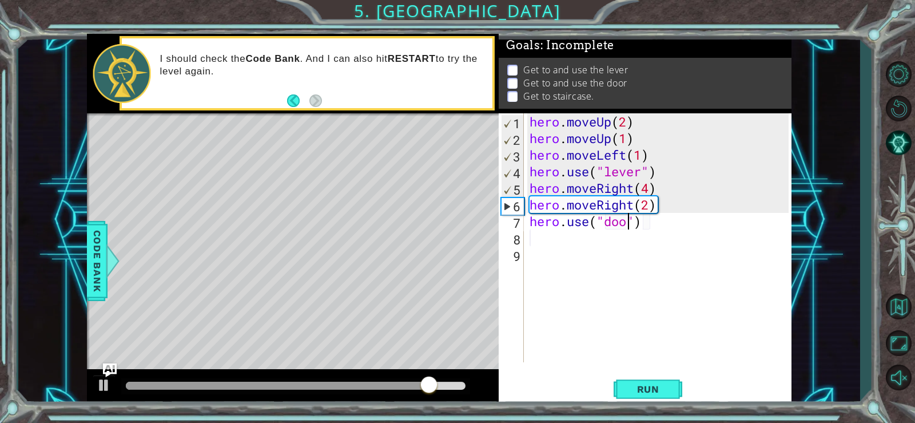
scroll to position [0, 5]
click at [649, 391] on span "Run" at bounding box center [648, 388] width 45 height 11
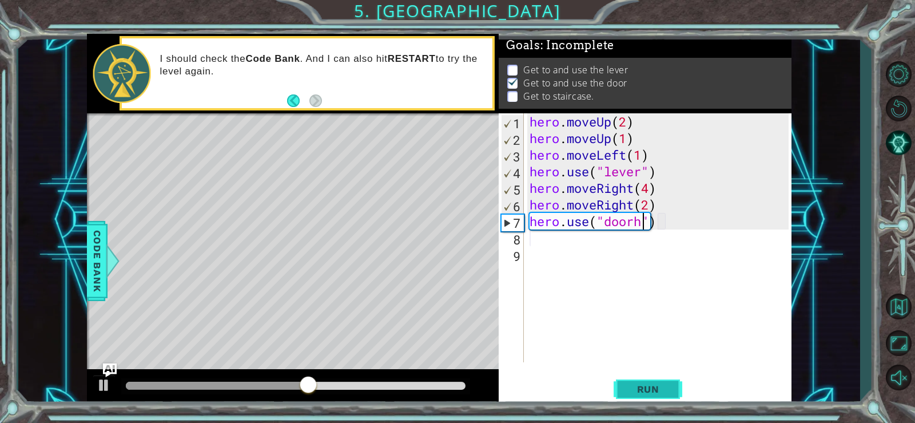
type textarea "hero.use("door")"
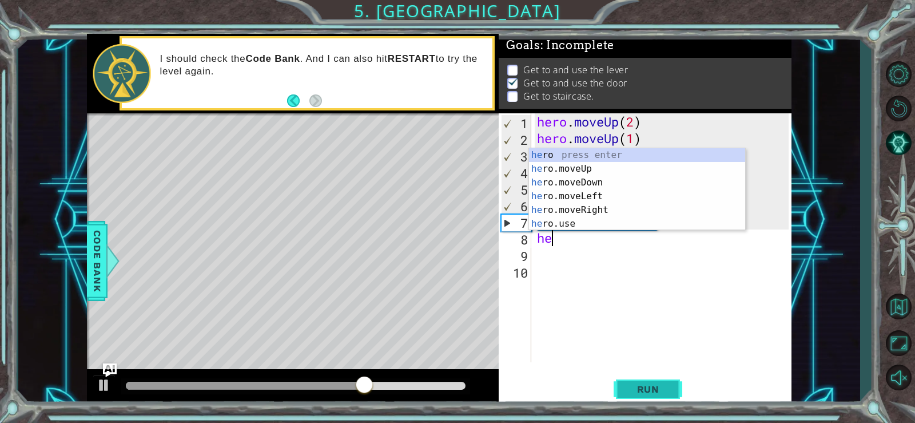
scroll to position [0, 1]
type textarea "hero"
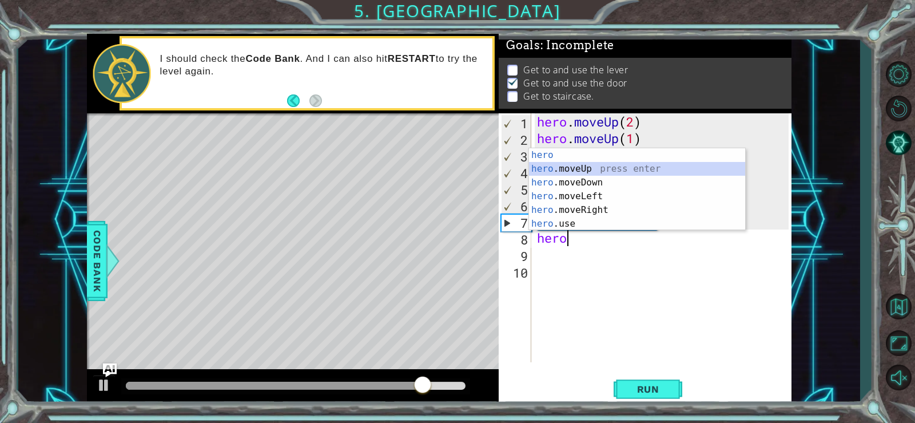
click at [624, 164] on div "hero press enter hero .moveUp press enter hero .moveDown press enter hero .move…" at bounding box center [637, 203] width 216 height 110
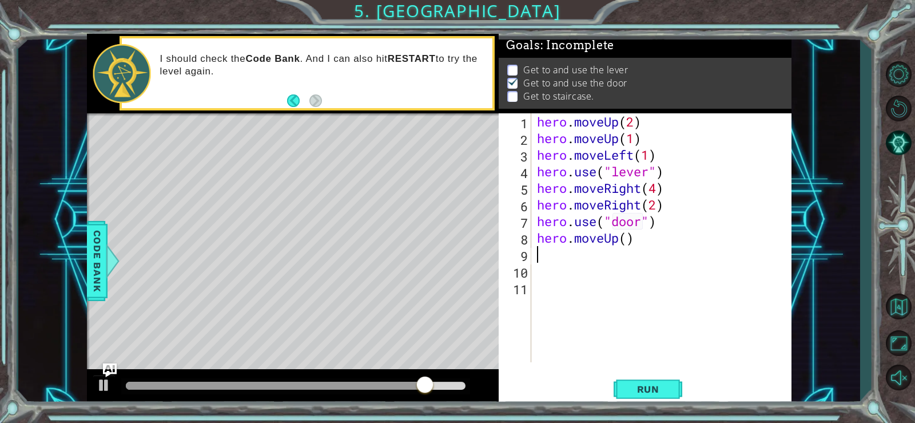
scroll to position [0, 0]
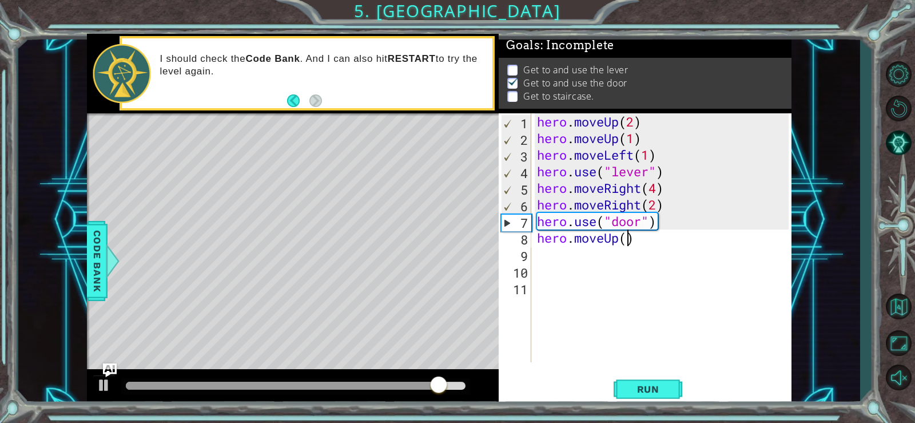
click at [626, 241] on div "hero . moveUp ( 2 ) hero . moveUp ( 1 ) hero . moveLeft ( 1 ) hero . use ( "lev…" at bounding box center [665, 254] width 260 height 282
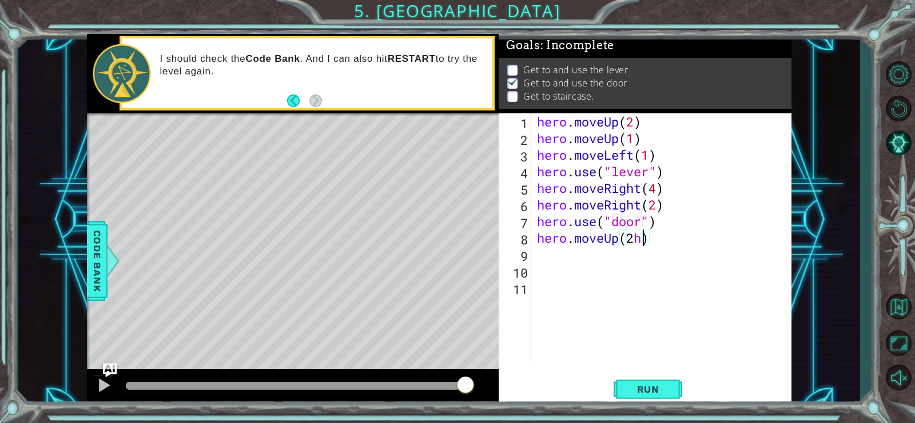
scroll to position [0, 5]
type textarea "hero.moveUp(2)"
type textarea "h"
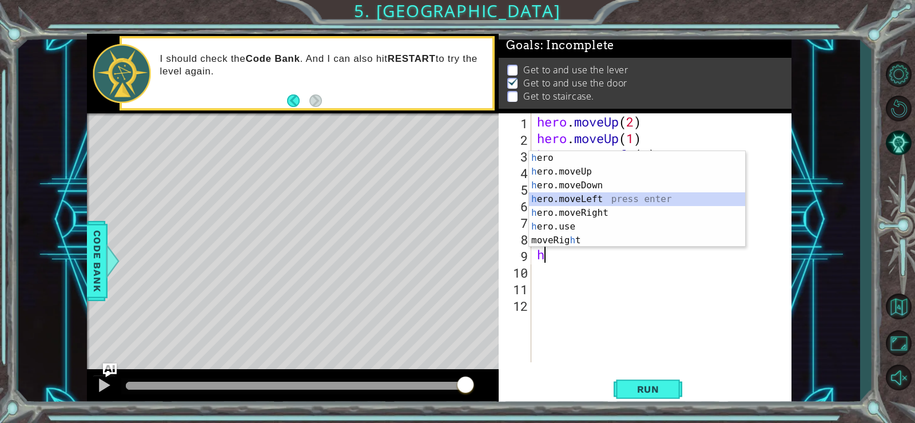
click at [595, 199] on div "h ero press enter h ero.moveUp press enter h ero.moveDown press enter h ero.mov…" at bounding box center [637, 213] width 216 height 124
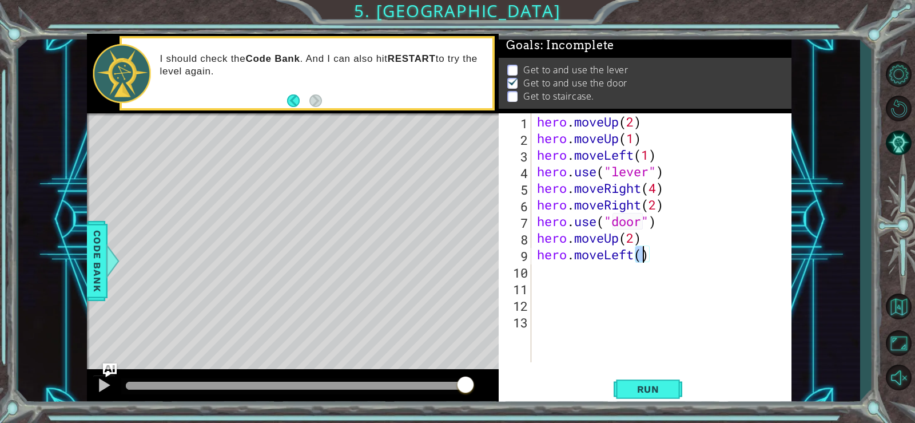
click at [639, 256] on div "hero . moveUp ( 2 ) hero . moveUp ( 1 ) hero . moveLeft ( 1 ) hero . use ( "lev…" at bounding box center [665, 254] width 260 height 282
click at [653, 255] on div "hero . moveUp ( 2 ) hero . moveUp ( 1 ) hero . moveLeft ( 1 ) hero . use ( "lev…" at bounding box center [665, 254] width 260 height 282
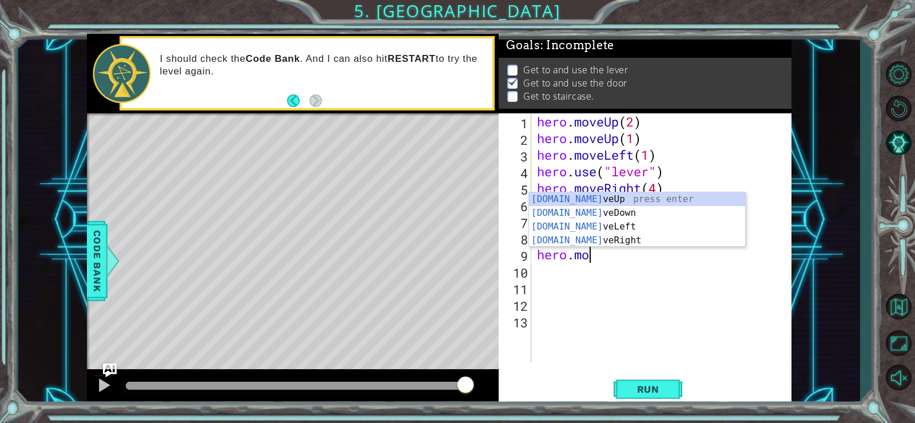
scroll to position [0, 2]
type textarea "hero.m"
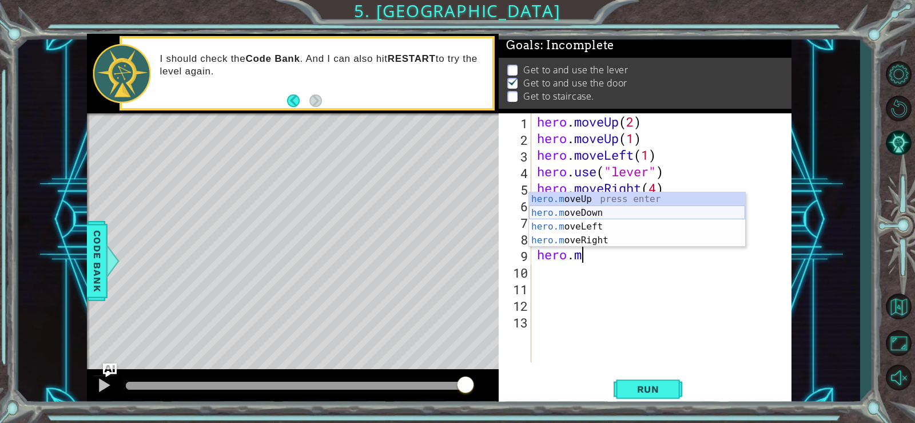
click at [656, 217] on div "hero.m oveUp press enter hero.m oveDown press enter hero.m oveLeft press enter …" at bounding box center [637, 233] width 216 height 82
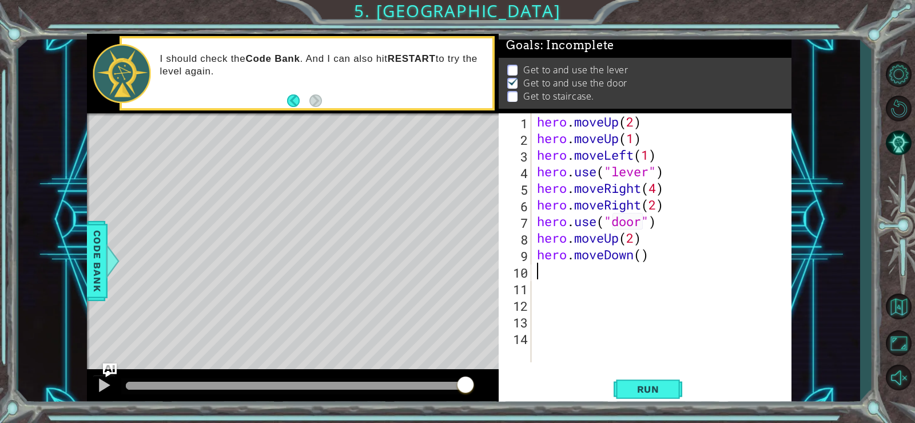
scroll to position [0, 0]
click at [662, 253] on div "hero . moveUp ( 2 ) hero . moveUp ( 1 ) hero . moveLeft ( 1 ) hero . use ( "lev…" at bounding box center [665, 254] width 260 height 282
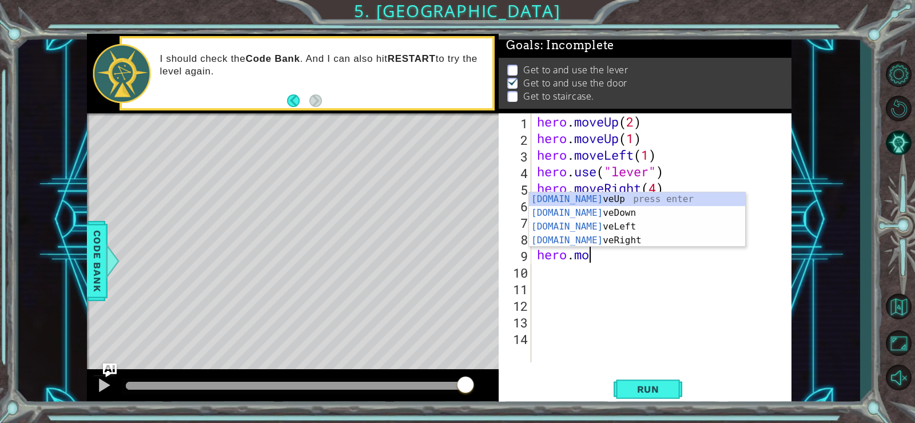
type textarea "hero.m"
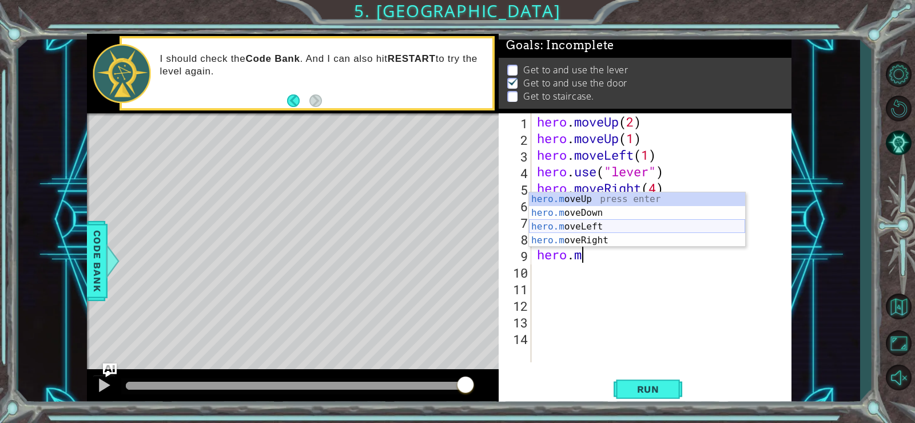
click at [659, 227] on div "hero.m oveUp press enter hero.m oveDown press enter hero.m oveLeft press enter …" at bounding box center [637, 233] width 216 height 82
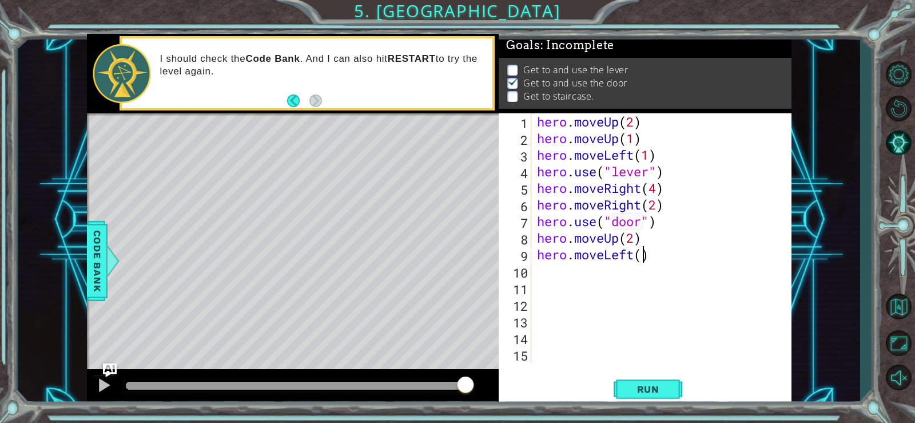
click at [643, 257] on div "hero . moveUp ( 2 ) hero . moveUp ( 1 ) hero . moveLeft ( 1 ) hero . use ( "lev…" at bounding box center [665, 254] width 260 height 282
click at [641, 389] on span "Run" at bounding box center [648, 388] width 45 height 11
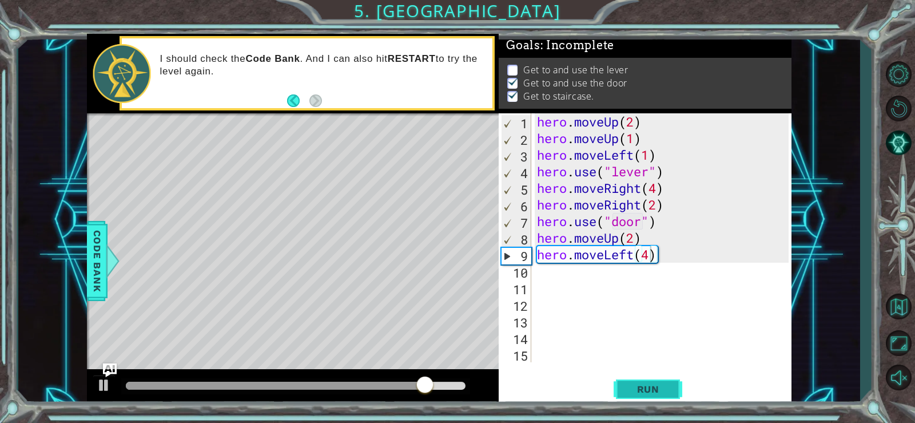
click at [646, 388] on span "Run" at bounding box center [648, 388] width 45 height 11
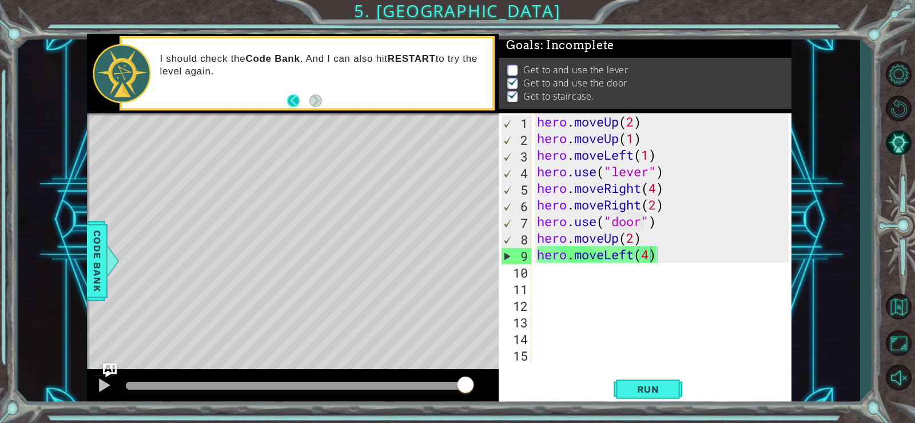
click at [291, 94] on button "Back" at bounding box center [298, 100] width 22 height 13
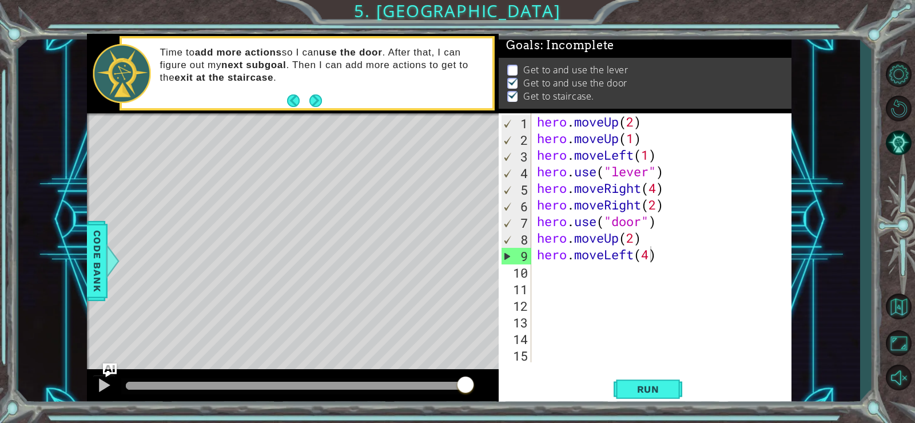
click at [310, 99] on button "Next" at bounding box center [315, 100] width 13 height 13
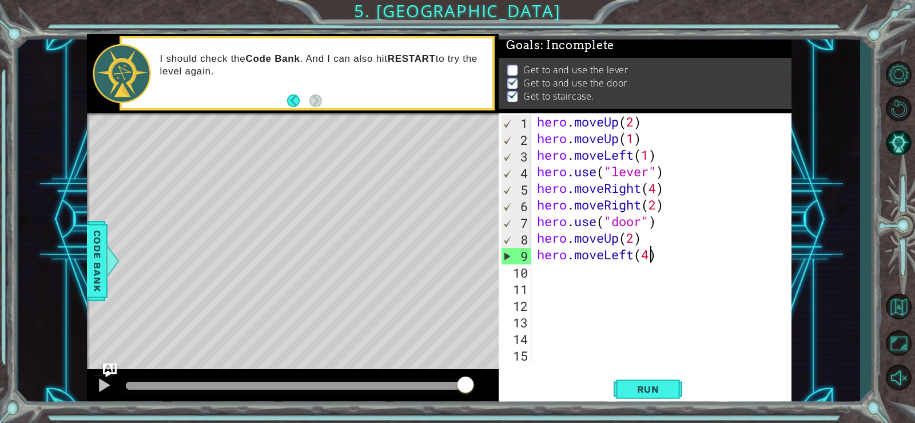
scroll to position [0, 5]
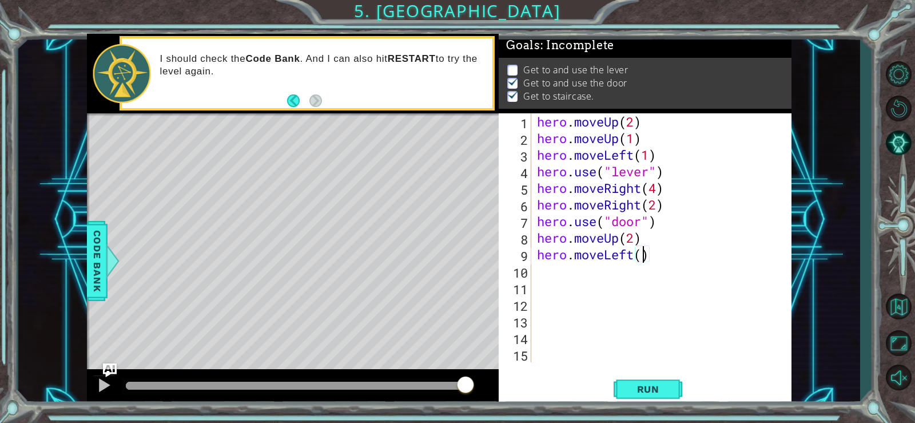
type textarea "hero.moveLeft(3)"
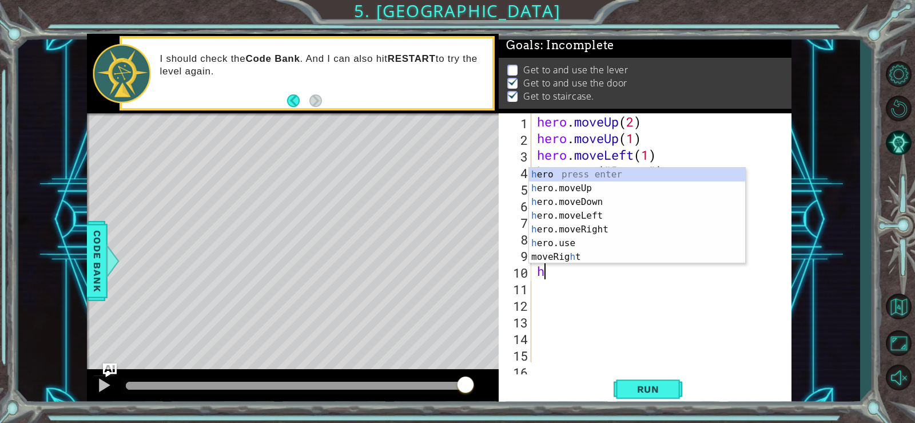
type textarea "he"
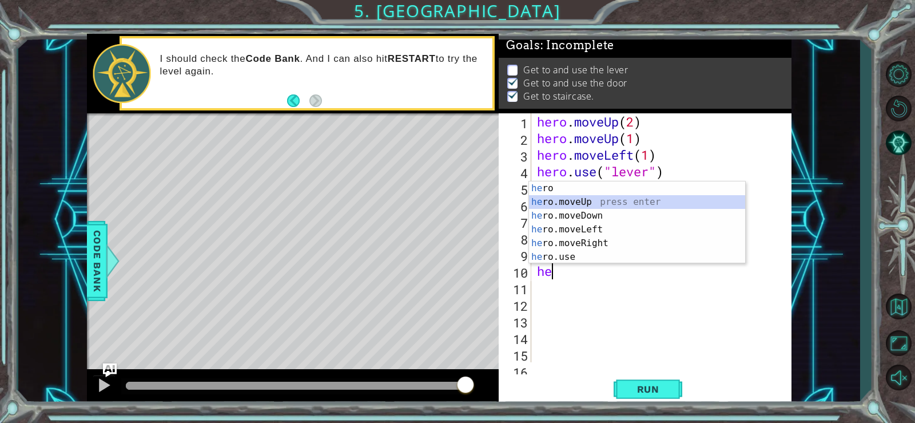
click at [636, 202] on div "he ro press enter he ro.moveUp press enter he ro.moveDown press enter he ro.mov…" at bounding box center [637, 236] width 216 height 110
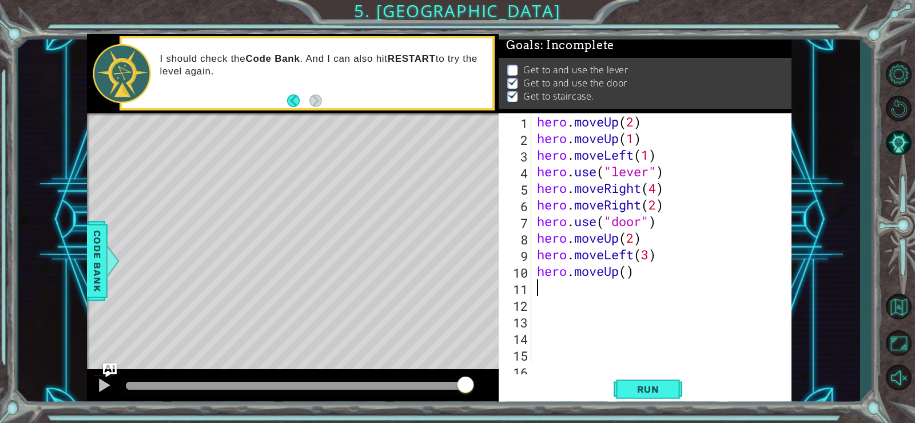
click at [628, 273] on div "hero . moveUp ( 2 ) hero . moveUp ( 1 ) hero . moveLeft ( 1 ) hero . use ( "lev…" at bounding box center [660, 254] width 251 height 282
type textarea "hero.moveUp(1)"
click at [626, 388] on span "Run" at bounding box center [648, 388] width 45 height 11
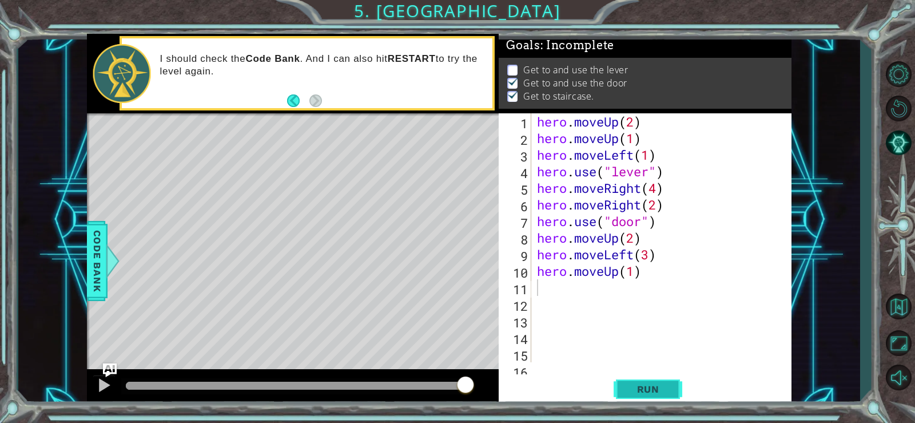
click at [659, 381] on button "Run" at bounding box center [648, 388] width 69 height 29
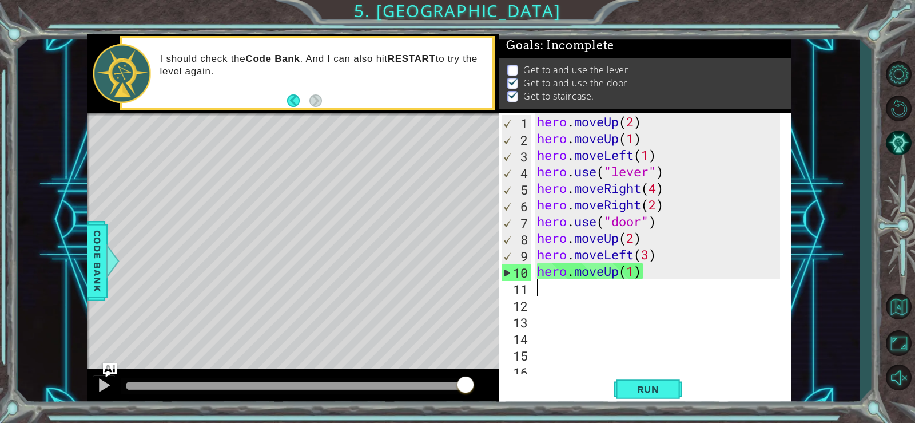
click at [656, 276] on div "hero . moveUp ( 2 ) hero . moveUp ( 1 ) hero . moveLeft ( 1 ) hero . use ( "lev…" at bounding box center [660, 254] width 251 height 282
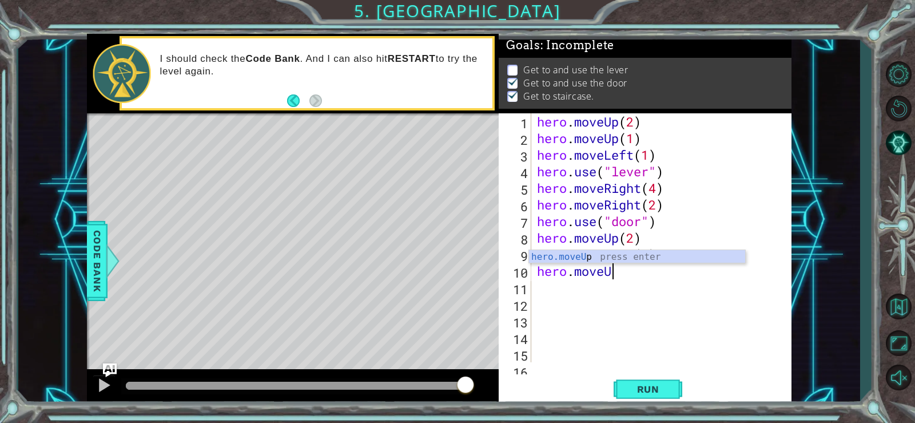
type textarea "hero."
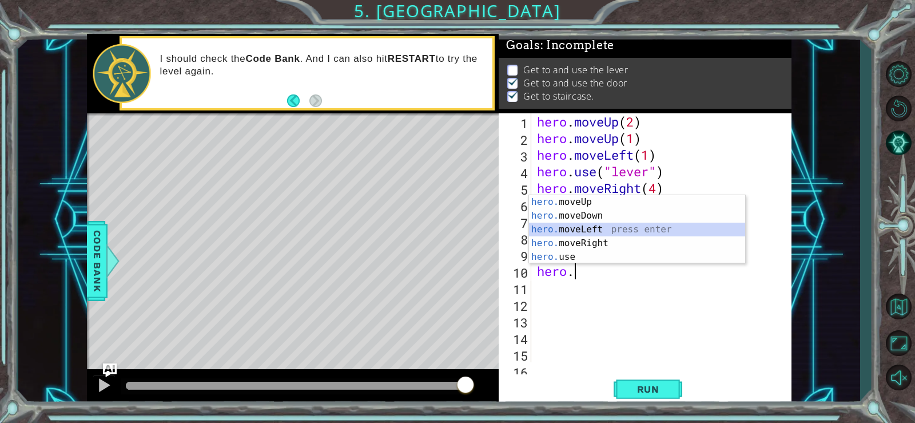
click at [639, 225] on div "hero. moveUp press enter hero. moveDown press enter hero. moveLeft press enter …" at bounding box center [637, 243] width 216 height 96
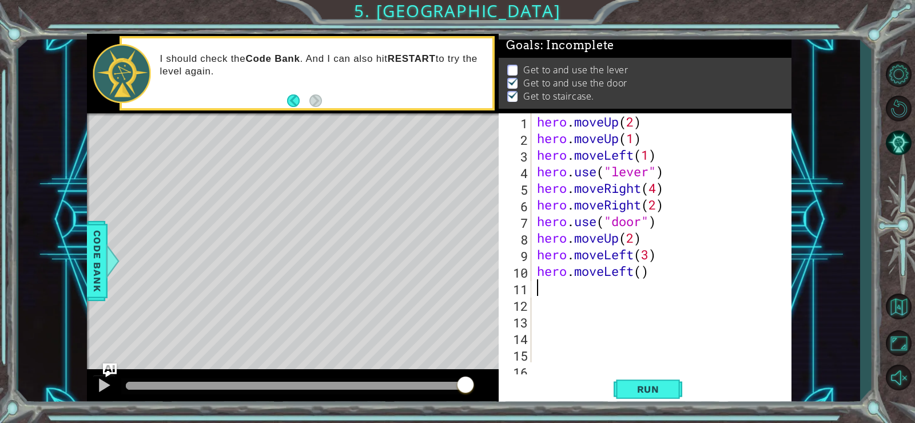
click at [640, 272] on div "hero . moveUp ( 2 ) hero . moveUp ( 1 ) hero . moveLeft ( 1 ) hero . use ( "lev…" at bounding box center [660, 254] width 251 height 282
type textarea "hero.moveLeft(1)"
click at [639, 384] on span "Run" at bounding box center [648, 388] width 45 height 11
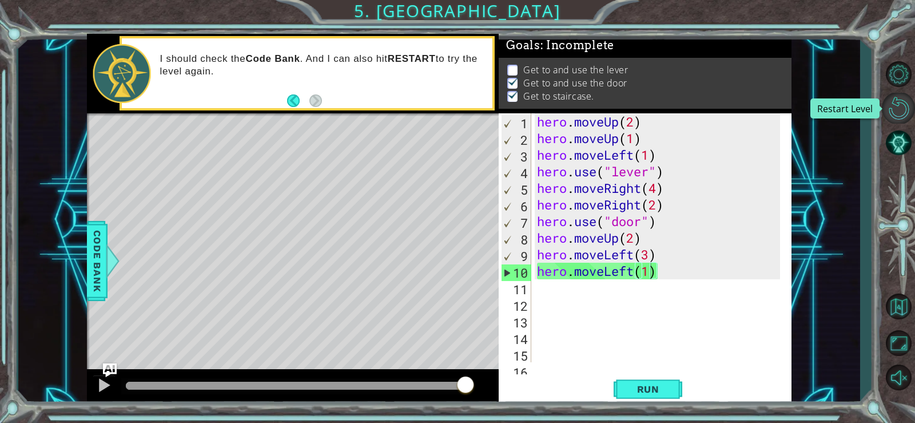
click at [894, 101] on button "Restart Level" at bounding box center [898, 108] width 33 height 31
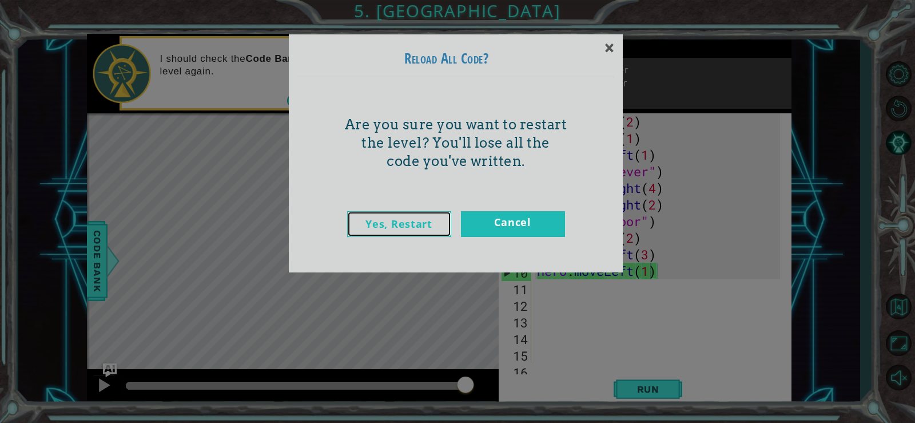
click at [418, 214] on link "Yes, Restart" at bounding box center [399, 224] width 104 height 26
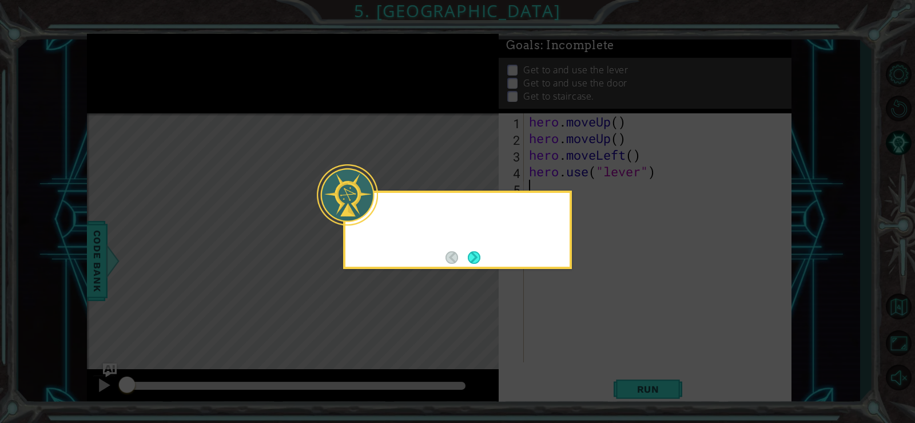
scroll to position [0, 0]
click at [471, 258] on button "Next" at bounding box center [474, 257] width 13 height 13
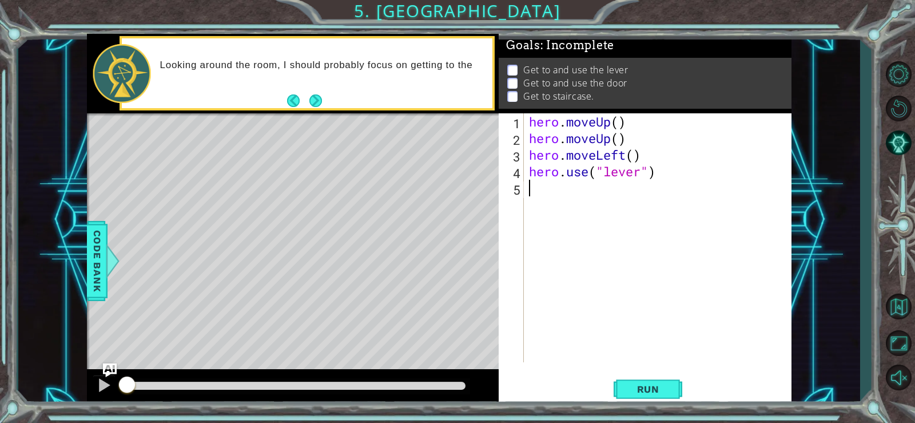
click at [617, 125] on div "hero . moveUp ( ) hero . moveUp ( ) hero . moveLeft ( ) hero . use ( "lever" )" at bounding box center [661, 254] width 268 height 282
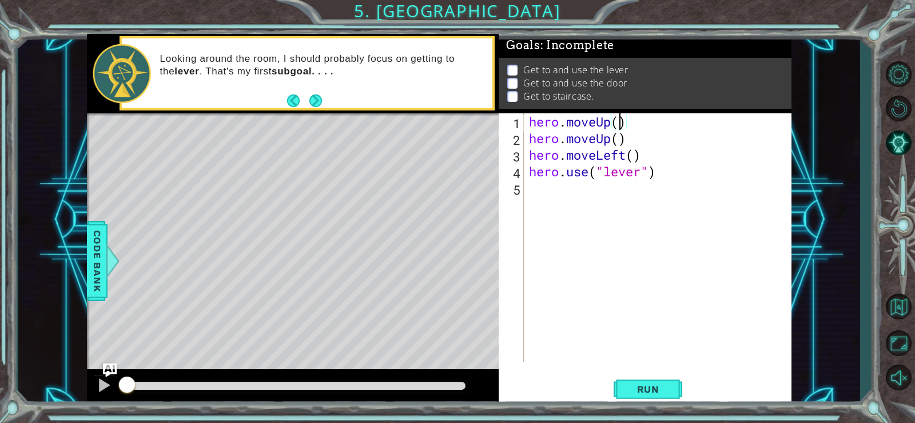
scroll to position [0, 4]
click at [622, 141] on div "hero . moveUp ( 1 ) hero . moveUp ( ) hero . moveLeft ( ) hero . use ( "lever" )" at bounding box center [661, 254] width 268 height 282
click at [635, 157] on div "hero . moveUp ( 1 ) hero . moveUp ( 1 ) hero . moveLeft ( ) hero . use ( "lever…" at bounding box center [661, 254] width 268 height 282
type textarea "hero.moveLeft(1)"
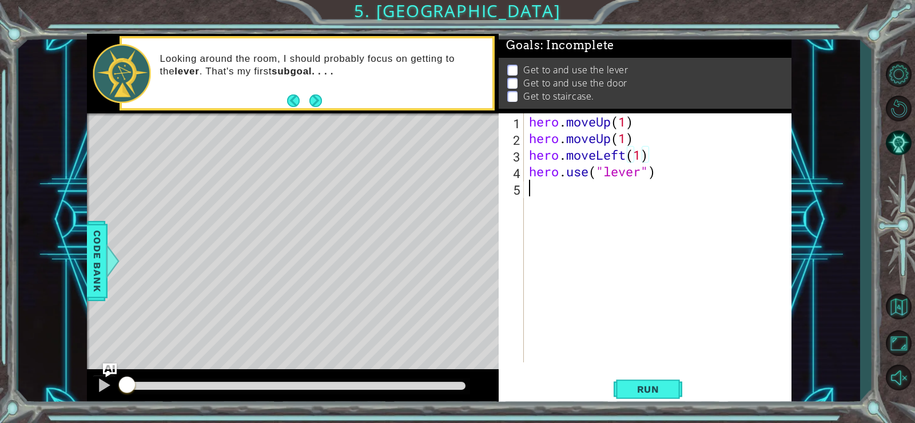
click at [531, 187] on div "hero . moveUp ( 1 ) hero . moveUp ( 1 ) hero . moveLeft ( 1 ) hero . use ( "lev…" at bounding box center [661, 254] width 268 height 282
type textarea "h"
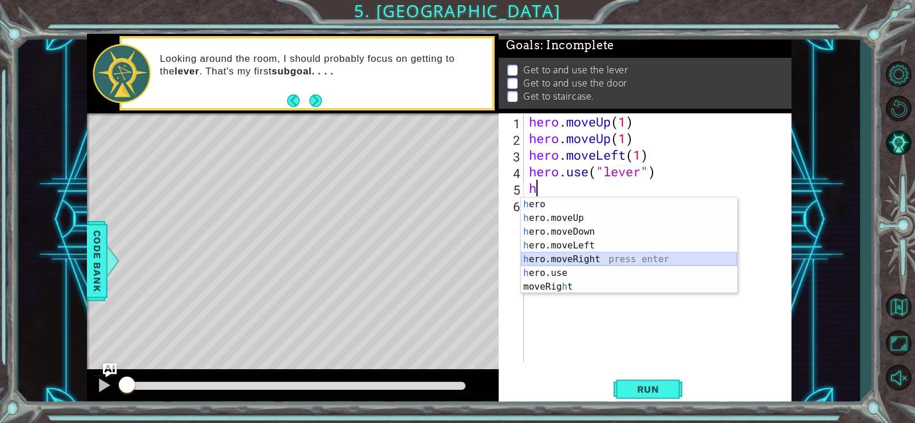
click at [561, 254] on div "h ero press enter h ero.moveUp press enter h ero.moveDown press enter h ero.mov…" at bounding box center [629, 259] width 216 height 124
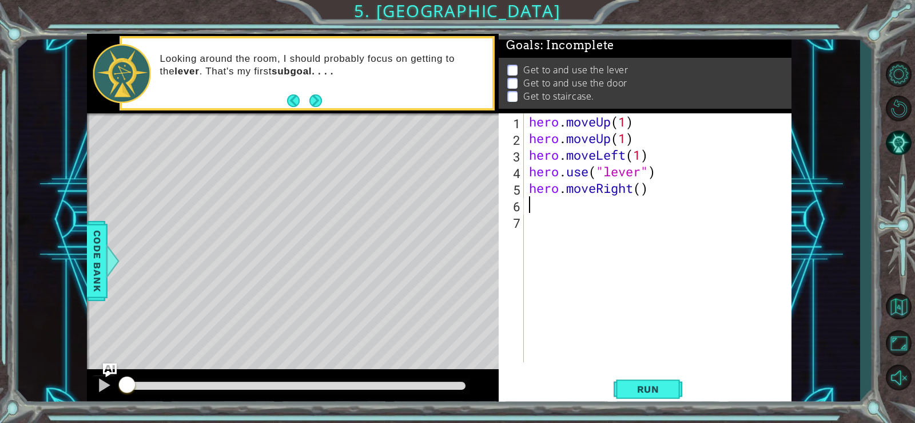
click at [638, 192] on div "hero . moveUp ( 1 ) hero . moveUp ( 1 ) hero . moveLeft ( 1 ) hero . use ( "lev…" at bounding box center [661, 254] width 268 height 282
click at [643, 189] on div "hero . moveUp ( 1 ) hero . moveUp ( 1 ) hero . moveLeft ( 1 ) hero . use ( "lev…" at bounding box center [661, 254] width 268 height 282
type textarea "hero.moveRight(3)"
click at [533, 204] on div "hero . moveUp ( 1 ) hero . moveUp ( 1 ) hero . moveLeft ( 1 ) hero . use ( "lev…" at bounding box center [661, 254] width 268 height 282
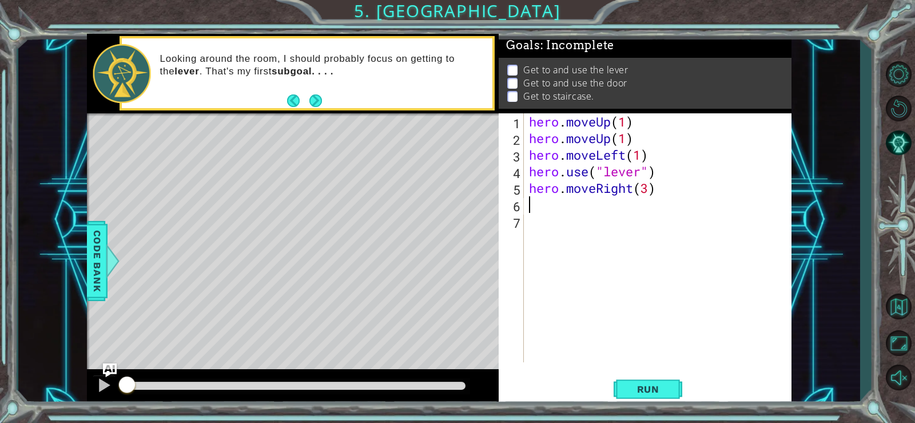
scroll to position [0, 0]
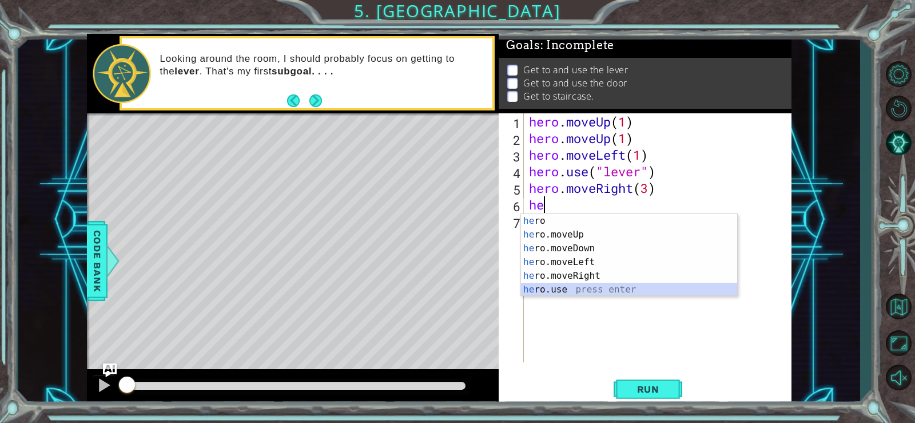
click at [536, 291] on div "he ro press enter he ro.moveUp press enter he ro.moveDown press enter he ro.mov…" at bounding box center [629, 269] width 216 height 110
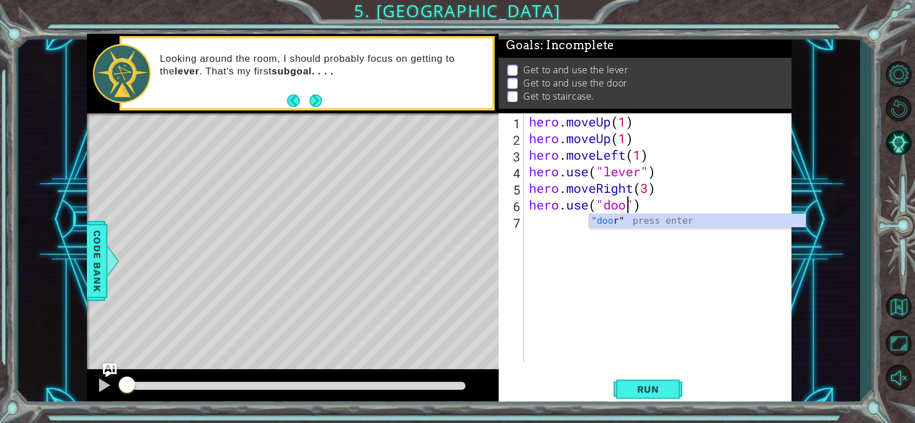
type textarea "hero.use("door")"
click at [545, 223] on div "hero . moveUp ( 1 ) hero . moveUp ( 1 ) hero . moveLeft ( 1 ) hero . use ( "lev…" at bounding box center [661, 254] width 268 height 282
type textarea "h"
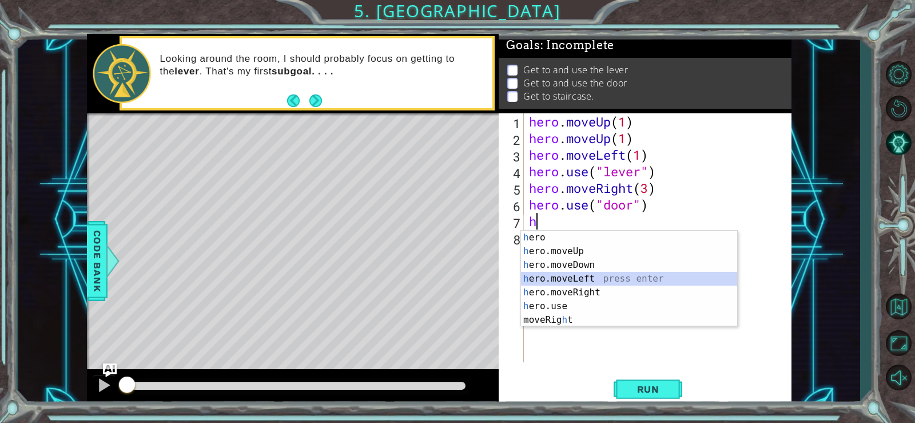
click at [573, 279] on div "h ero press enter h ero.moveUp press enter h ero.moveDown press enter h ero.mov…" at bounding box center [629, 292] width 216 height 124
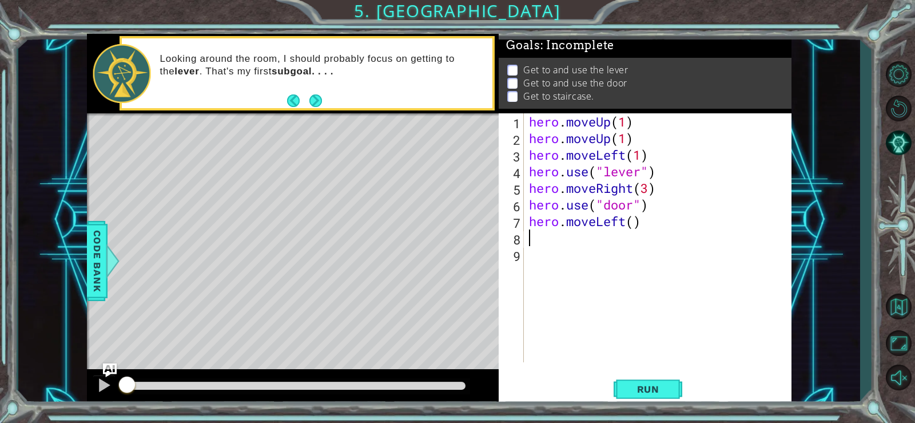
click at [631, 227] on div "hero . moveUp ( 1 ) hero . moveUp ( 1 ) hero . moveLeft ( 1 ) hero . use ( "lev…" at bounding box center [661, 254] width 268 height 282
click at [634, 226] on div "hero . moveUp ( 1 ) hero . moveUp ( 1 ) hero . moveLeft ( 1 ) hero . use ( "lev…" at bounding box center [661, 254] width 268 height 282
click at [652, 385] on span "Run" at bounding box center [648, 388] width 45 height 11
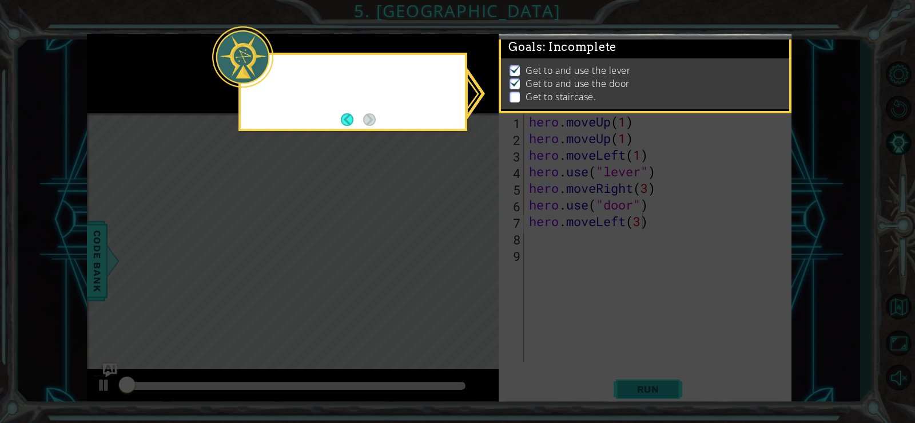
scroll to position [5, 0]
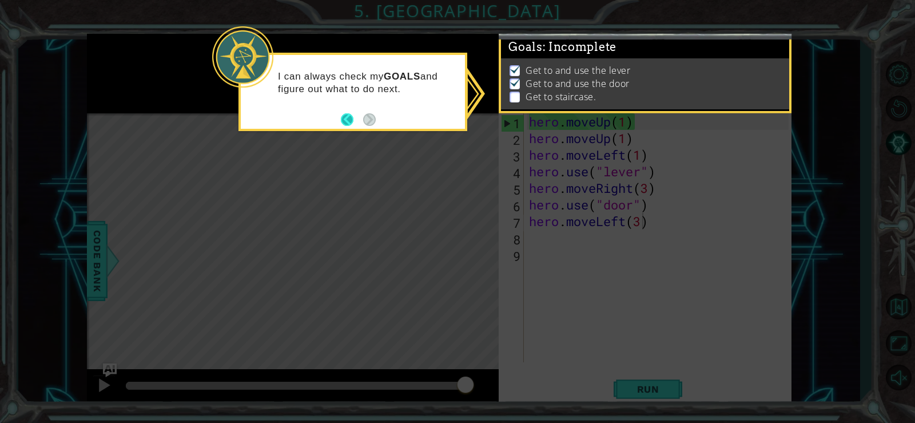
click at [348, 118] on button "Back" at bounding box center [352, 119] width 22 height 13
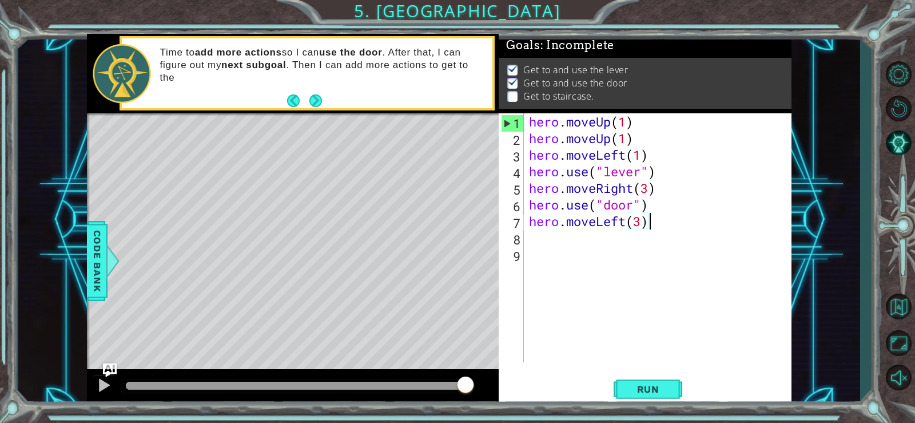
click at [661, 224] on div "hero . moveUp ( 1 ) hero . moveUp ( 1 ) hero . moveLeft ( 1 ) hero . use ( "lev…" at bounding box center [661, 254] width 268 height 282
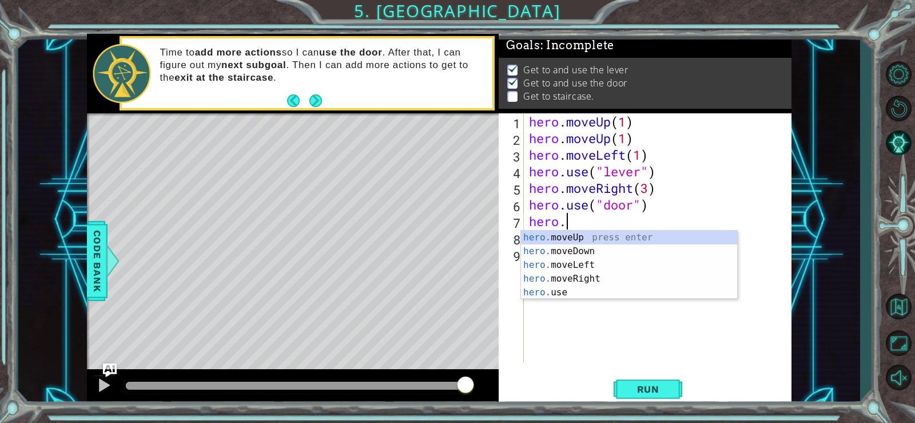
type textarea "hero"
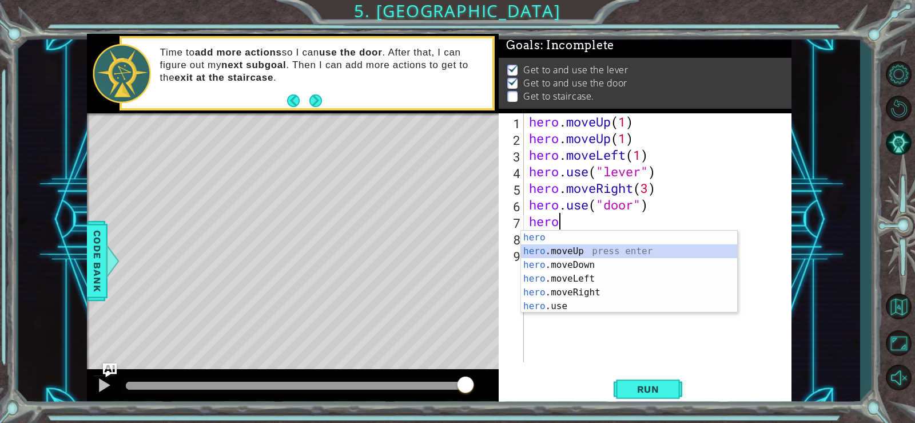
click at [566, 249] on div "hero press enter hero .moveUp press enter hero .moveDown press enter hero .move…" at bounding box center [629, 285] width 216 height 110
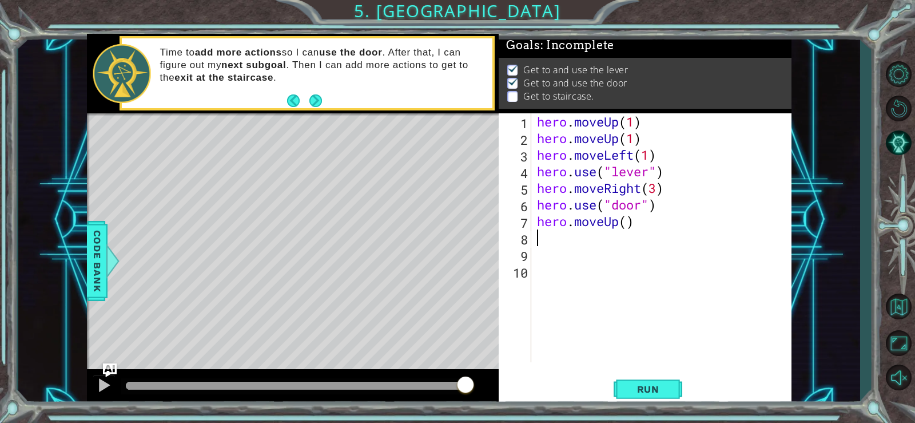
click at [626, 225] on div "hero . moveUp ( 1 ) hero . moveUp ( 1 ) hero . moveLeft ( 1 ) hero . use ( "lev…" at bounding box center [665, 254] width 260 height 282
click at [628, 392] on span "Run" at bounding box center [648, 388] width 45 height 11
type textarea "hero.moveUp(2)"
click at [545, 238] on div "hero . moveUp ( 1 ) hero . moveUp ( 1 ) hero . moveLeft ( 1 ) hero . use ( "lev…" at bounding box center [665, 254] width 260 height 282
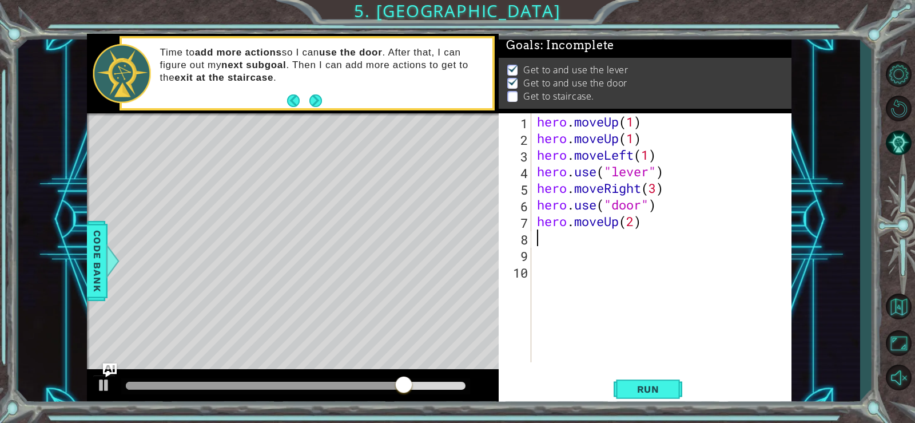
scroll to position [0, 0]
type textarea "h"
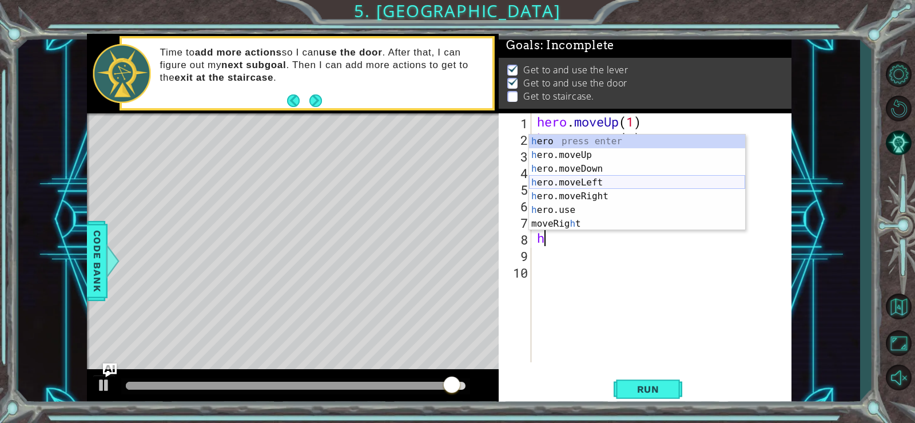
click at [546, 177] on div "h ero press enter h ero.moveUp press enter h ero.moveDown press enter h ero.mov…" at bounding box center [637, 196] width 216 height 124
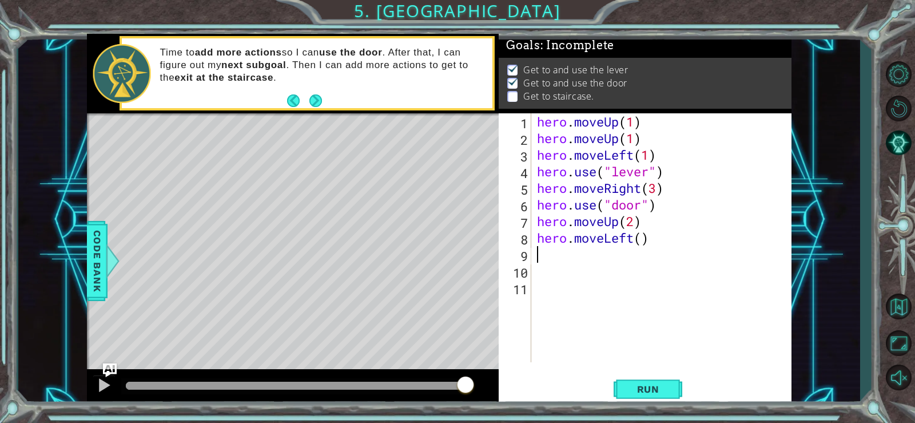
click at [643, 242] on div "hero . moveUp ( 1 ) hero . moveUp ( 1 ) hero . moveLeft ( 1 ) hero . use ( "lev…" at bounding box center [665, 254] width 260 height 282
type textarea "hero.moveLeft(3)"
click at [648, 379] on button "Run" at bounding box center [648, 388] width 69 height 29
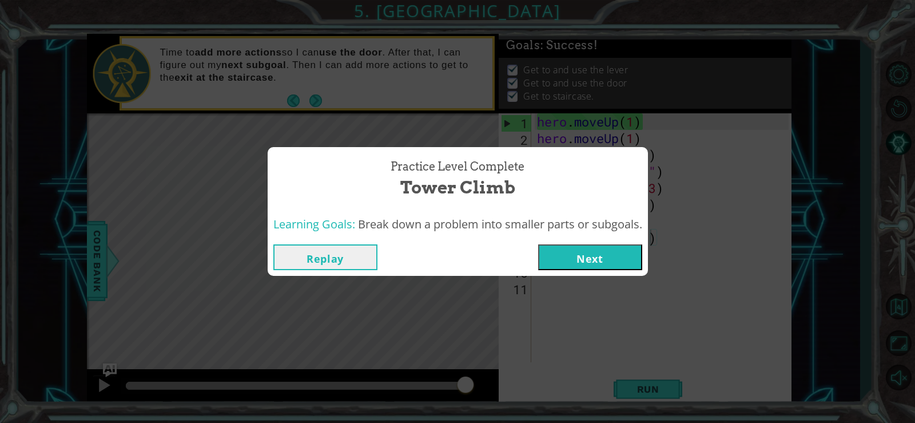
click at [628, 250] on button "Next" at bounding box center [590, 257] width 104 height 26
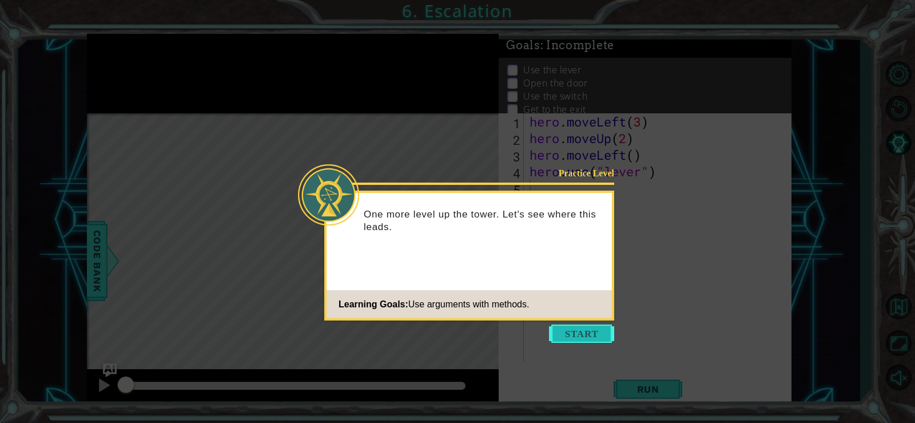
click at [577, 325] on button "Start" at bounding box center [581, 333] width 65 height 18
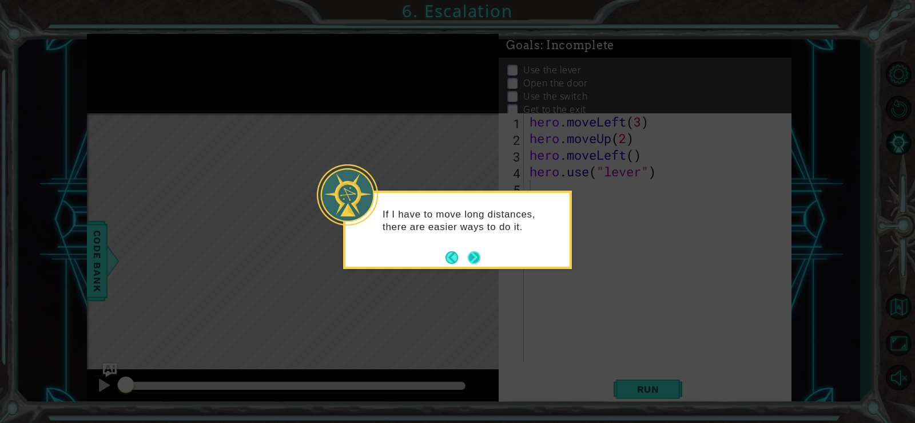
click at [474, 251] on button "Next" at bounding box center [474, 257] width 13 height 13
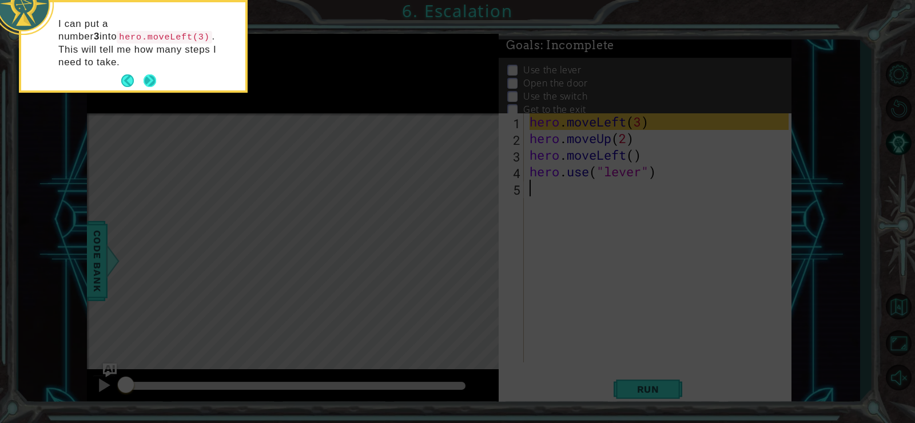
click at [150, 74] on button "Next" at bounding box center [150, 80] width 13 height 13
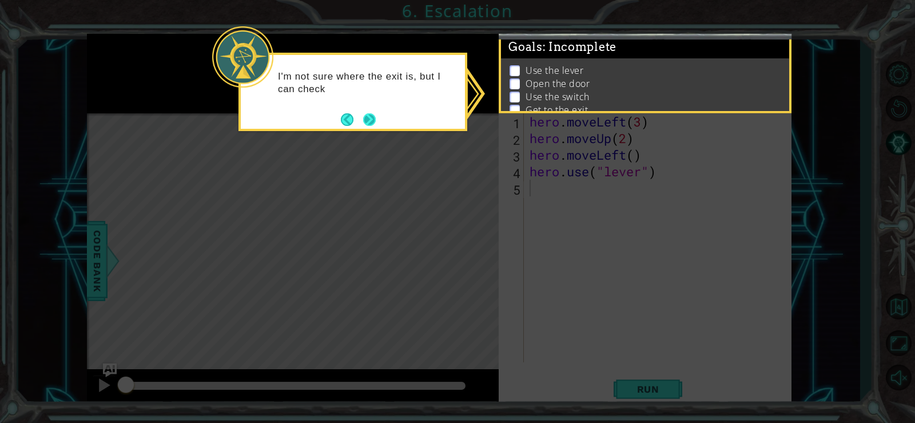
click at [372, 113] on button "Next" at bounding box center [369, 119] width 13 height 13
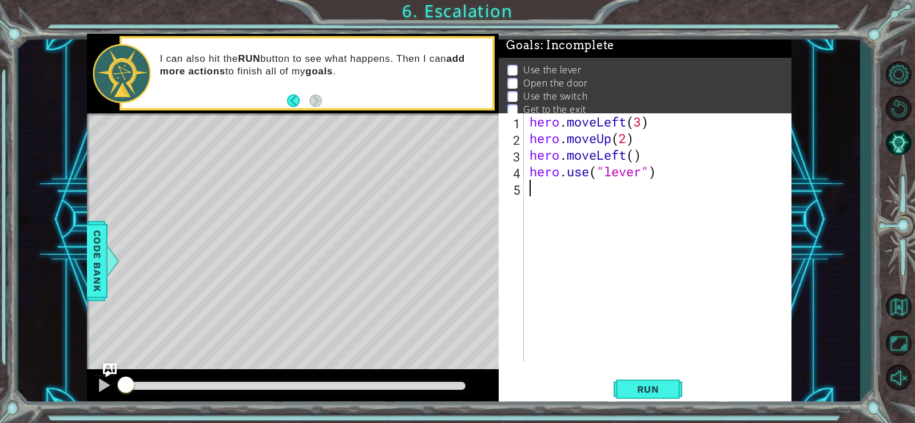
click at [291, 98] on button "Back" at bounding box center [298, 100] width 22 height 13
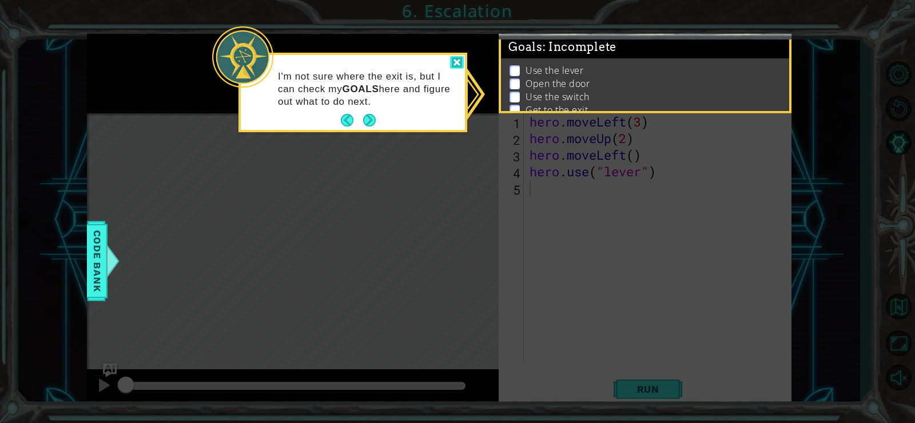
click at [453, 62] on div at bounding box center [457, 62] width 14 height 13
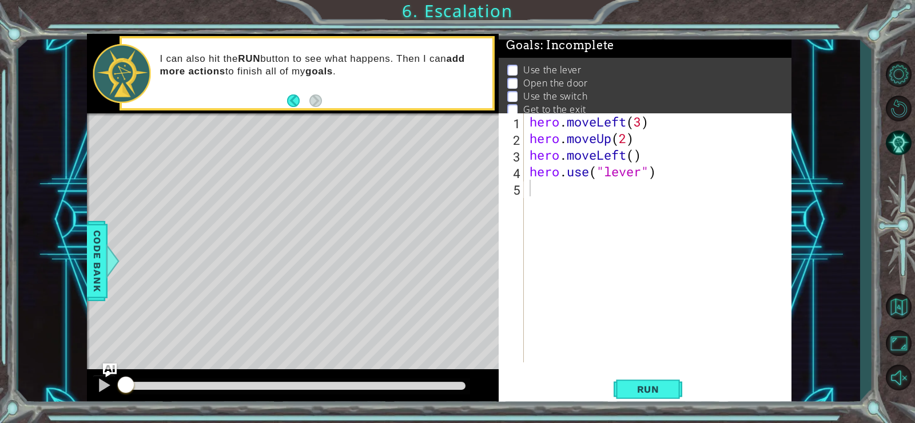
drag, startPoint x: 328, startPoint y: 284, endPoint x: 395, endPoint y: 313, distance: 73.2
click at [388, 314] on div "Level Map" at bounding box center [351, 281] width 528 height 337
click at [624, 388] on button "Run" at bounding box center [648, 388] width 69 height 29
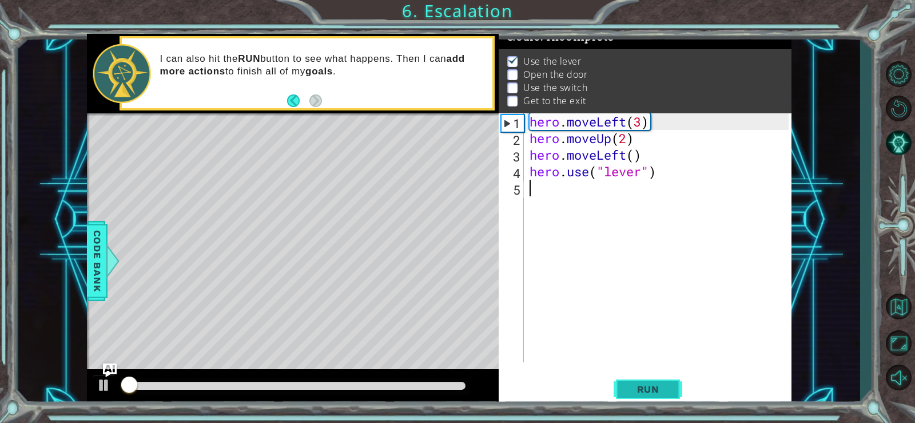
scroll to position [11, 0]
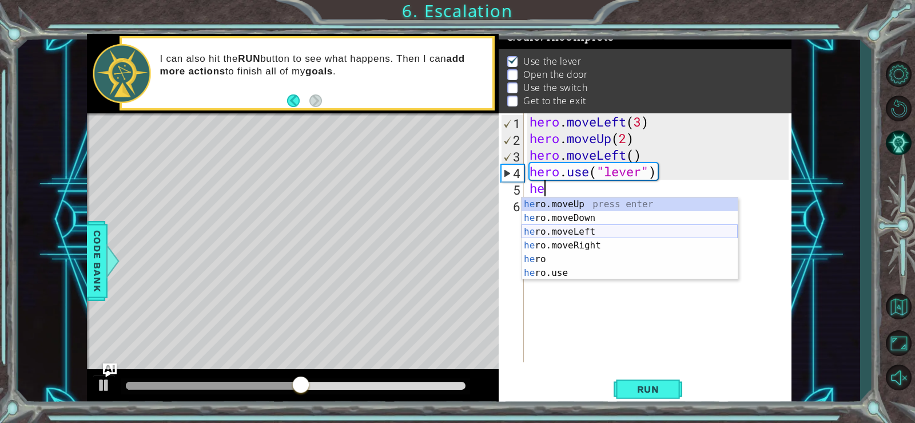
click at [580, 228] on div "he ro.moveUp press enter he ro.moveDown press enter he ro.moveLeft press enter …" at bounding box center [629, 252] width 216 height 110
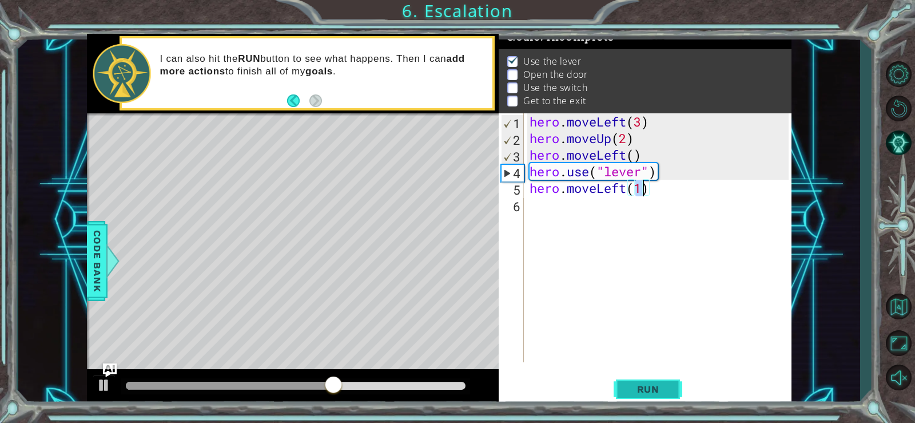
type textarea "hero.moveLeft(1)"
click at [639, 386] on span "Run" at bounding box center [648, 388] width 45 height 11
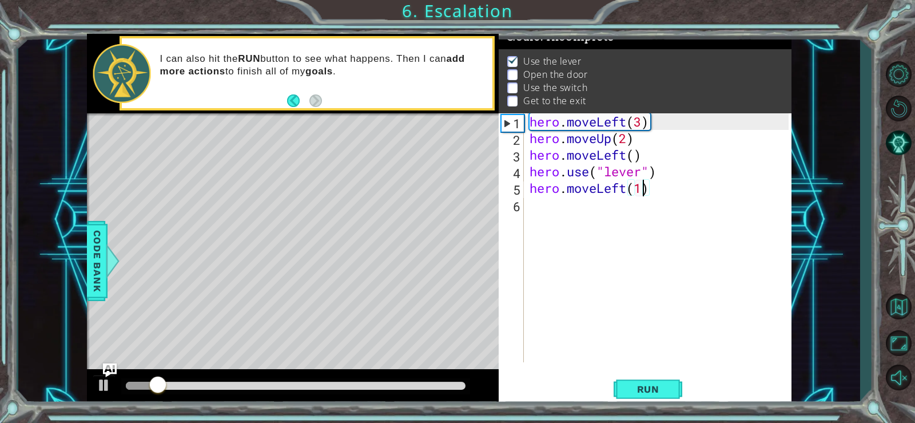
click at [533, 211] on div "hero . moveLeft ( 3 ) hero . moveUp ( 2 ) hero . moveLeft ( ) hero . use ( "lev…" at bounding box center [660, 254] width 267 height 282
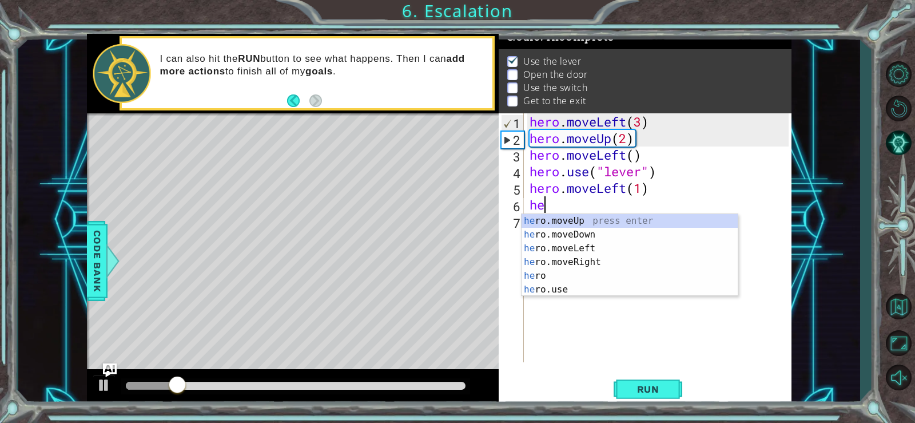
scroll to position [0, 1]
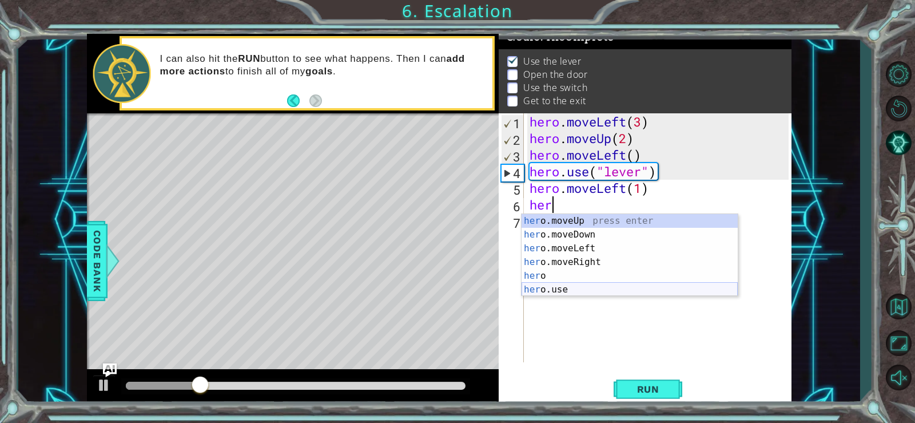
click at [545, 288] on div "her o.moveUp press enter her o.moveDown press enter her o.moveLeft press enter …" at bounding box center [629, 269] width 216 height 110
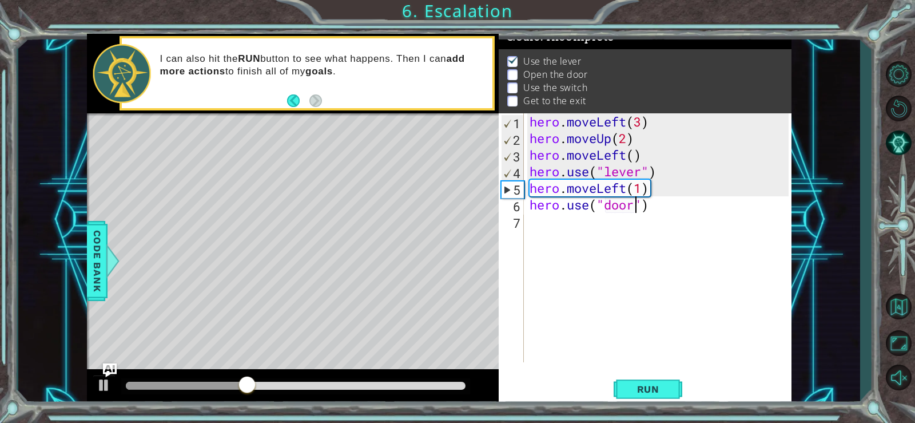
scroll to position [0, 5]
type textarea "hero.use("door")"
click at [663, 378] on button "Run" at bounding box center [648, 388] width 69 height 29
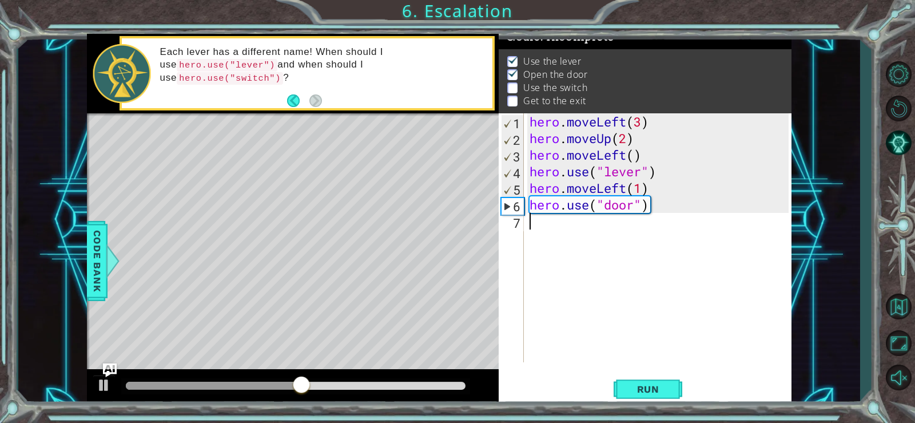
click at [549, 222] on div "hero . moveLeft ( 3 ) hero . moveUp ( 2 ) hero . moveLeft ( ) hero . use ( "lev…" at bounding box center [660, 254] width 267 height 282
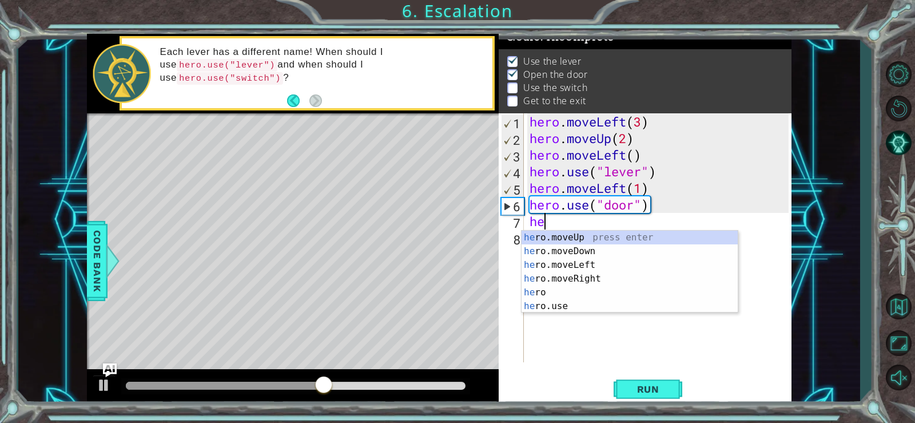
scroll to position [0, 1]
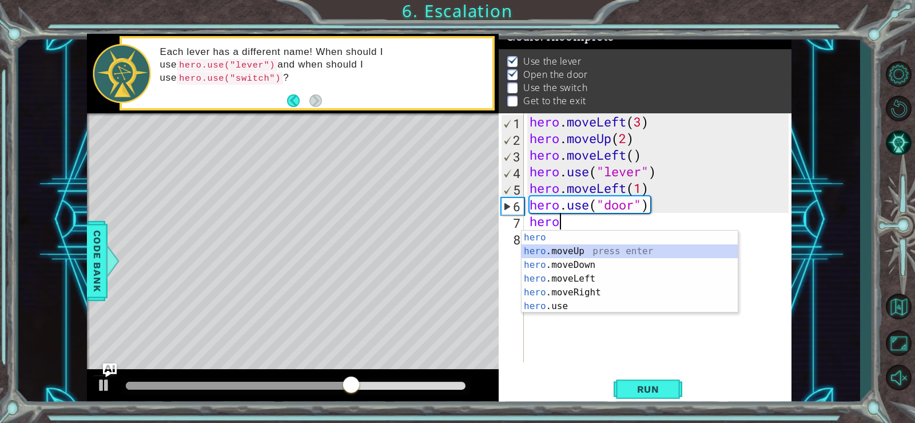
click at [585, 252] on div "hero press enter hero .moveUp press enter hero .moveDown press enter hero .move…" at bounding box center [629, 285] width 216 height 110
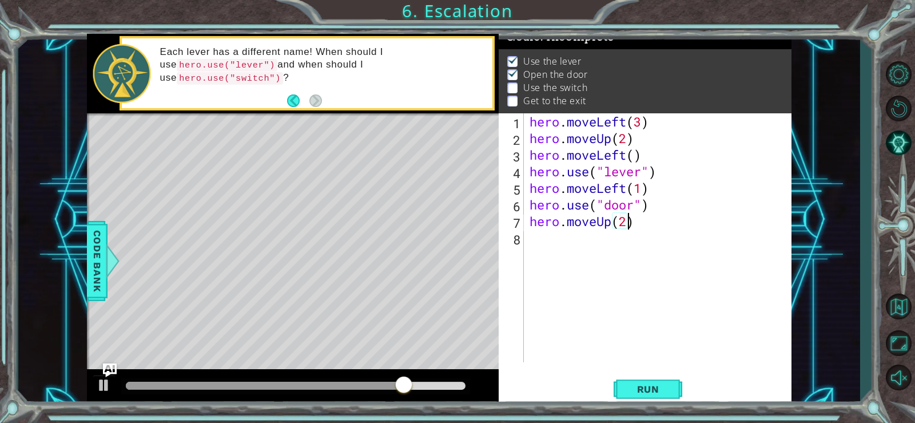
scroll to position [0, 4]
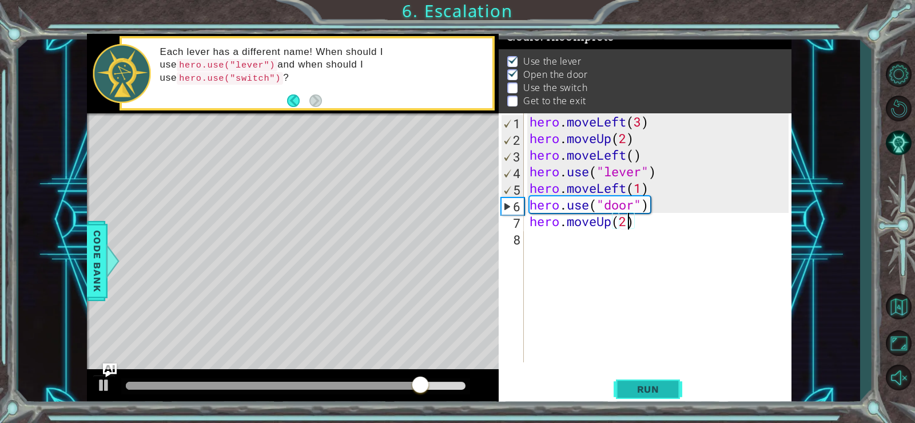
type textarea "hero.moveUp(2)"
click at [633, 381] on button "Run" at bounding box center [648, 388] width 69 height 29
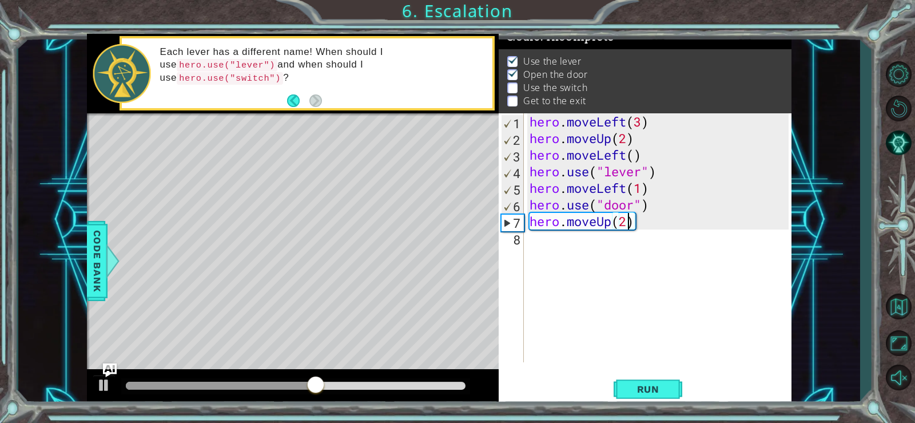
click at [576, 246] on div "hero . moveLeft ( 3 ) hero . moveUp ( 2 ) hero . moveLeft ( ) hero . use ( "lev…" at bounding box center [660, 254] width 267 height 282
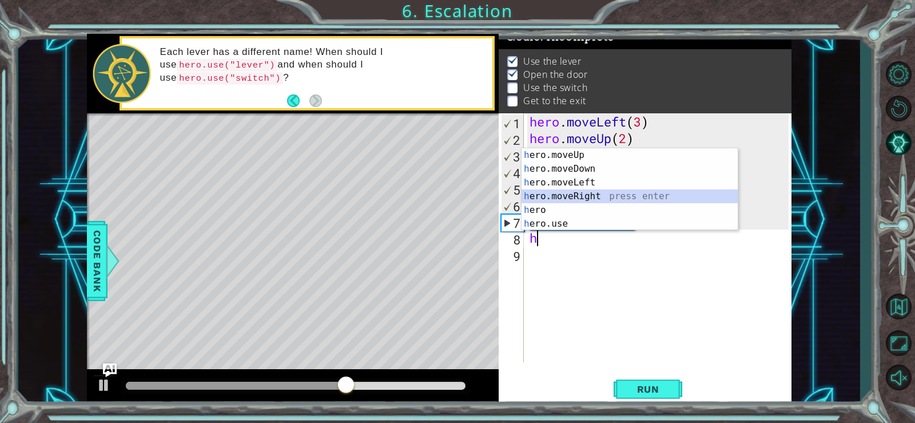
click at [562, 194] on div "h ero.moveUp press enter h ero.moveDown press enter h ero.moveLeft press enter …" at bounding box center [629, 203] width 216 height 110
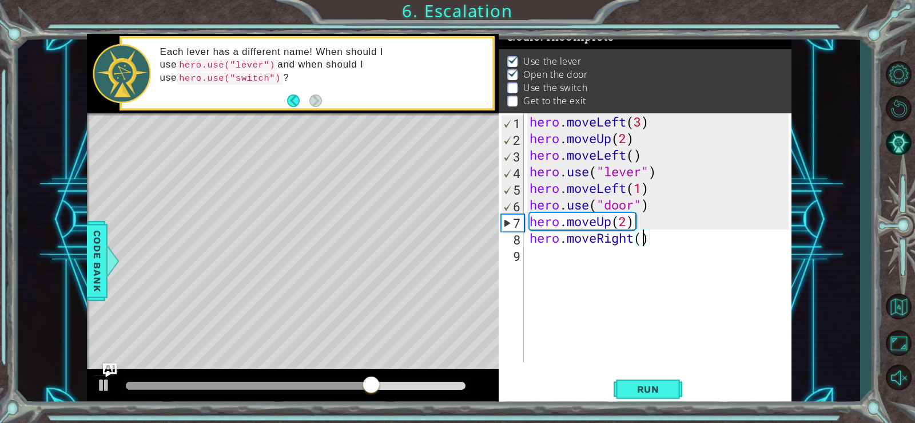
scroll to position [0, 5]
type textarea "hero.moveRight(3)"
click at [651, 388] on span "Run" at bounding box center [648, 388] width 45 height 11
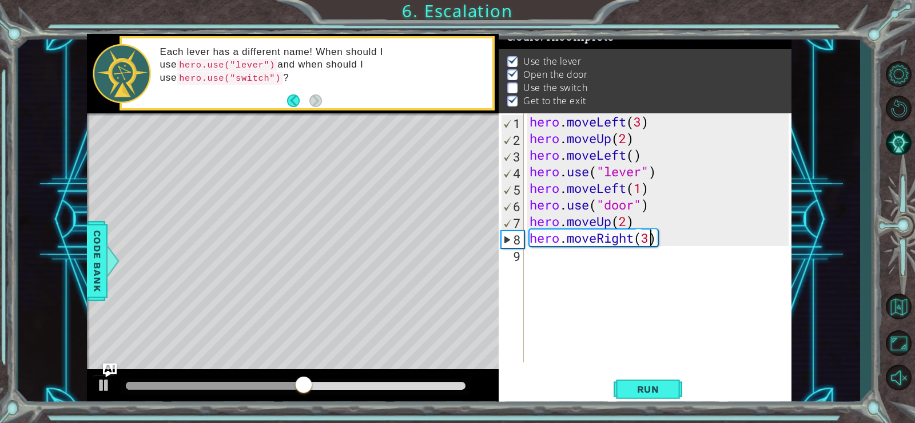
click at [540, 258] on div "hero . moveLeft ( 3 ) hero . moveUp ( 2 ) hero . moveLeft ( ) hero . use ( "lev…" at bounding box center [660, 254] width 267 height 282
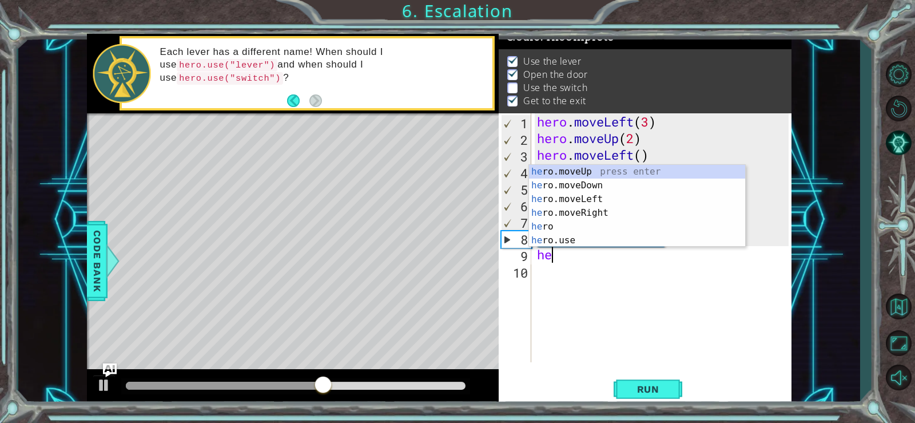
scroll to position [0, 1]
click at [586, 171] on div "her o.moveUp press enter her o.moveDown press enter her o.moveLeft press enter …" at bounding box center [637, 220] width 216 height 110
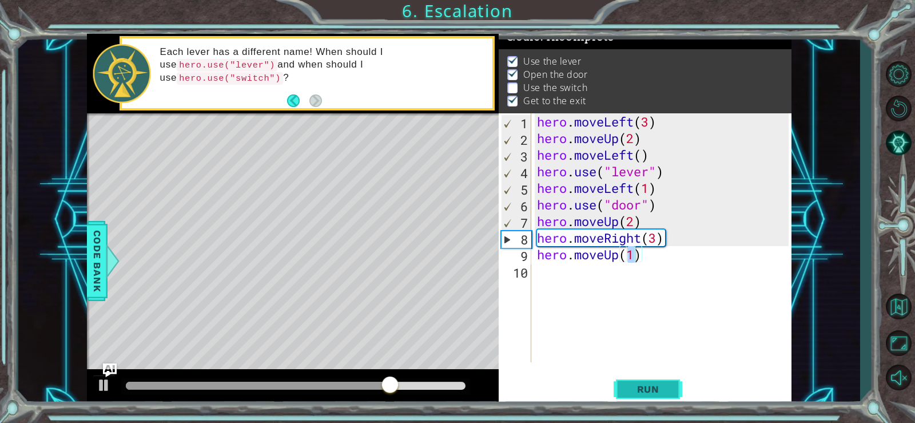
click at [650, 388] on span "Run" at bounding box center [648, 388] width 45 height 11
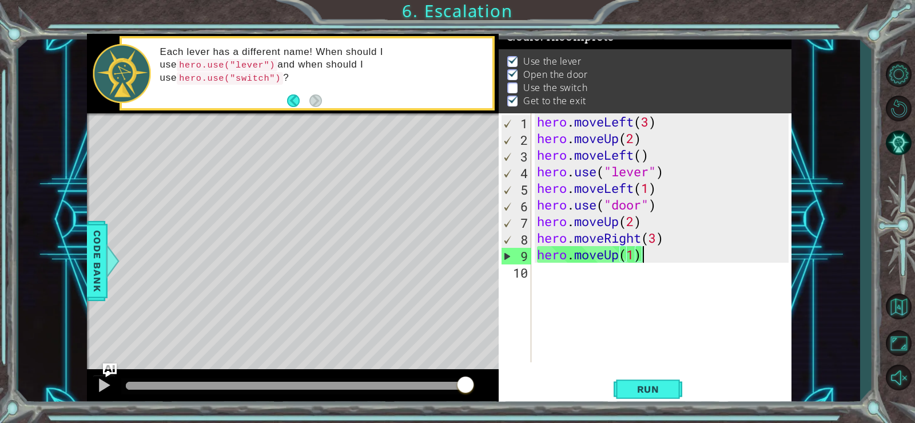
click at [655, 254] on div "hero . moveLeft ( 3 ) hero . moveUp ( 2 ) hero . moveLeft ( ) hero . use ( "lev…" at bounding box center [665, 254] width 260 height 282
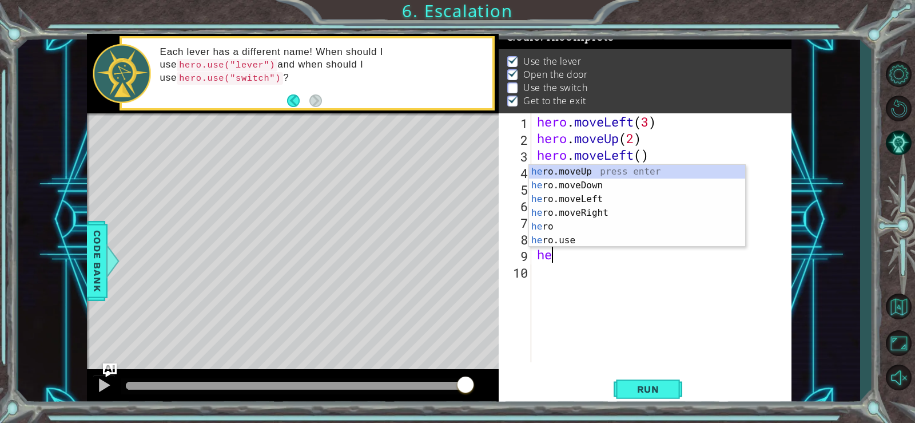
scroll to position [0, 0]
type textarea "h"
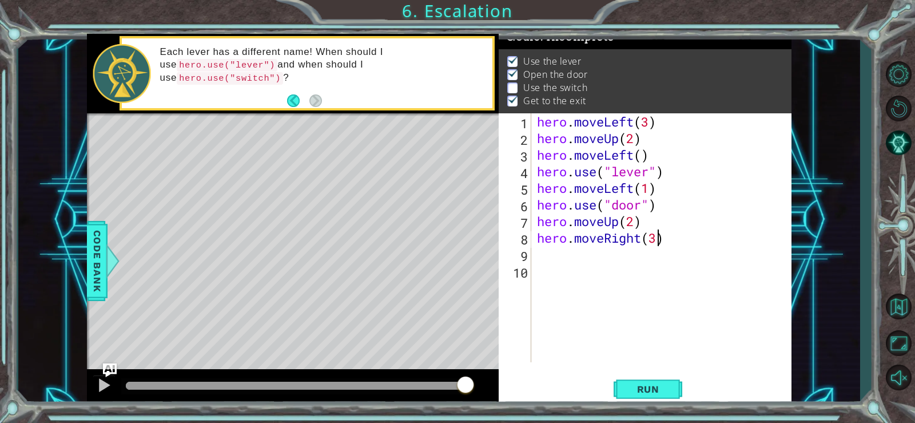
click at [658, 238] on div "hero . moveLeft ( 3 ) hero . moveUp ( 2 ) hero . moveLeft ( ) hero . use ( "lev…" at bounding box center [665, 254] width 260 height 282
type textarea "hero.moveRight(2)"
click at [585, 256] on div "hero . moveLeft ( 3 ) hero . moveUp ( 2 ) hero . moveLeft ( ) hero . use ( "lev…" at bounding box center [665, 254] width 260 height 282
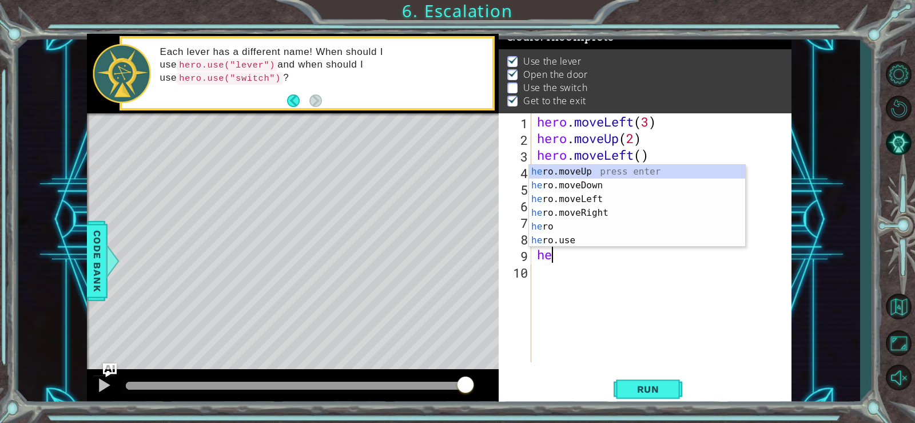
scroll to position [0, 1]
click at [576, 240] on div "her o.moveUp press enter her o.moveDown press enter her o.moveLeft press enter …" at bounding box center [637, 220] width 216 height 110
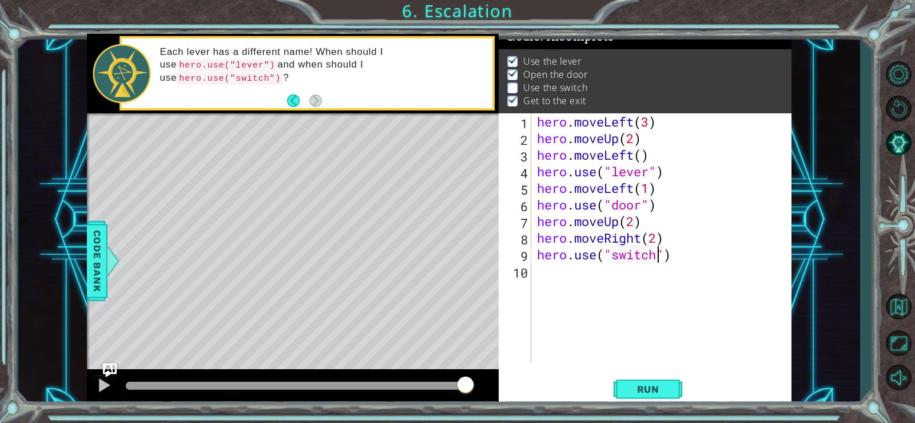
scroll to position [0, 6]
type textarea "hero.use("switch")"
click at [634, 383] on span "Run" at bounding box center [648, 388] width 45 height 11
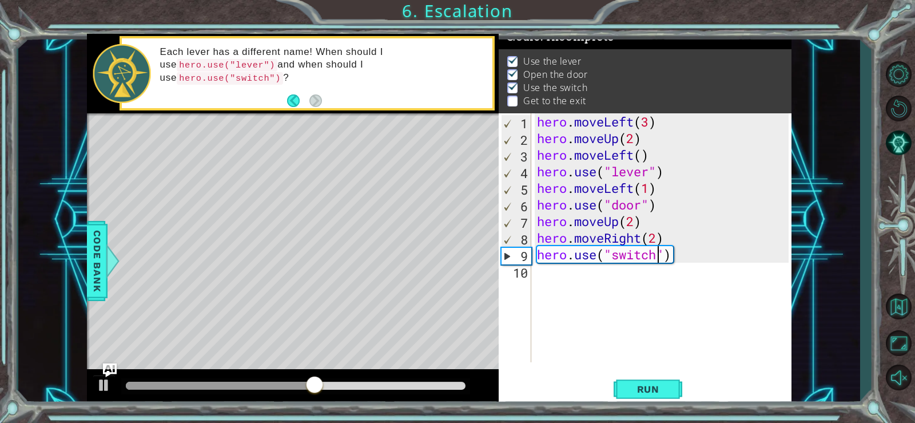
click at [583, 284] on div "hero . moveLeft ( 3 ) hero . moveUp ( 2 ) hero . moveLeft ( ) hero . use ( "lev…" at bounding box center [665, 254] width 260 height 282
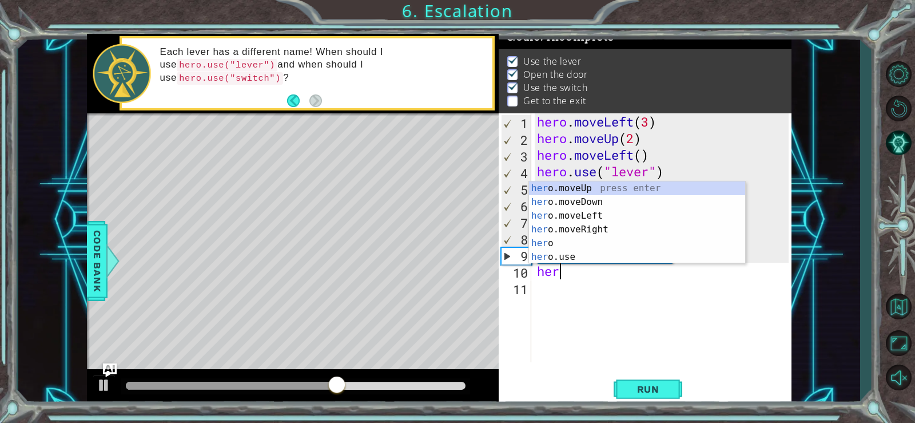
scroll to position [0, 1]
click at [583, 226] on div "her o.moveUp press enter her o.moveDown press enter her o.moveLeft press enter …" at bounding box center [637, 236] width 216 height 110
type textarea "hero.moveRight(1)"
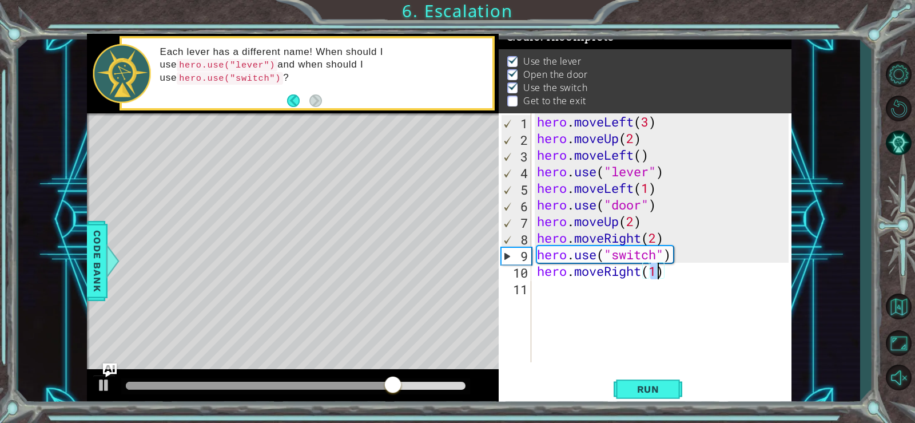
click at [540, 290] on div "hero . moveLeft ( 3 ) hero . moveUp ( 2 ) hero . moveLeft ( ) hero . use ( "lev…" at bounding box center [665, 254] width 260 height 282
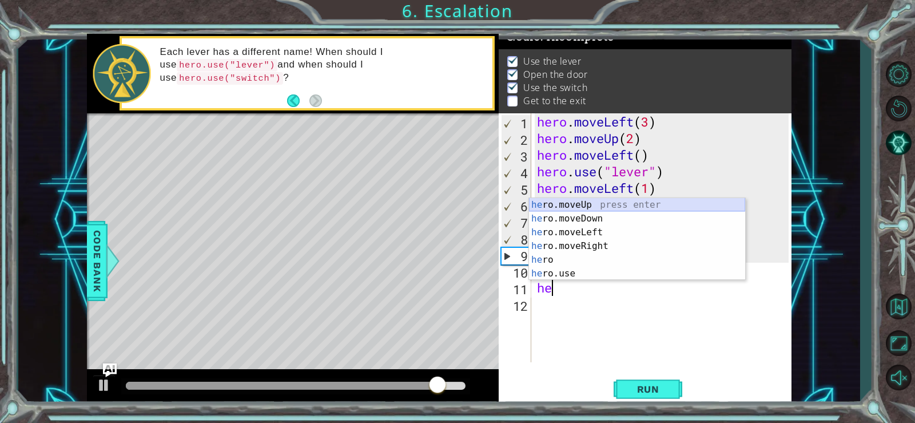
click at [596, 201] on div "he ro.moveUp press enter he ro.moveDown press enter he ro.moveLeft press enter …" at bounding box center [637, 253] width 216 height 110
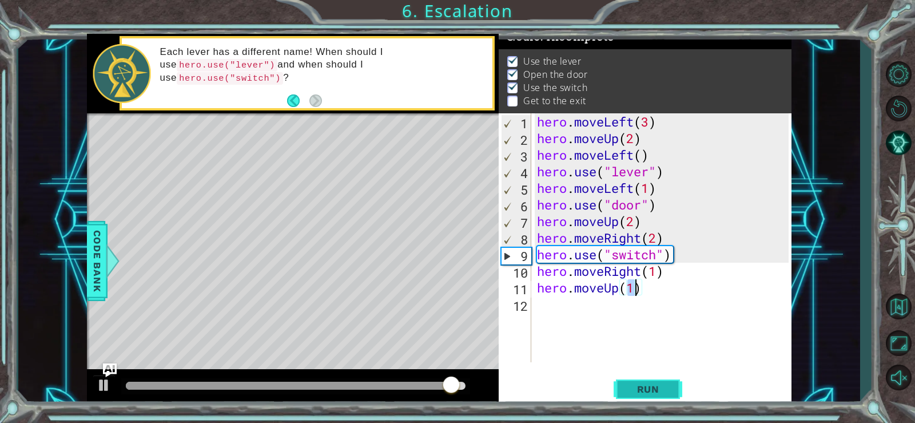
type textarea "hero.moveUp(1)"
click at [652, 384] on span "Run" at bounding box center [648, 388] width 45 height 11
